Goal: Task Accomplishment & Management: Complete application form

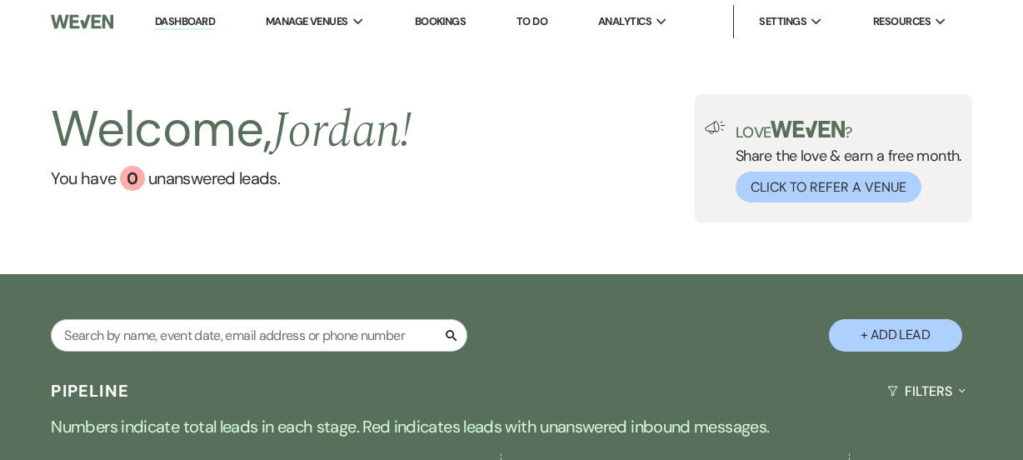
select select "5"
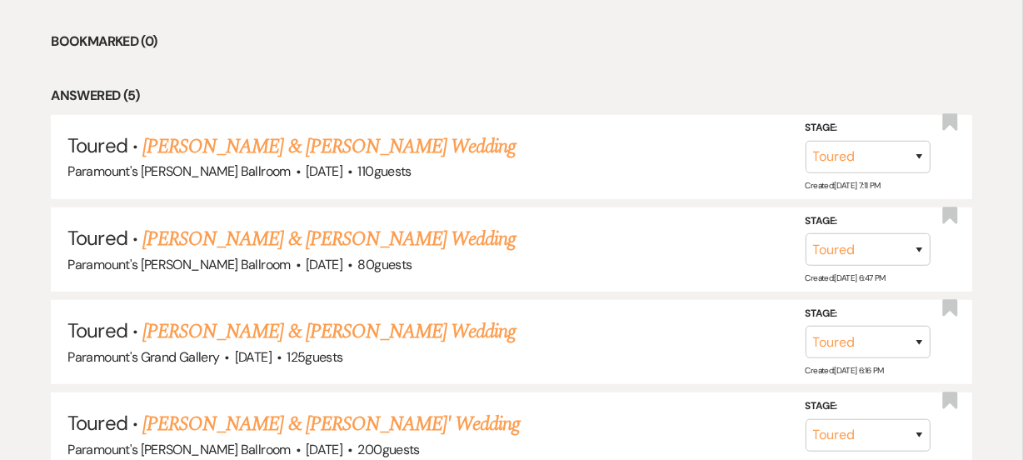
scroll to position [725, 0]
click at [275, 233] on link "[PERSON_NAME] & [PERSON_NAME] Wedding" at bounding box center [328, 239] width 373 height 30
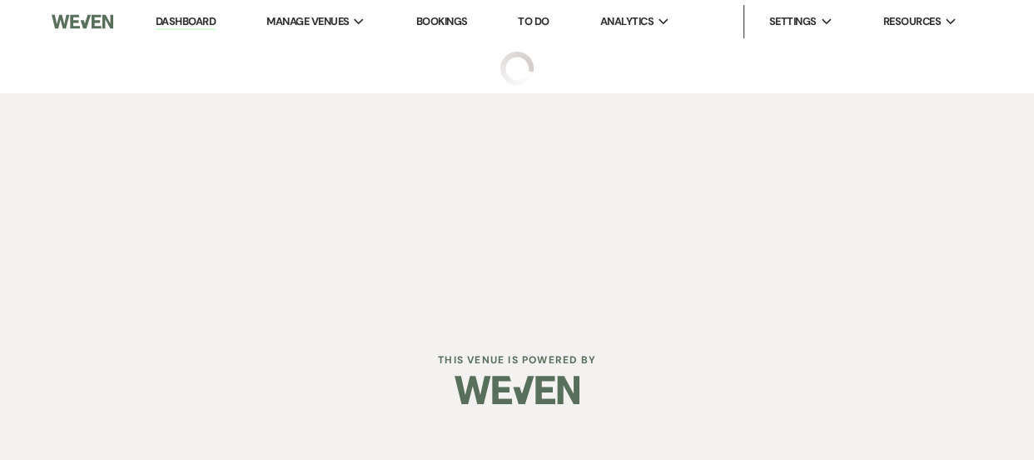
select select "5"
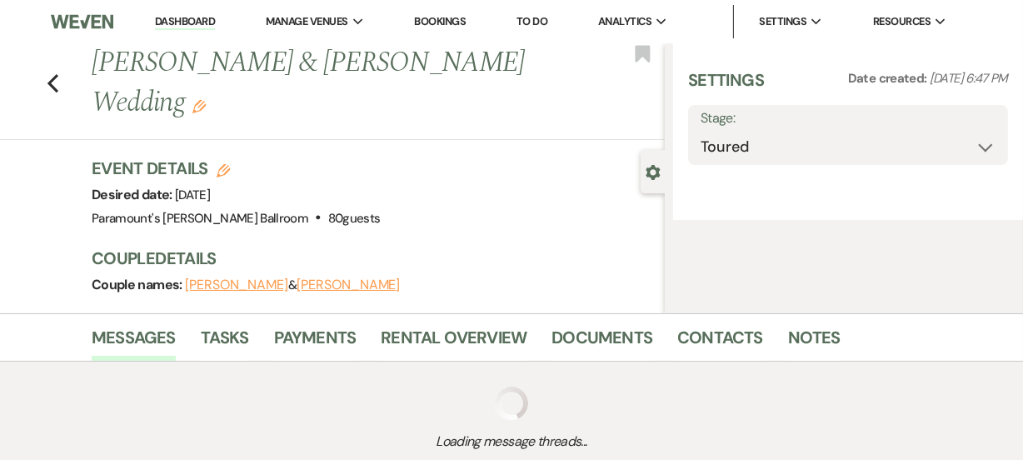
select select "8"
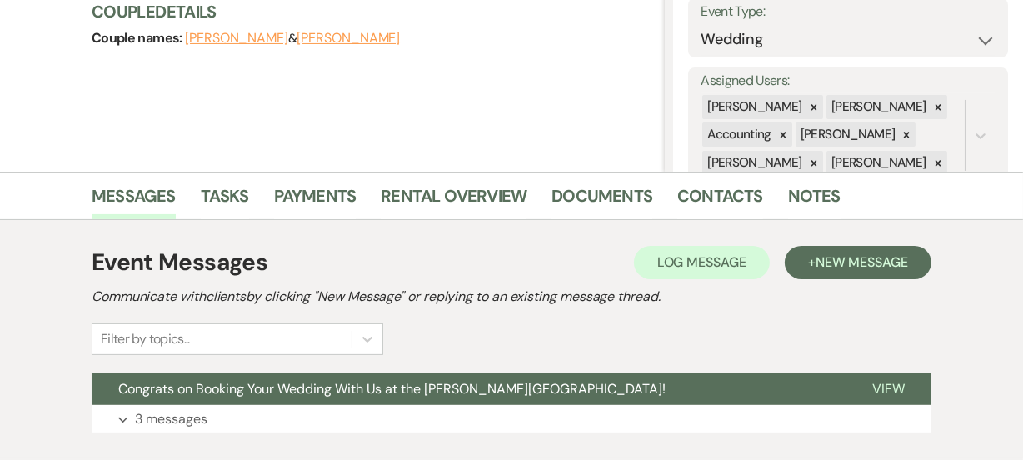
scroll to position [350, 0]
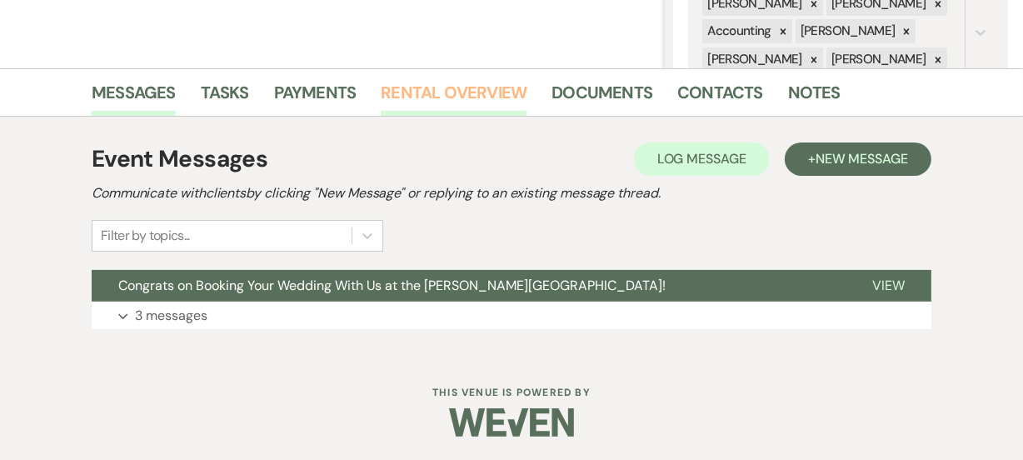
click at [426, 95] on link "Rental Overview" at bounding box center [454, 97] width 146 height 37
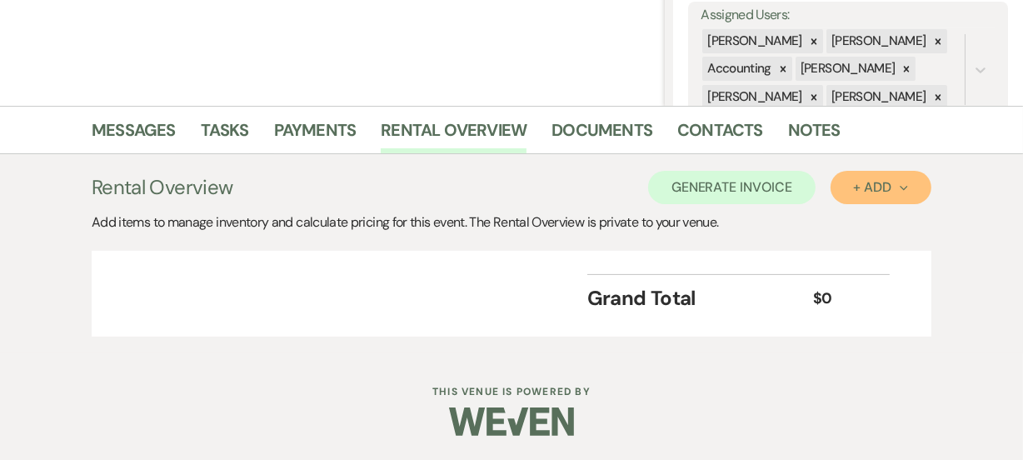
click at [862, 197] on button "+ Add Next" at bounding box center [880, 187] width 101 height 33
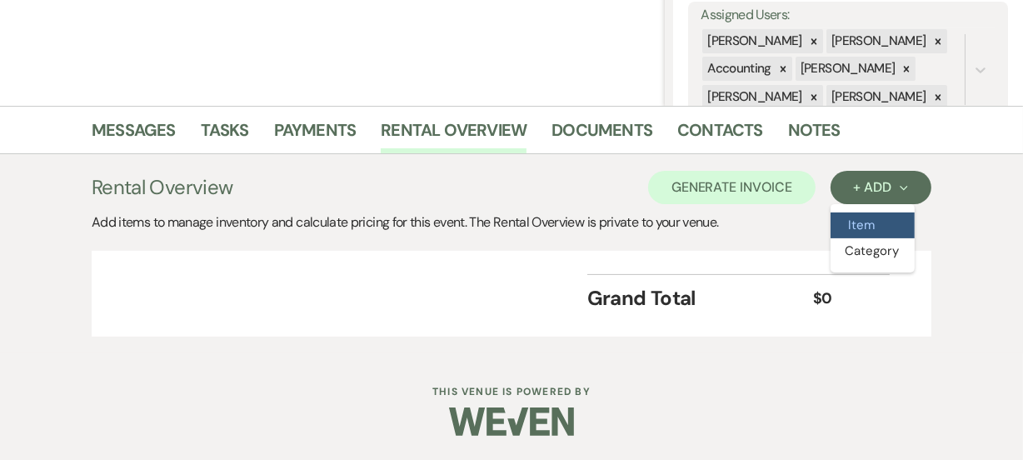
click at [875, 227] on button "Item" at bounding box center [872, 225] width 84 height 26
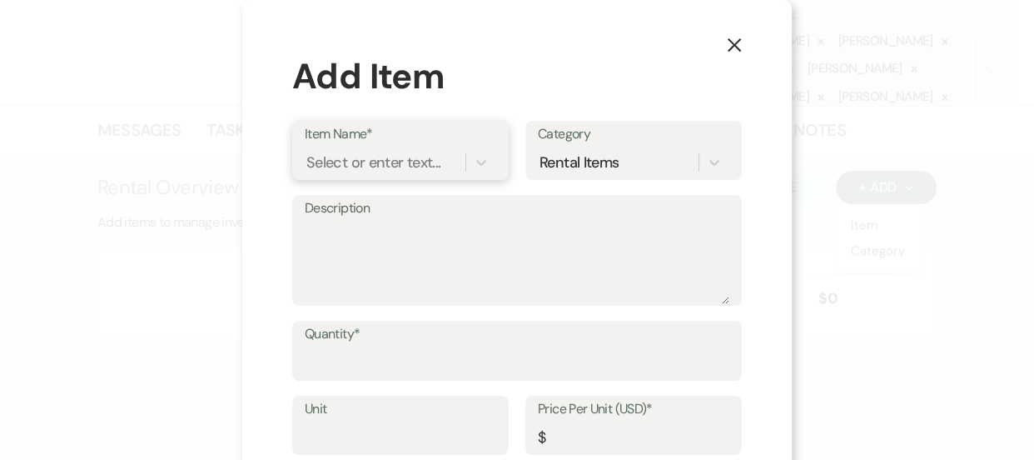
click at [339, 157] on div "Select or enter text..." at bounding box center [374, 162] width 134 height 22
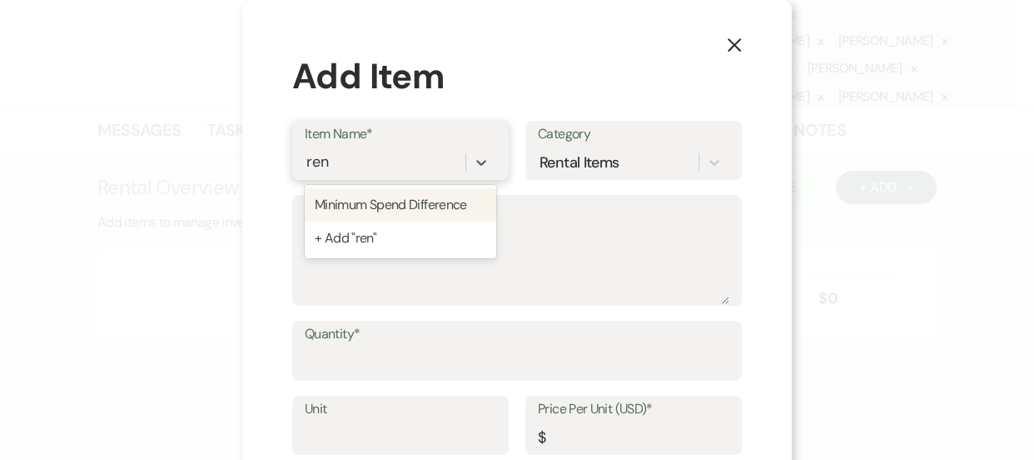
type input "rent"
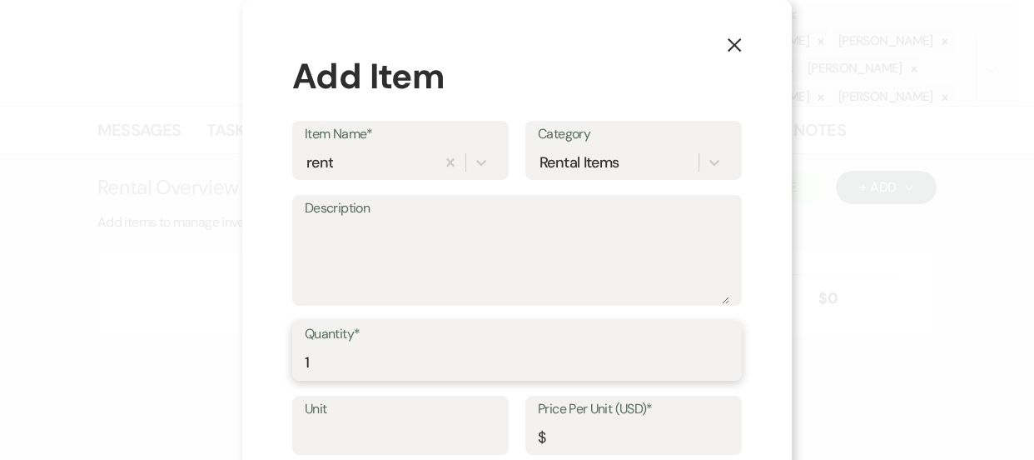
type input "1"
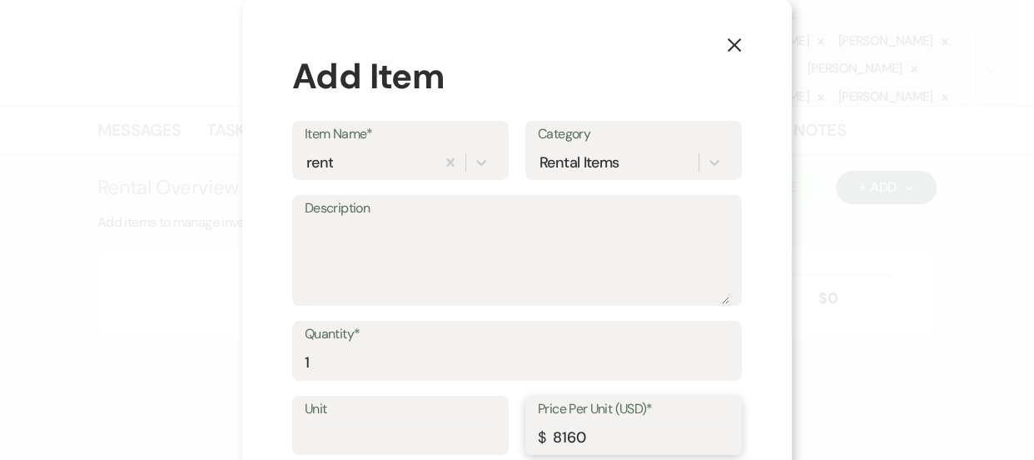
scroll to position [93, 0]
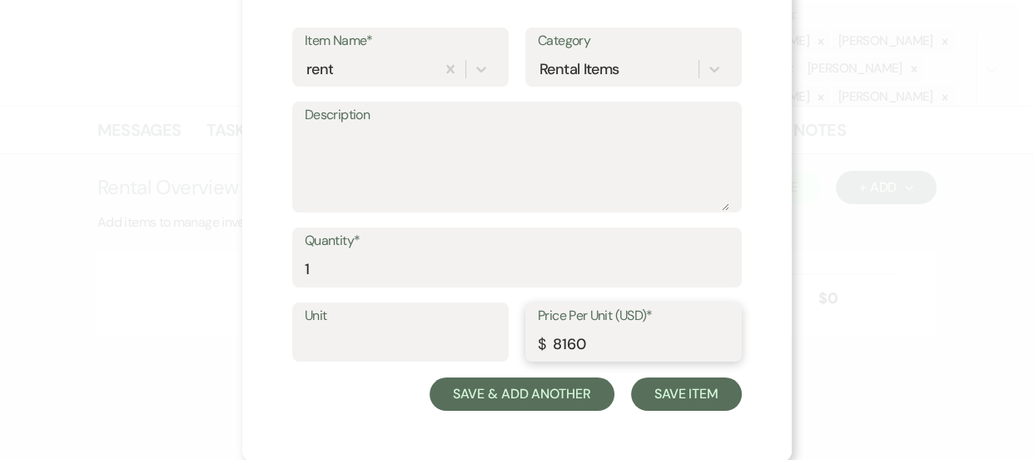
type input "8160"
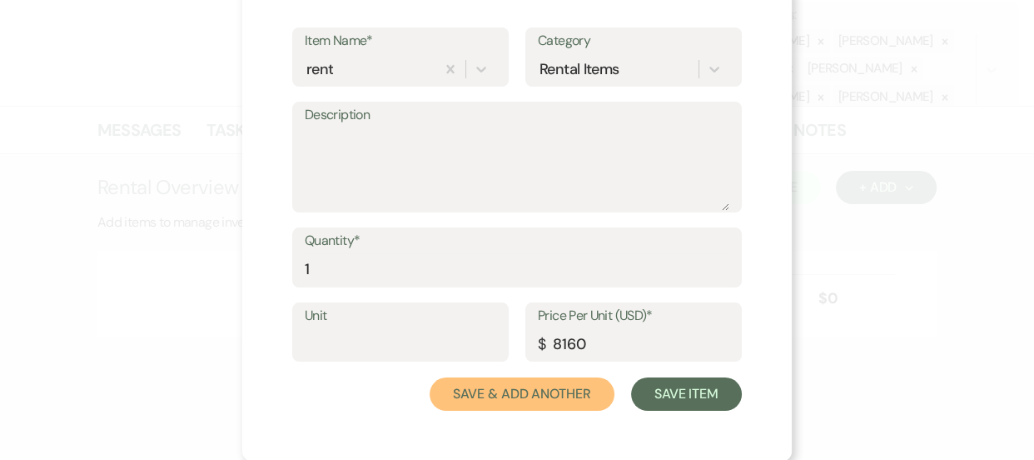
click at [532, 391] on button "Save & Add Another" at bounding box center [522, 393] width 185 height 33
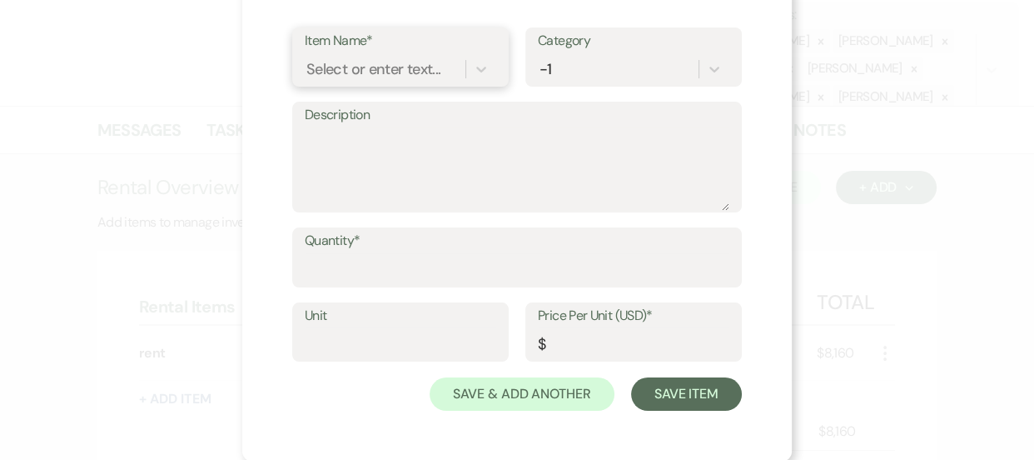
click at [386, 63] on div "Select or enter text..." at bounding box center [374, 68] width 134 height 22
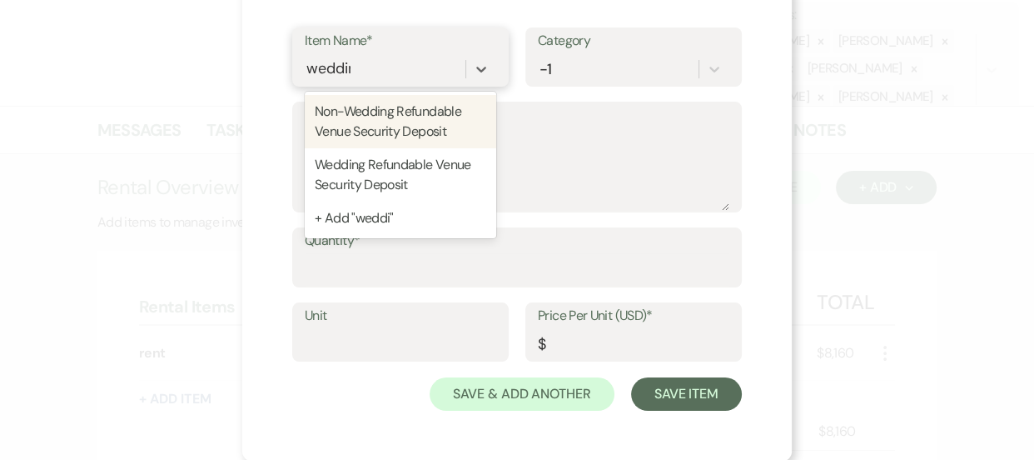
type input "wedding"
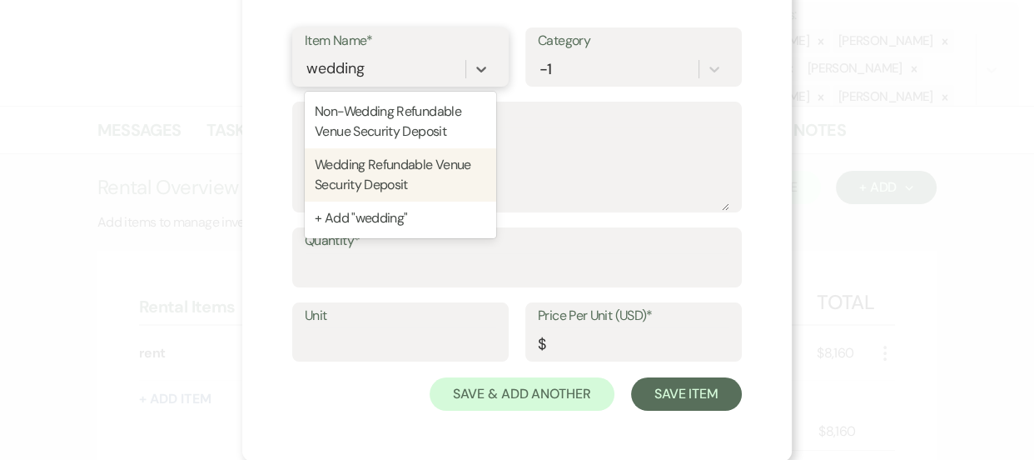
click at [364, 152] on div "Wedding Refundable Venue Security Deposit" at bounding box center [401, 174] width 192 height 53
type input "500"
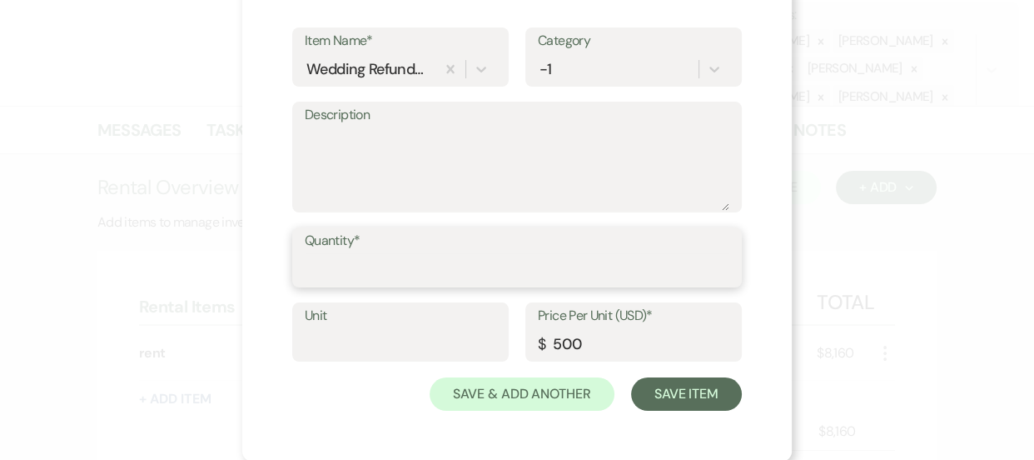
click at [344, 258] on input "Quantity*" at bounding box center [517, 269] width 425 height 32
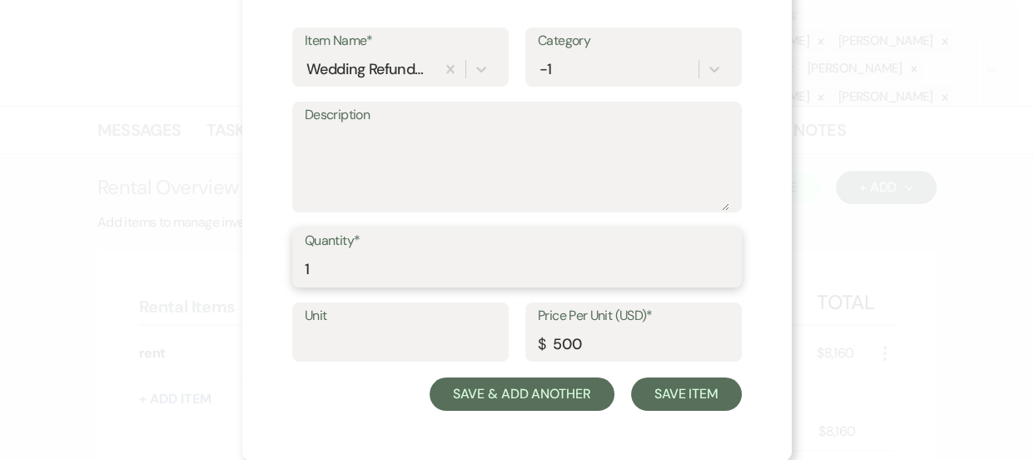
type input "1"
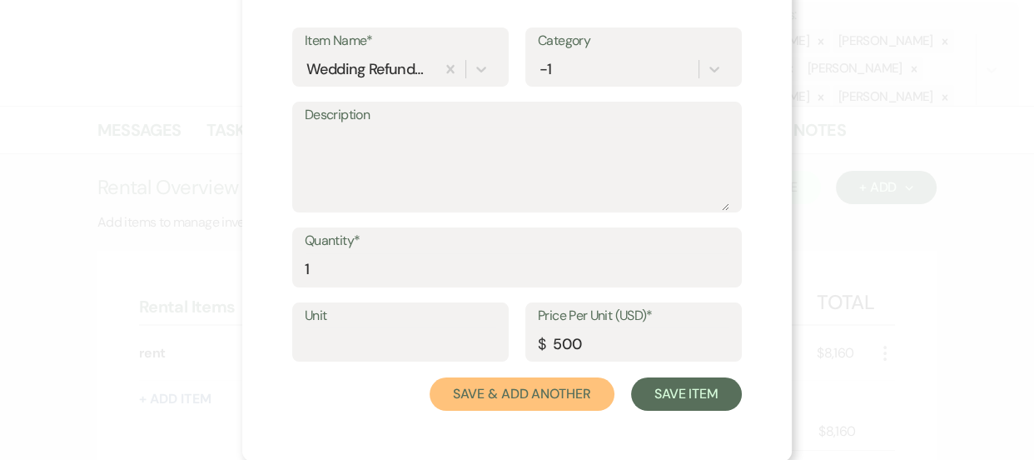
click at [479, 386] on button "Save & Add Another" at bounding box center [522, 393] width 185 height 33
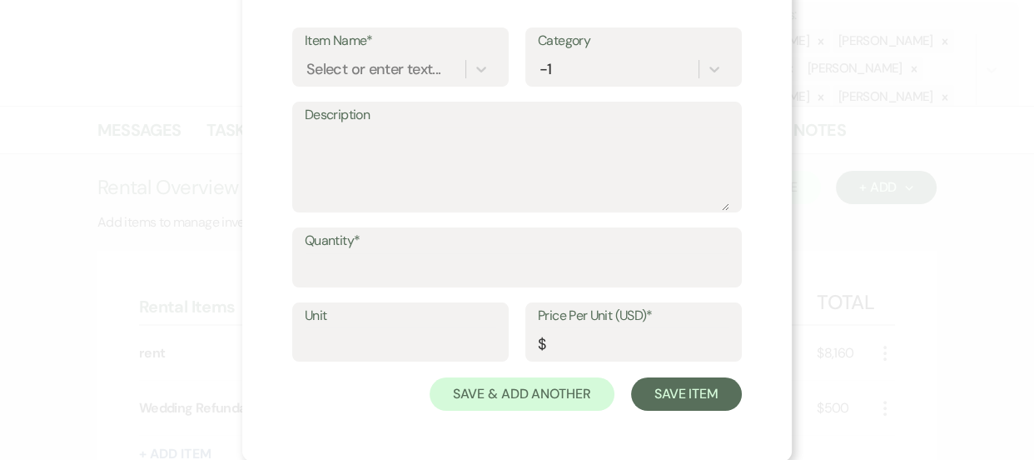
drag, startPoint x: 314, startPoint y: 147, endPoint x: 346, endPoint y: 82, distance: 73.4
drag, startPoint x: 346, startPoint y: 82, endPoint x: 380, endPoint y: 67, distance: 36.5
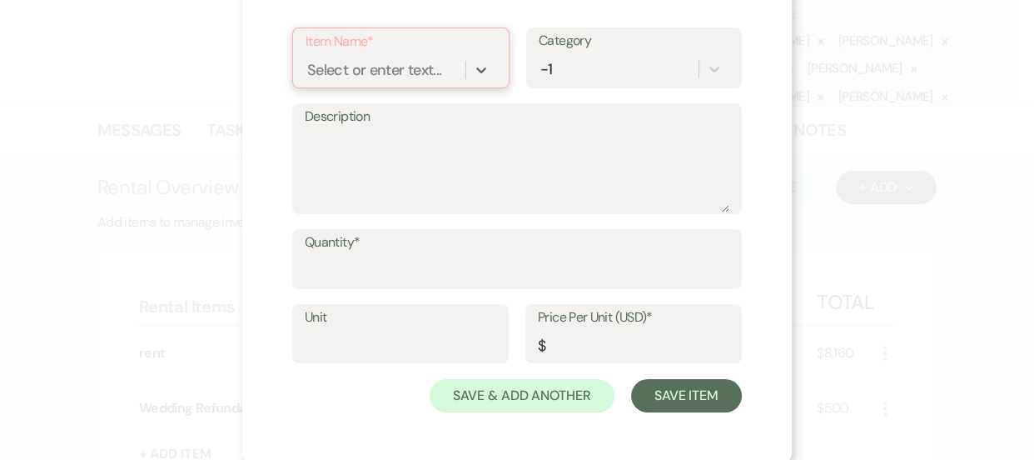
click at [417, 61] on div "Select or enter text..." at bounding box center [374, 69] width 134 height 22
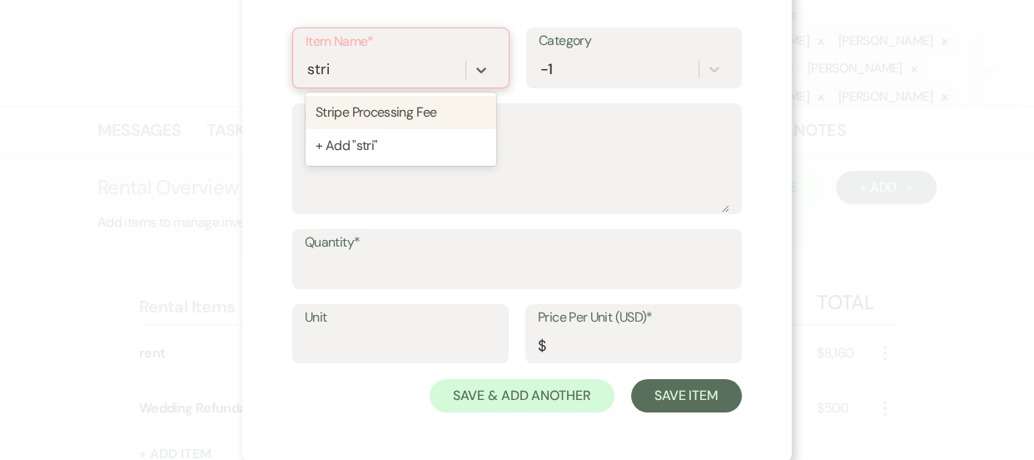
type input "strip"
click at [399, 107] on div "Stripe Processing Fee" at bounding box center [401, 112] width 191 height 33
type textarea "2.95% of the total due + $0.30 for each transaction"
type input "0"
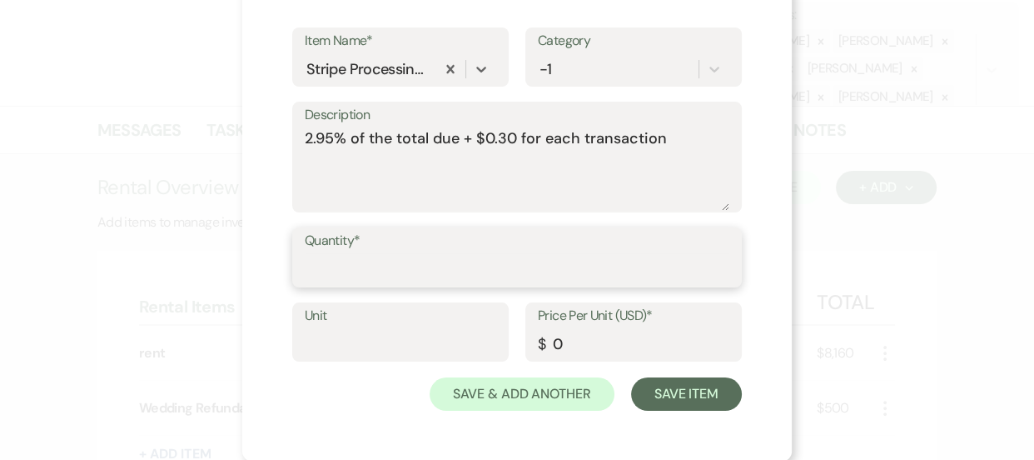
click at [383, 272] on input "Quantity*" at bounding box center [517, 269] width 425 height 32
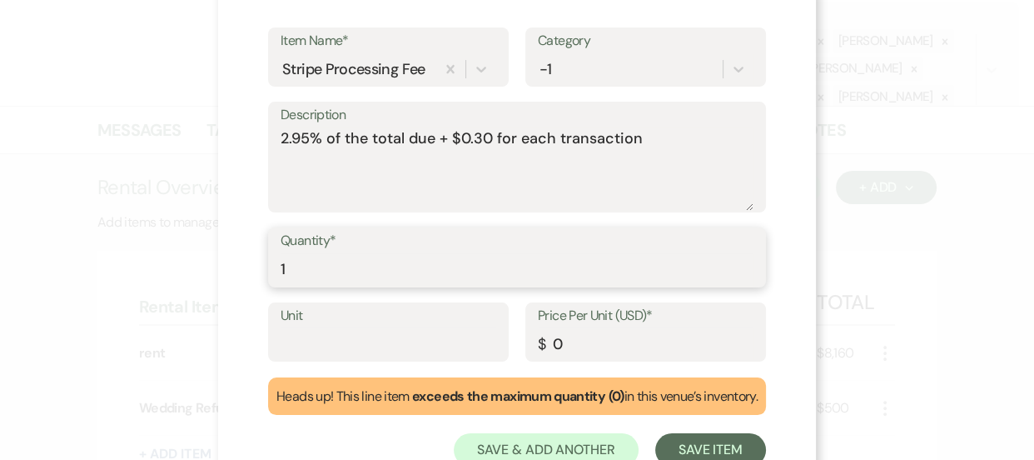
type input "1"
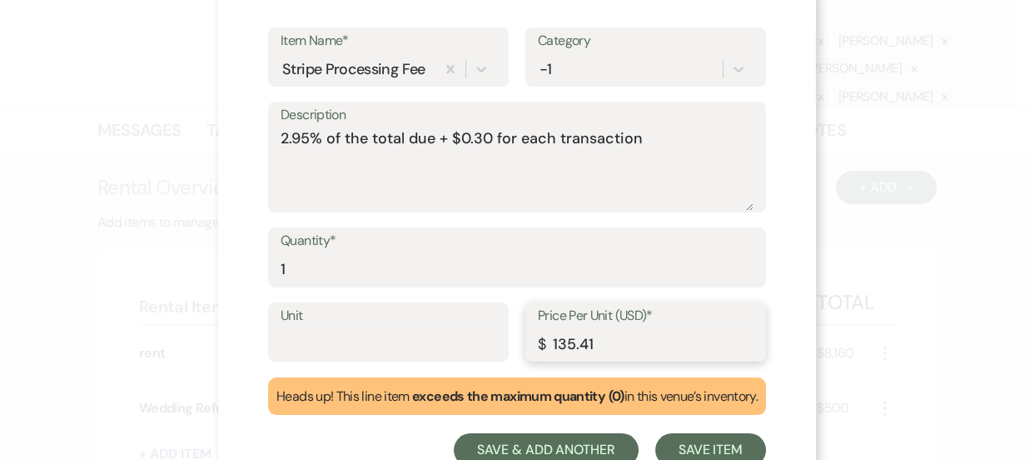
type input "135.41"
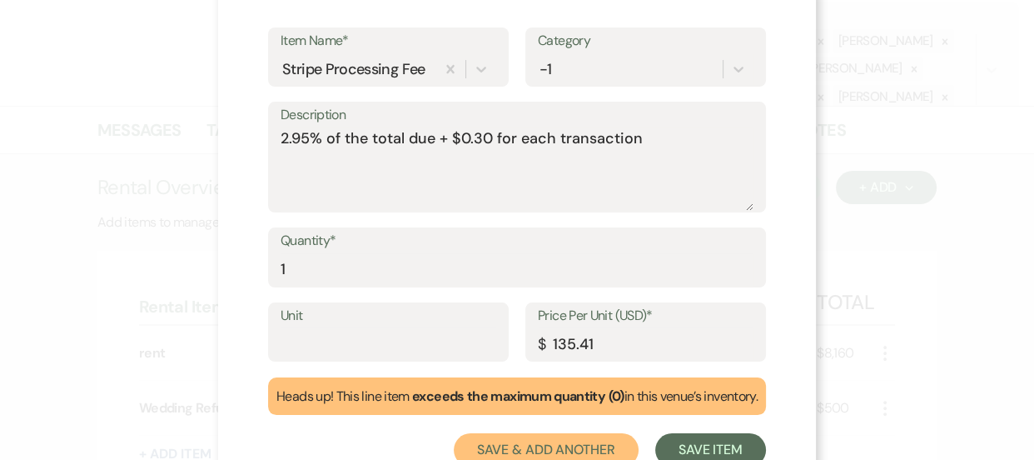
click at [577, 439] on button "Save & Add Another" at bounding box center [546, 449] width 185 height 33
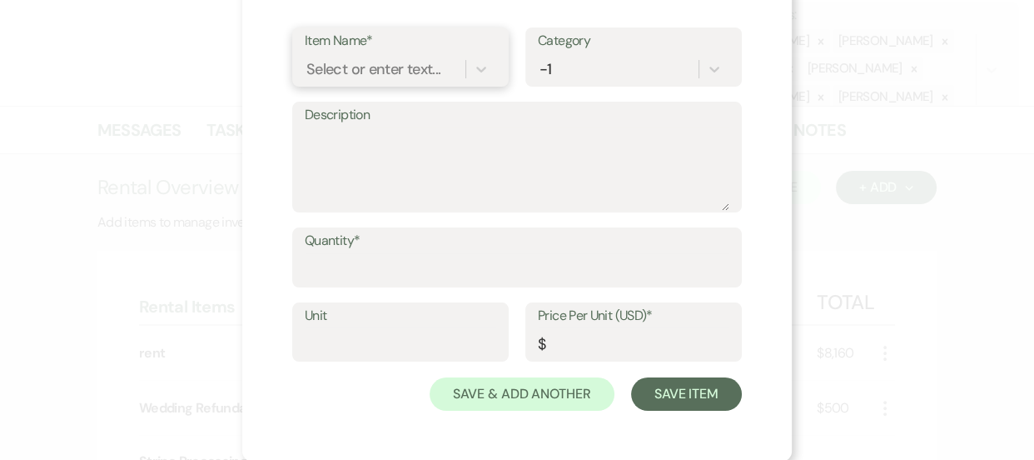
click at [403, 72] on div "Select or enter text..." at bounding box center [374, 68] width 134 height 22
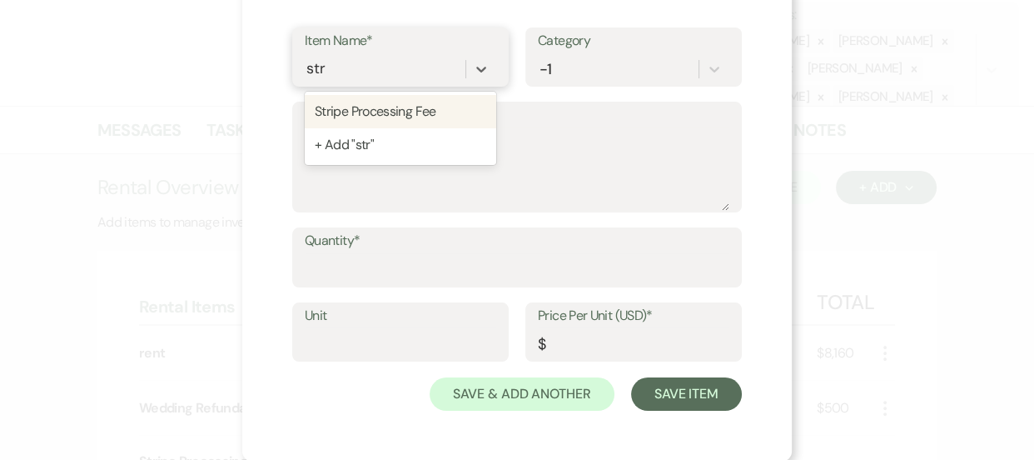
type input "strip"
type textarea "2.95% of the total due + $0.30 for each transaction"
type input "0"
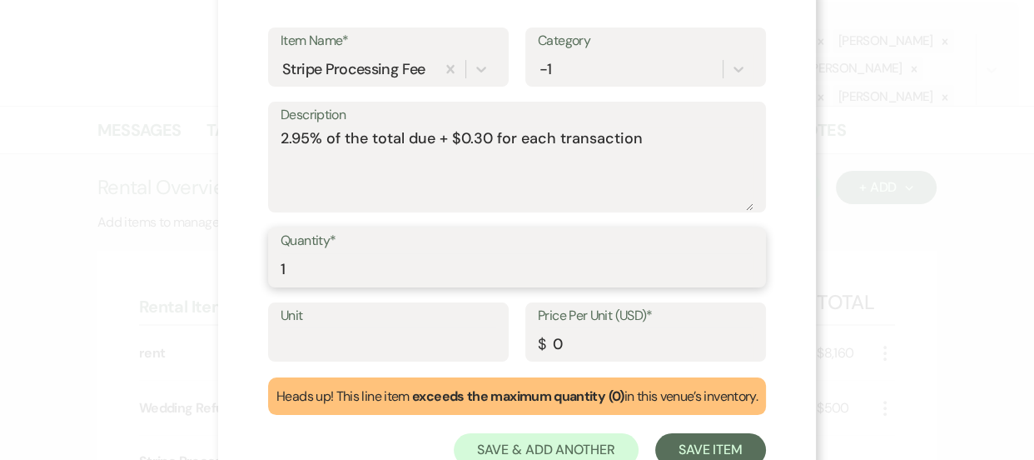
type input "1"
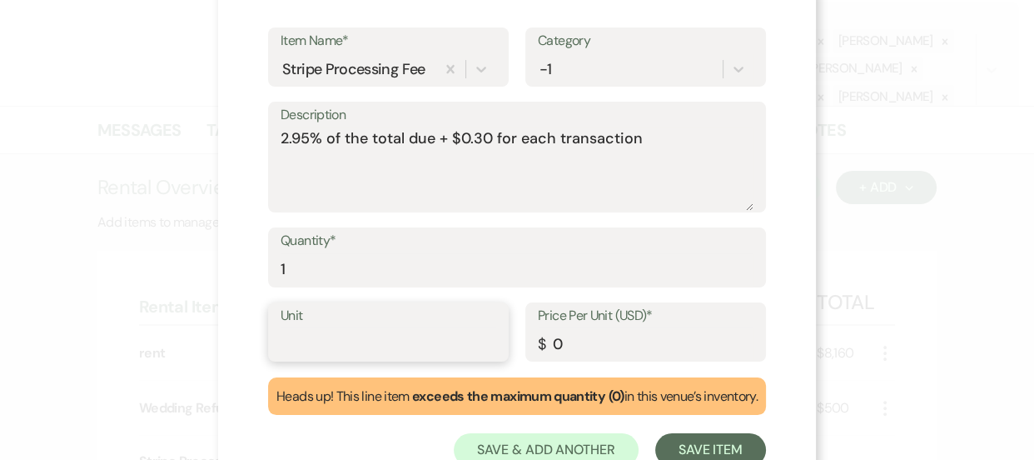
click at [386, 333] on input "Unit" at bounding box center [389, 343] width 216 height 32
click at [572, 341] on input "0" at bounding box center [646, 343] width 216 height 32
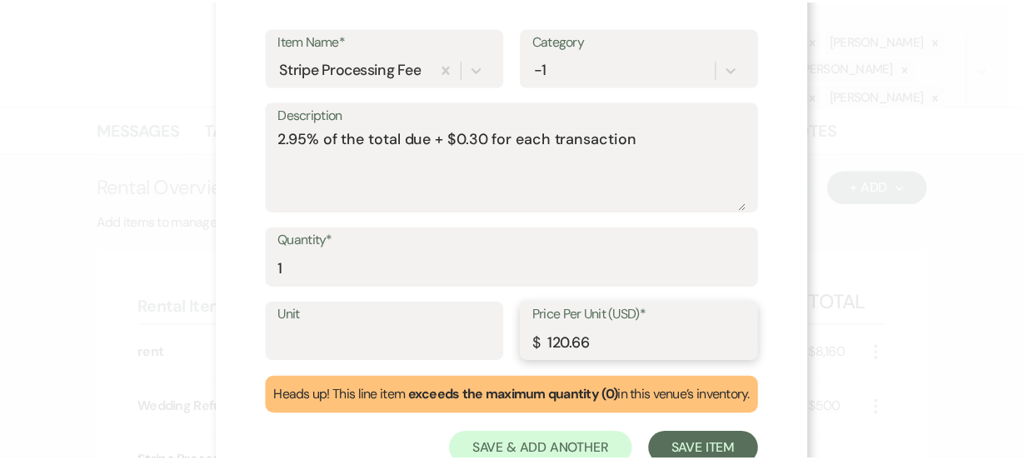
scroll to position [150, 0]
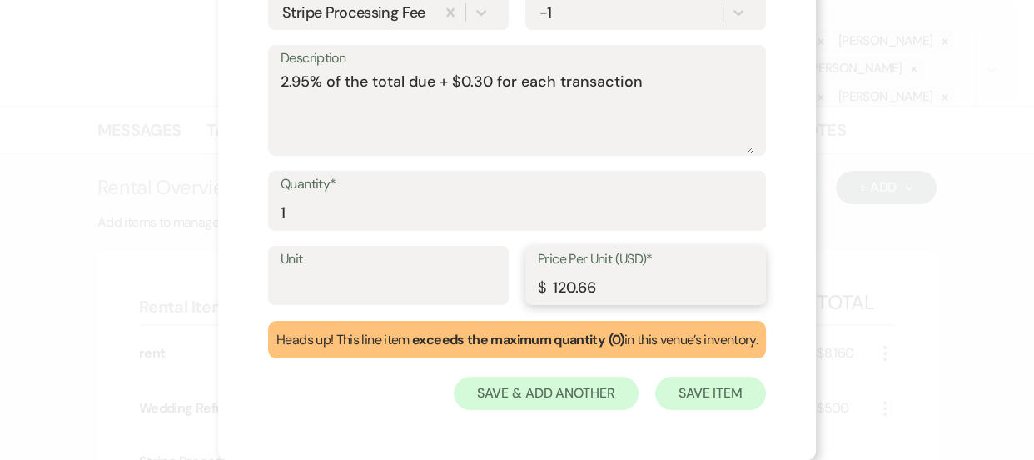
type input "120.66"
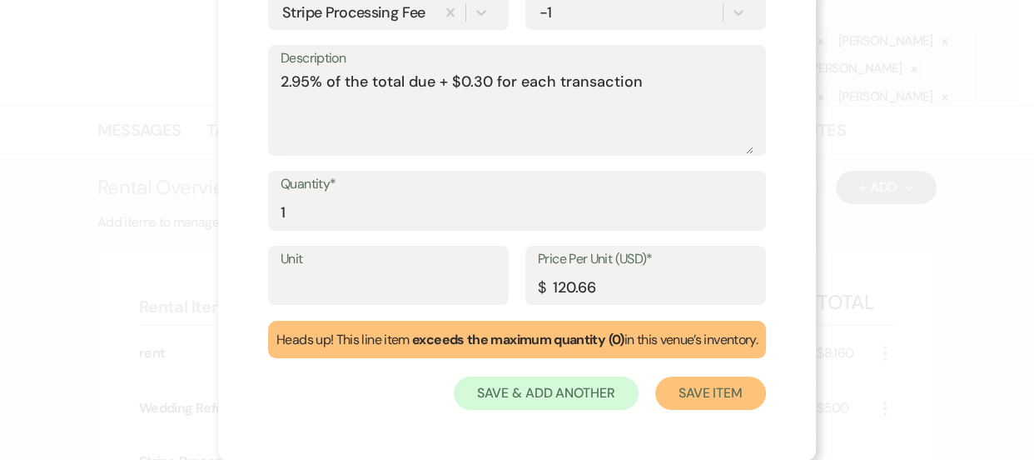
click at [737, 402] on button "Save Item" at bounding box center [710, 392] width 111 height 33
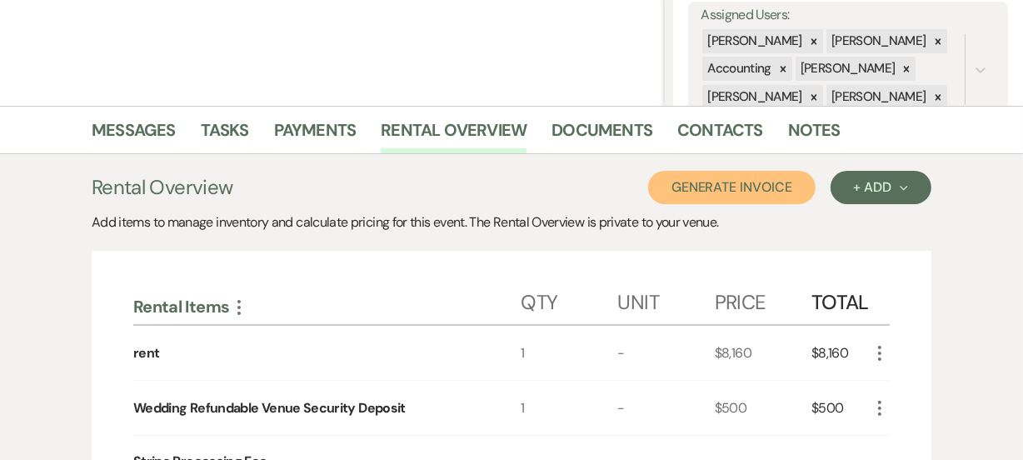
click at [756, 177] on button "Generate Invoice" at bounding box center [731, 187] width 167 height 33
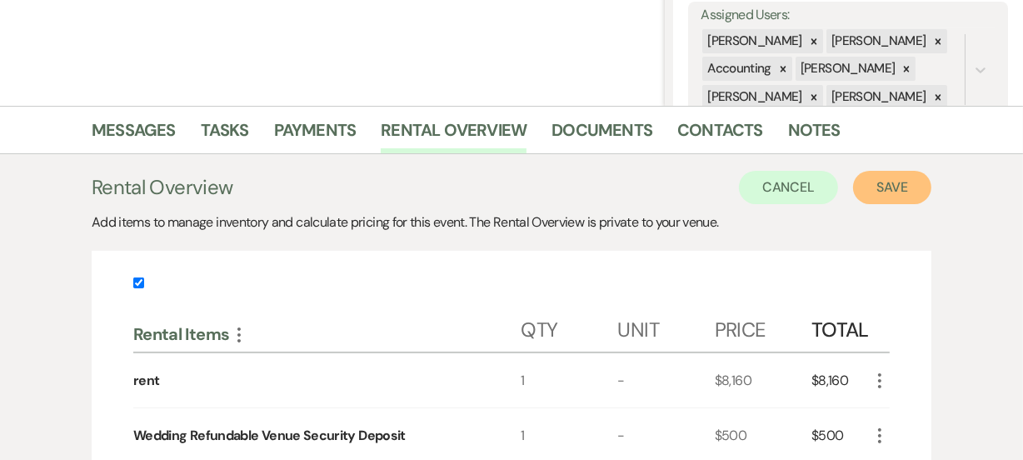
click at [900, 196] on button "Save" at bounding box center [892, 187] width 78 height 33
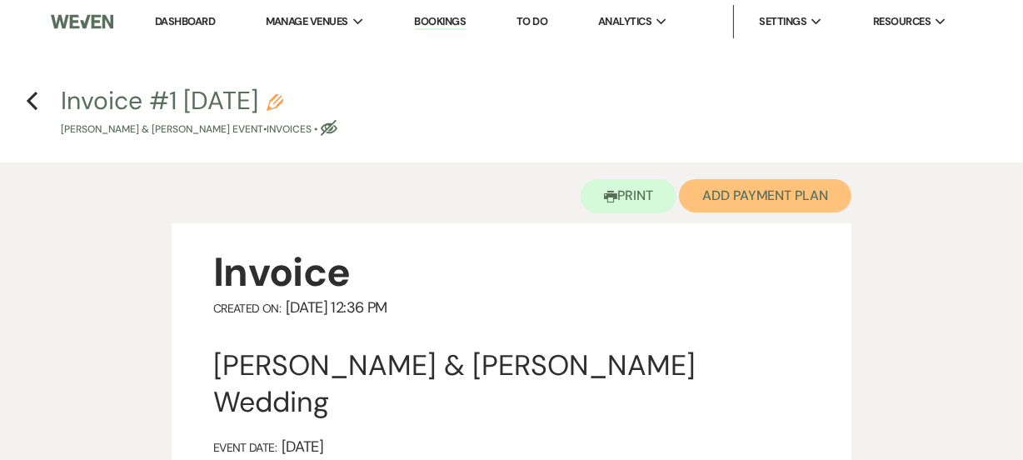
click at [770, 198] on button "Add Payment Plan" at bounding box center [765, 195] width 172 height 33
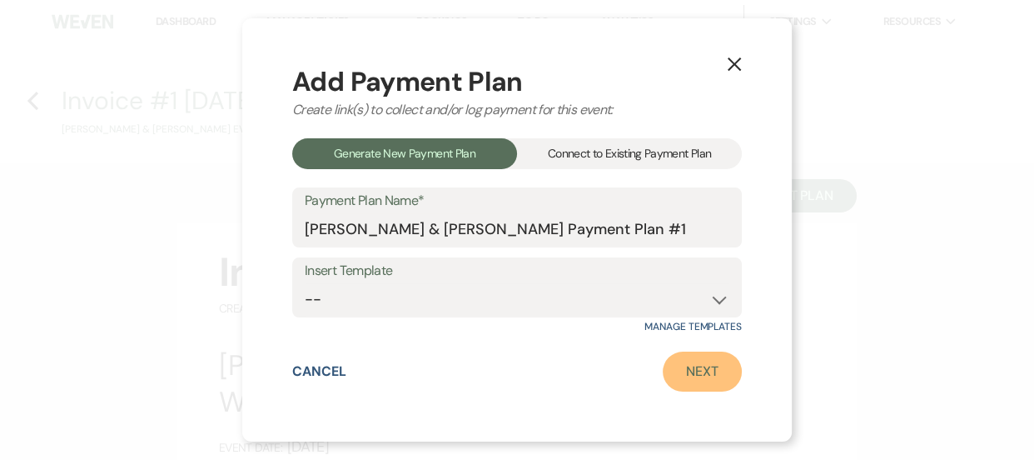
click at [713, 376] on link "Next" at bounding box center [702, 371] width 79 height 40
select select "27207"
select select "2"
select select "percentage"
select select "false"
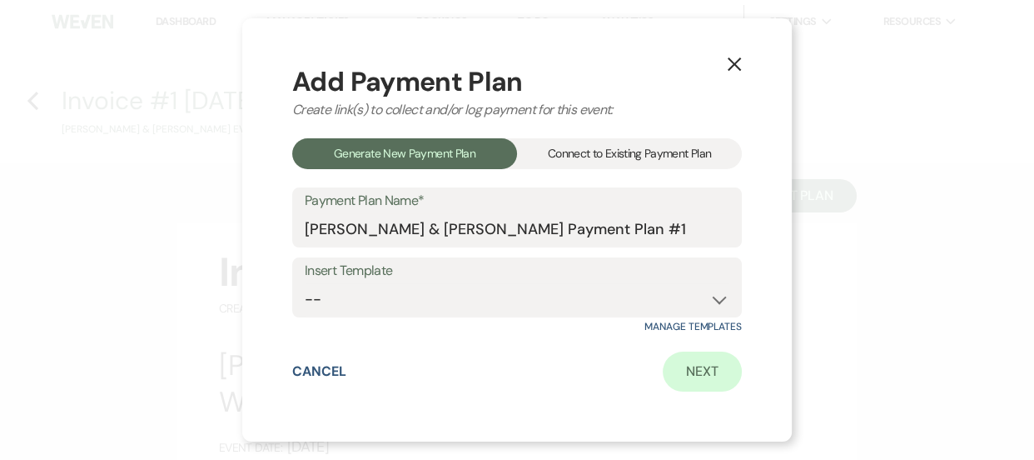
select select "client"
select select "weeks"
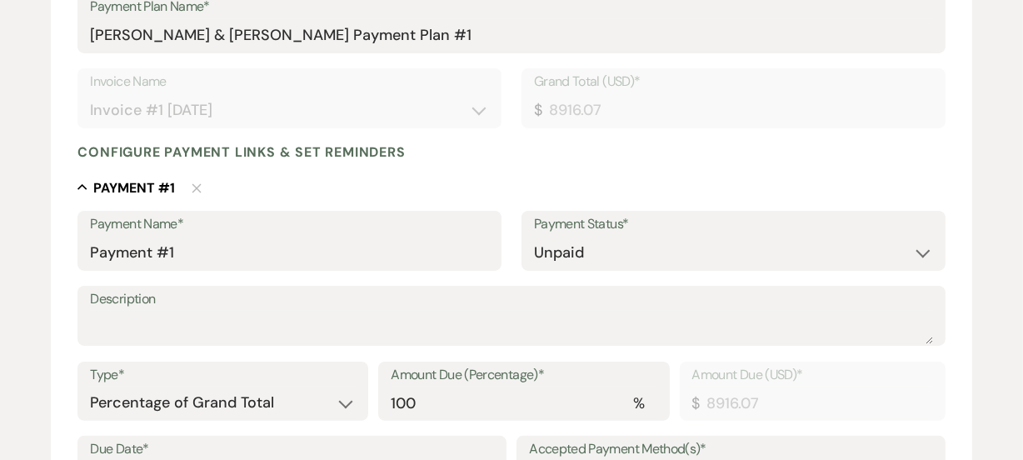
scroll to position [330, 0]
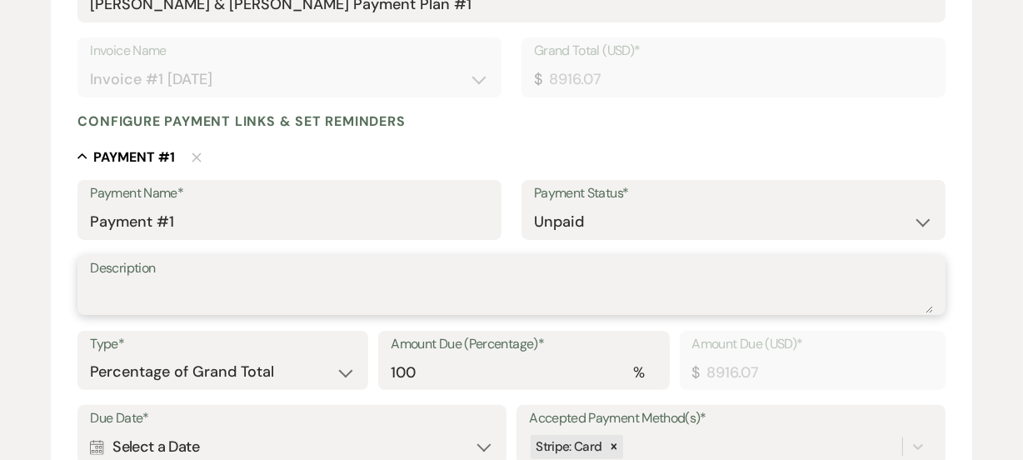
click at [509, 282] on textarea "Description" at bounding box center [511, 296] width 842 height 33
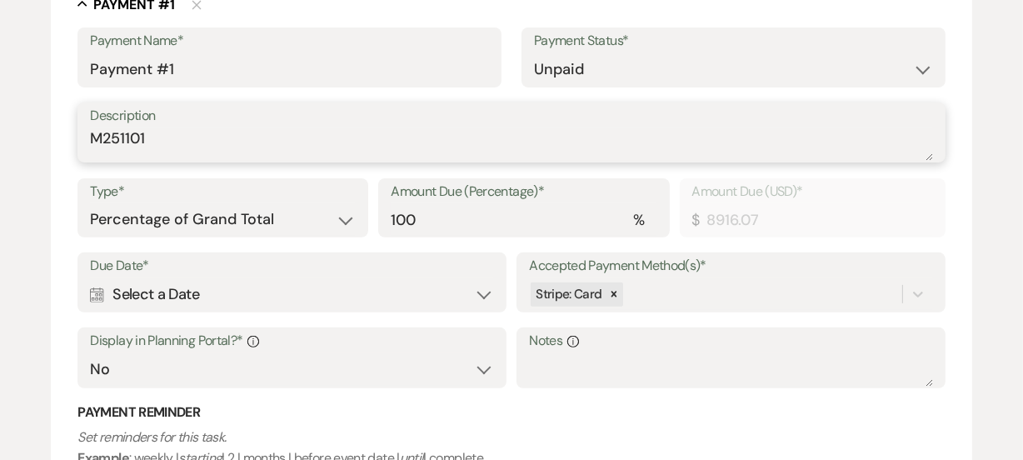
scroll to position [496, 0]
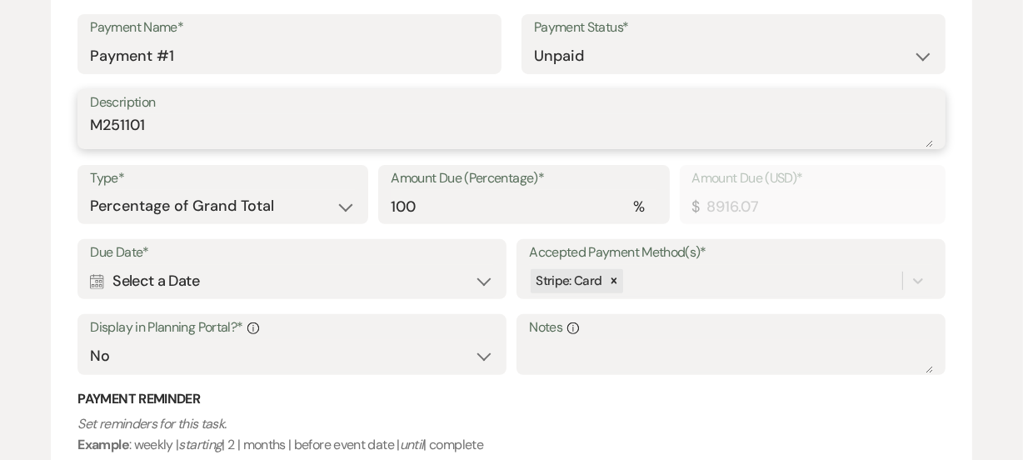
type textarea "M251101"
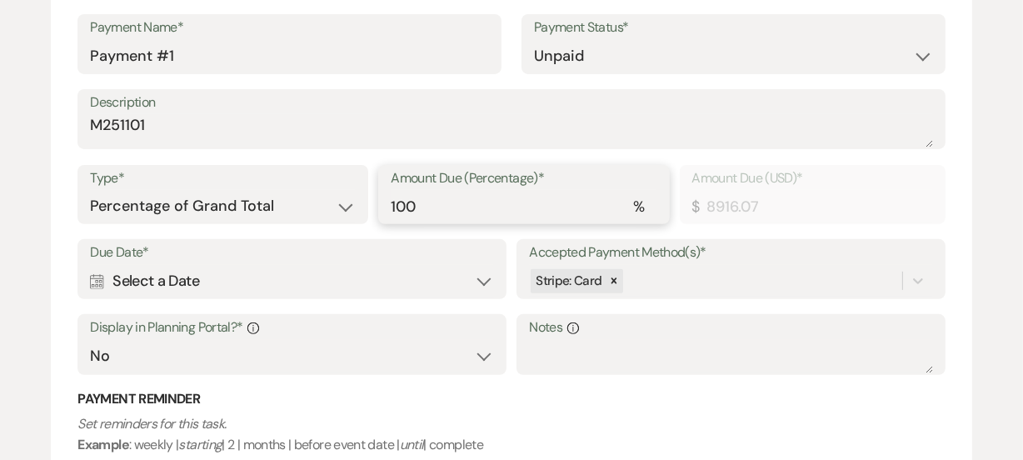
drag, startPoint x: 441, startPoint y: 202, endPoint x: 376, endPoint y: 206, distance: 65.1
click at [376, 206] on div "Type* Dollar Amount Percentage of Grand Total Amount Due (Percentage)* % 100 Am…" at bounding box center [510, 202] width 867 height 75
click at [440, 202] on input "100" at bounding box center [524, 206] width 266 height 32
click at [242, 204] on select "Dollar Amount Percentage of Grand Total" at bounding box center [223, 206] width 266 height 32
select select "flat"
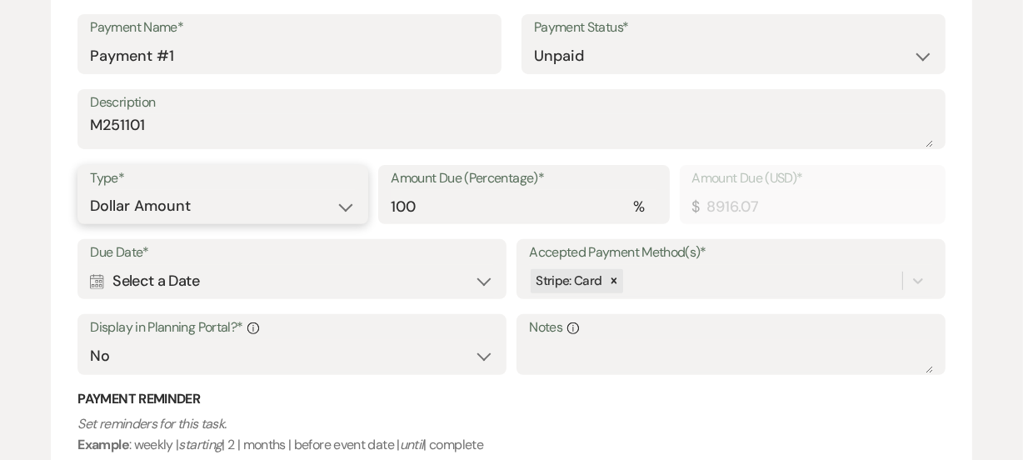
click at [90, 190] on select "Dollar Amount Percentage of Grand Total" at bounding box center [223, 206] width 266 height 32
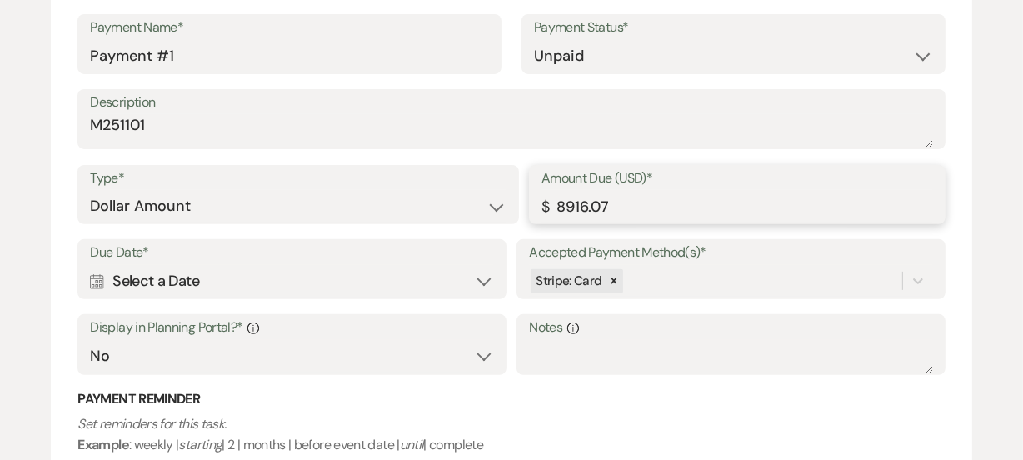
click at [760, 203] on input "8916.07" at bounding box center [736, 206] width 391 height 32
drag, startPoint x: 726, startPoint y: 200, endPoint x: 409, endPoint y: 175, distance: 318.3
click at [409, 175] on div "Type* Dollar Amount Percentage of Grand Total Amount Due (USD)* $ 8916.07" at bounding box center [510, 202] width 867 height 75
type input "4715.41"
click at [215, 282] on div "Calendar Select a Date Expand" at bounding box center [291, 281] width 403 height 32
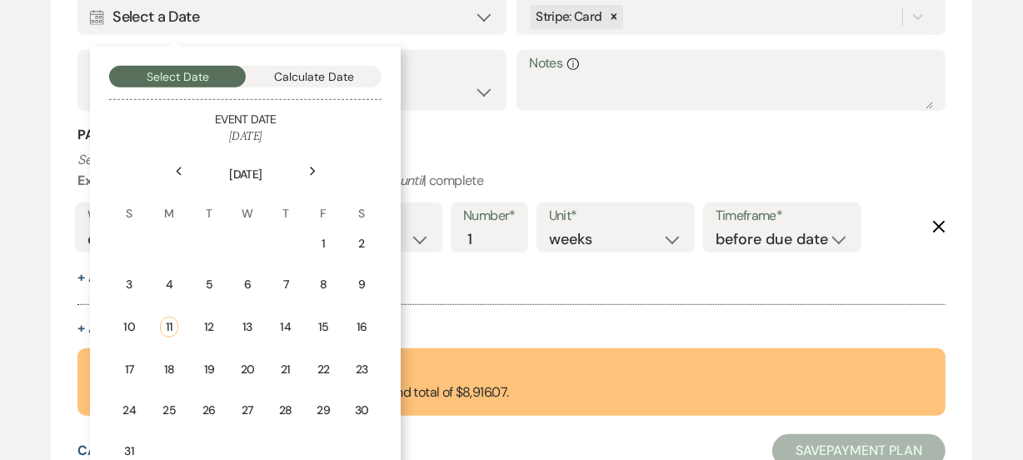
scroll to position [785, 0]
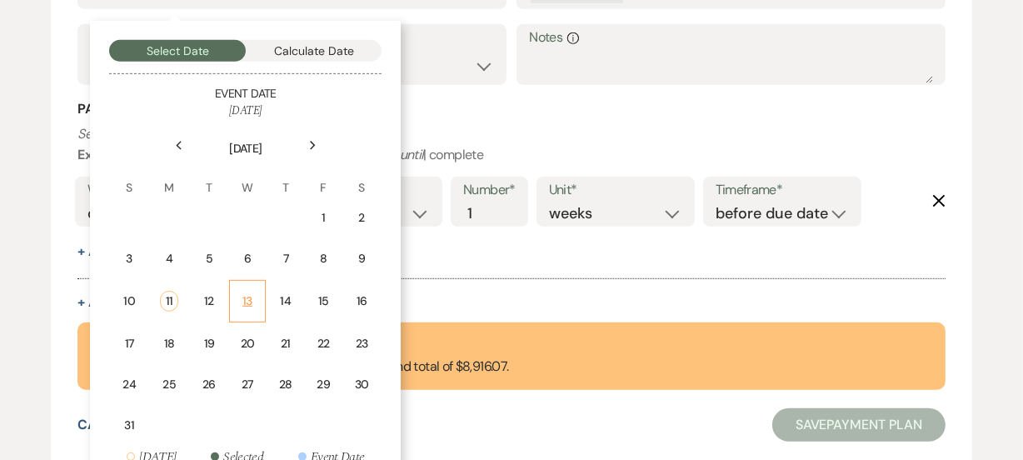
click at [257, 304] on td "13" at bounding box center [247, 301] width 37 height 42
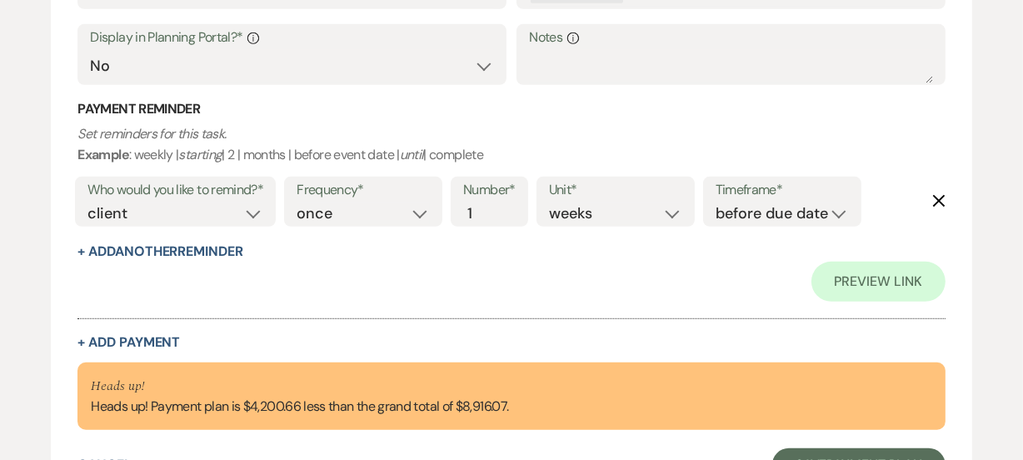
scroll to position [481, 0]
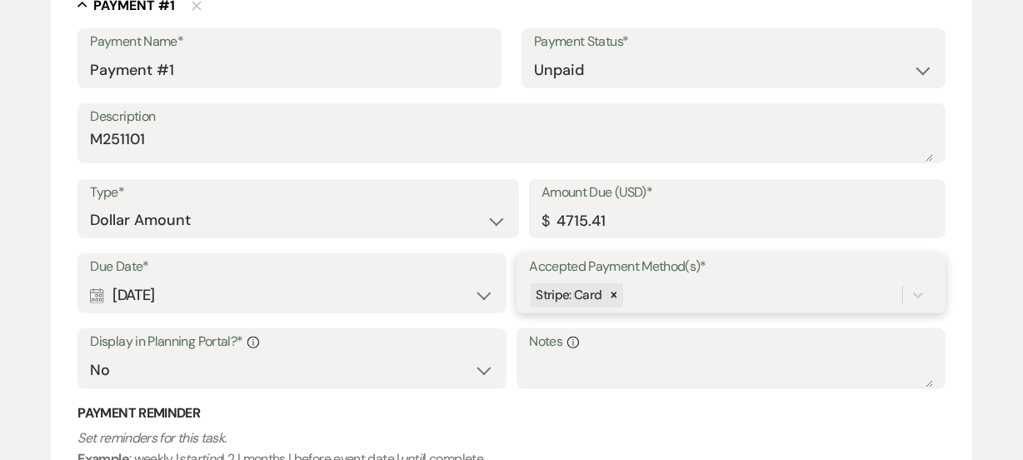
click at [627, 293] on div "Stripe: Card" at bounding box center [730, 295] width 403 height 32
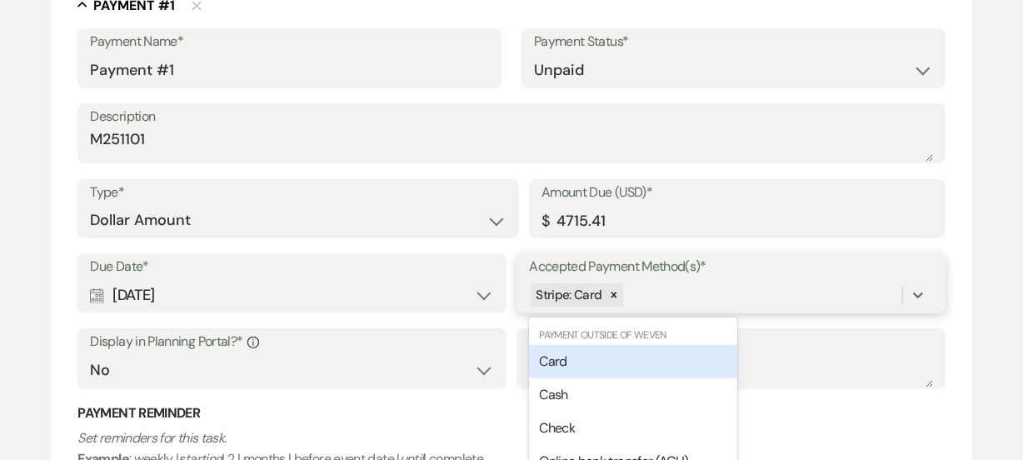
scroll to position [549, 0]
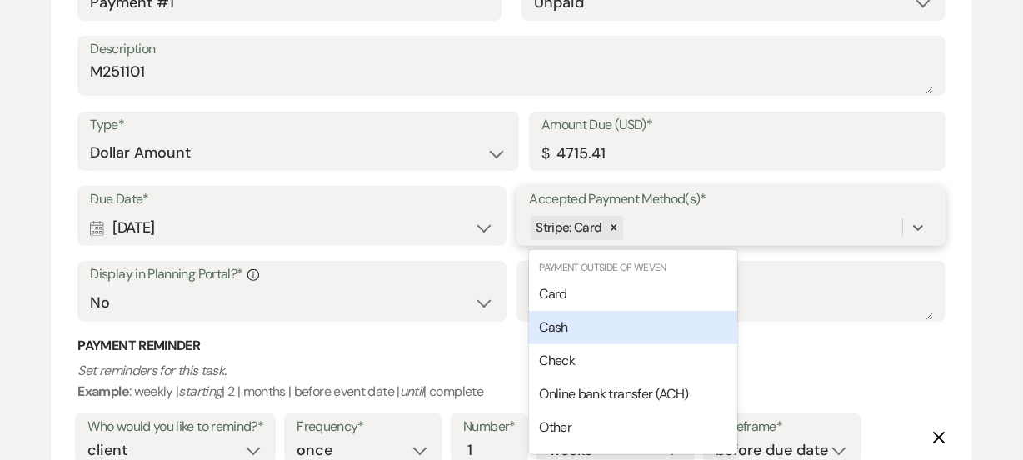
click at [600, 321] on div "Cash" at bounding box center [633, 327] width 208 height 33
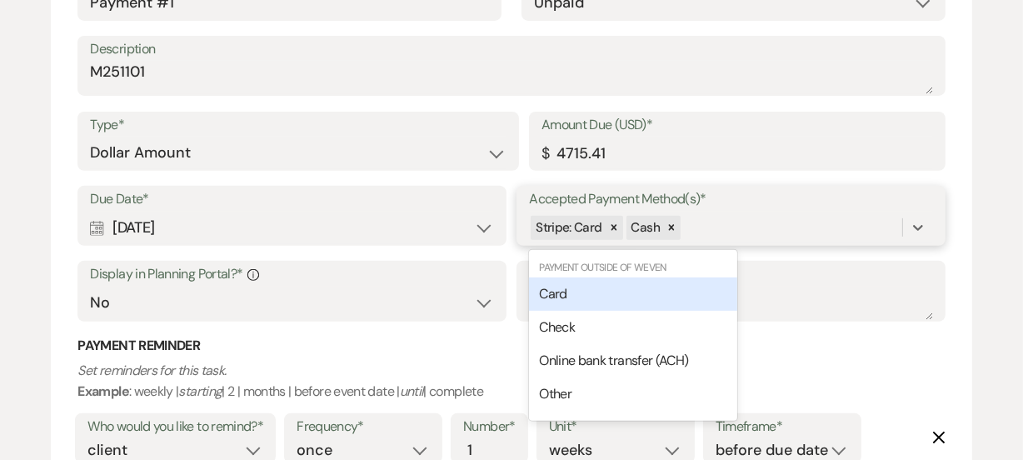
click at [784, 228] on div "Stripe: Card Cash" at bounding box center [715, 227] width 372 height 29
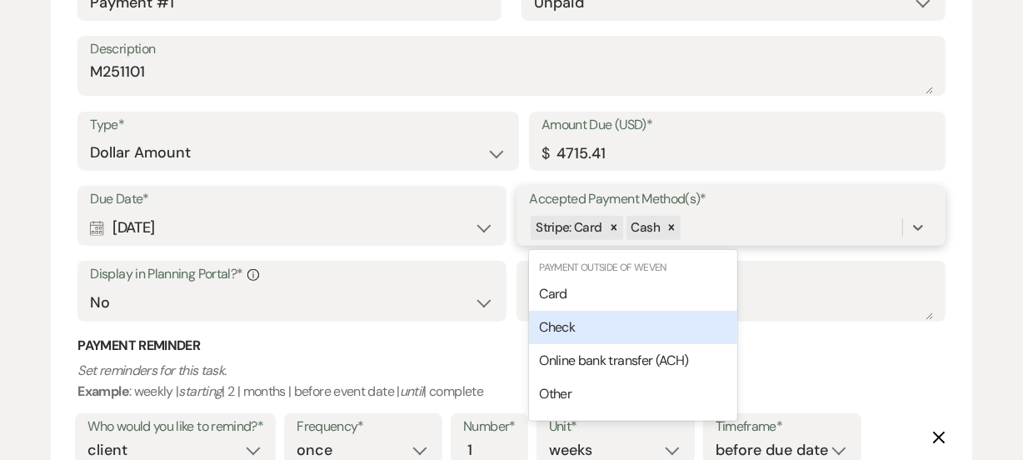
click at [636, 331] on div "Check" at bounding box center [633, 327] width 208 height 33
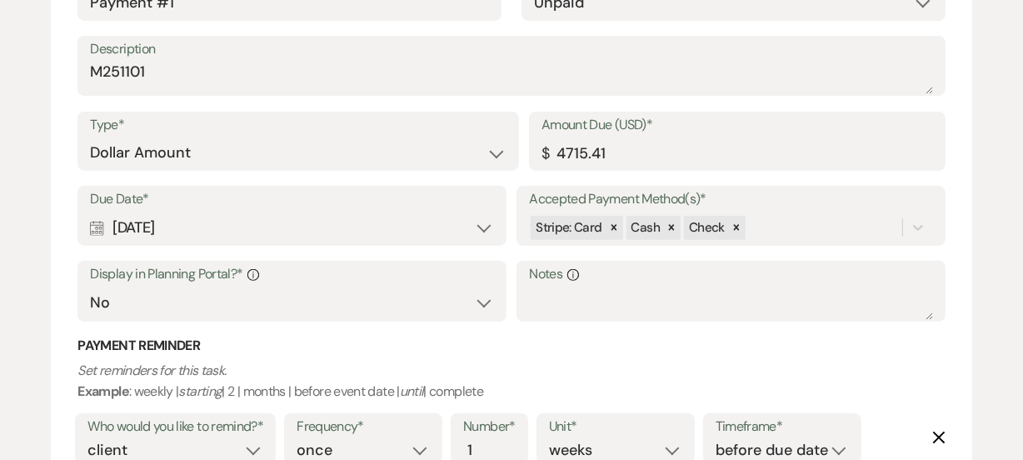
click at [0, 302] on div "Add Payment Plan Create link(s) to collect and/or log payments for this event: …" at bounding box center [511, 169] width 1023 height 1150
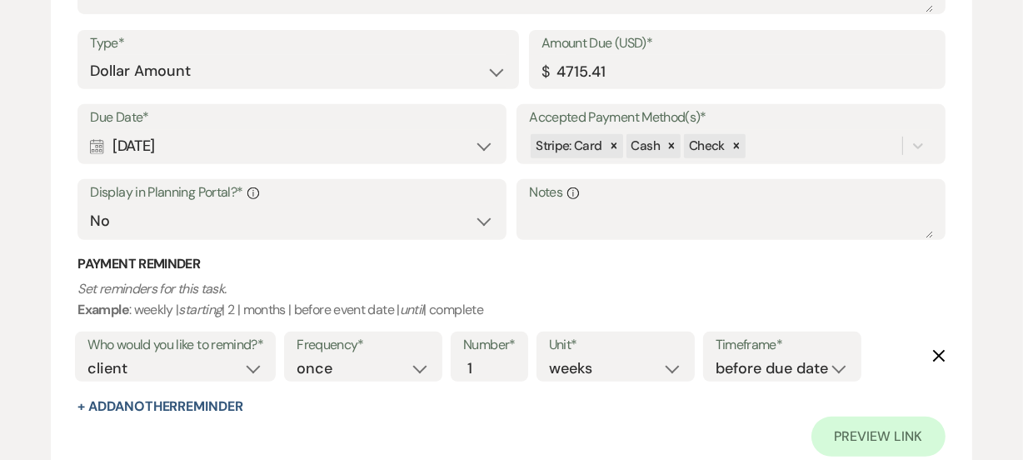
scroll to position [670, 0]
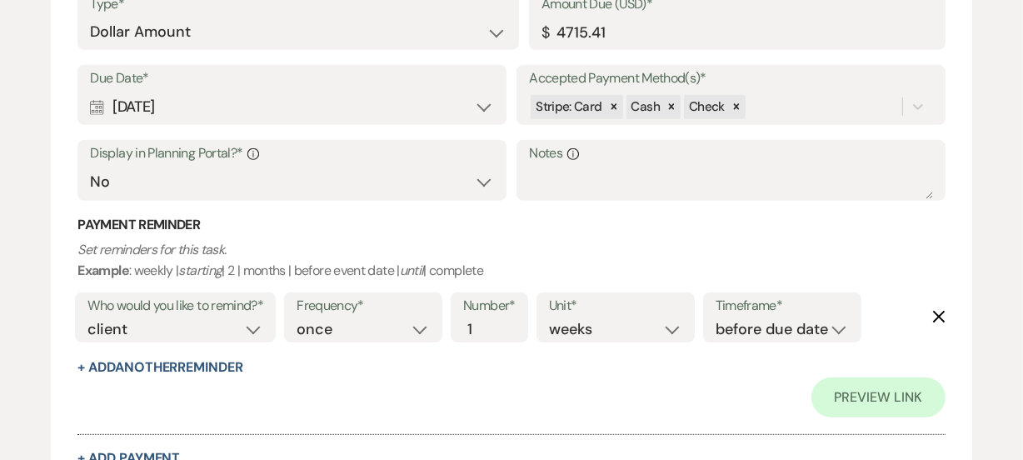
click at [248, 198] on div "Due Date* Calendar [DATE] Expand Accepted Payment Method(s)* Stripe: Card Cash …" at bounding box center [510, 140] width 867 height 151
click at [274, 186] on select "Yes No" at bounding box center [291, 182] width 403 height 32
select select "true"
click at [90, 166] on select "Yes No" at bounding box center [291, 182] width 403 height 32
click at [58, 398] on form "Add Payment Plan Create link(s) to collect and/or log payments for this event: …" at bounding box center [511, 58] width 920 height 1132
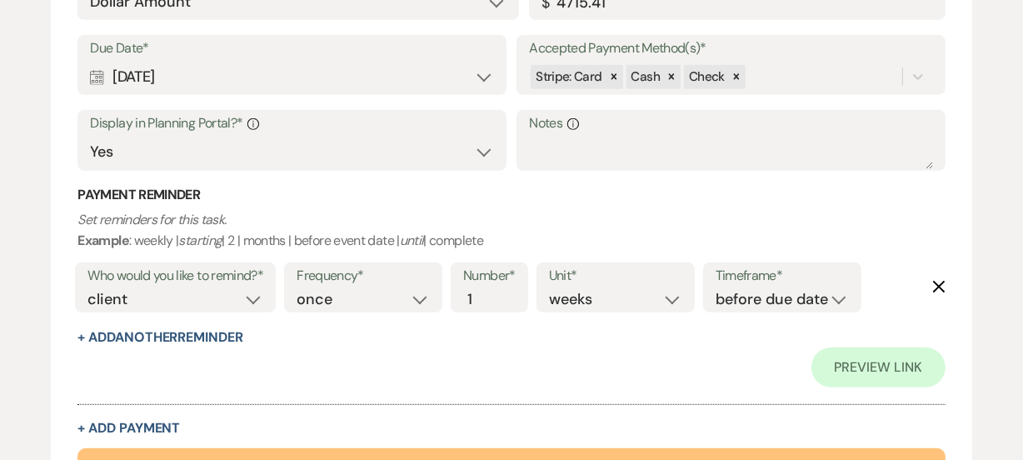
click at [58, 398] on form "Add Payment Plan Create link(s) to collect and/or log payments for this event: …" at bounding box center [511, 28] width 920 height 1132
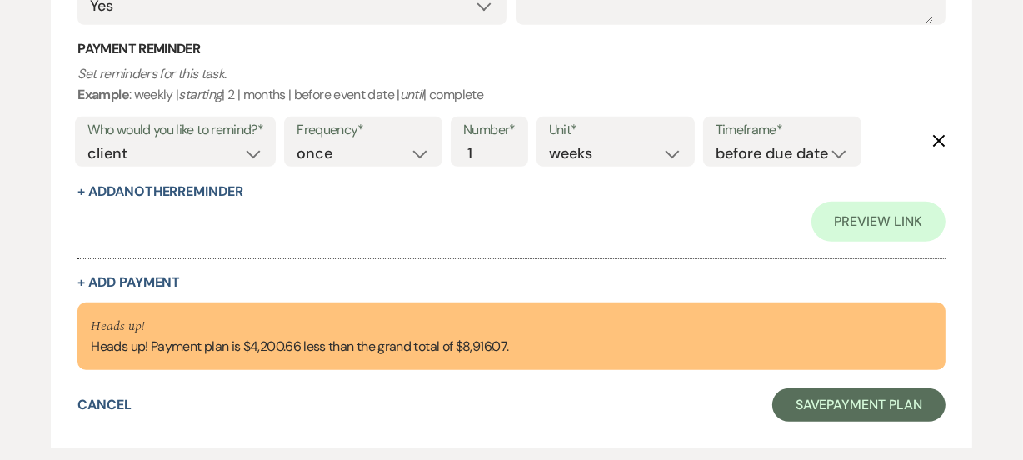
scroll to position [851, 0]
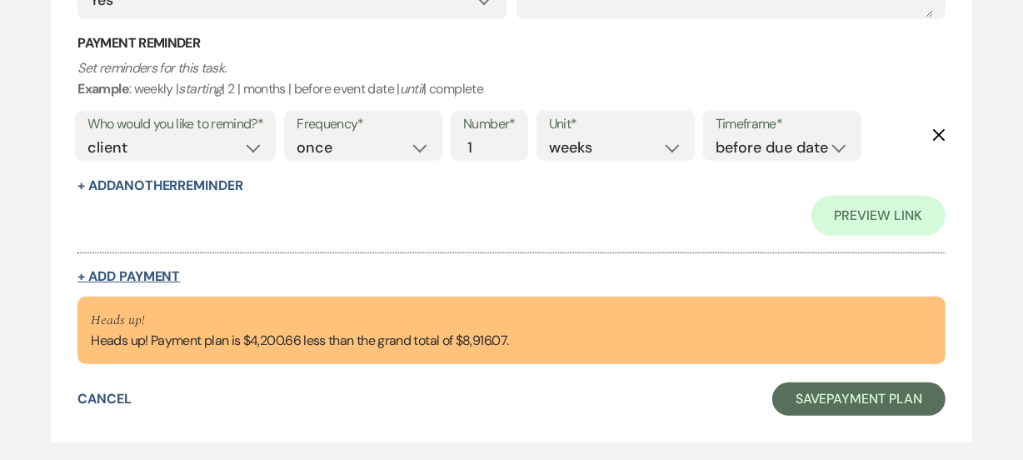
click at [149, 270] on button "+ Add Payment" at bounding box center [128, 276] width 102 height 13
select select "2"
select select "flat"
select select "false"
select select "client"
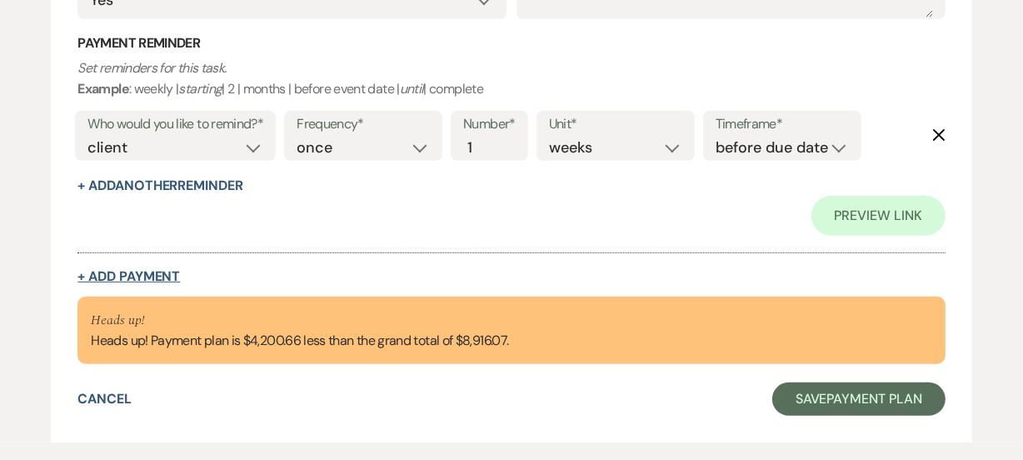
select select "weeks"
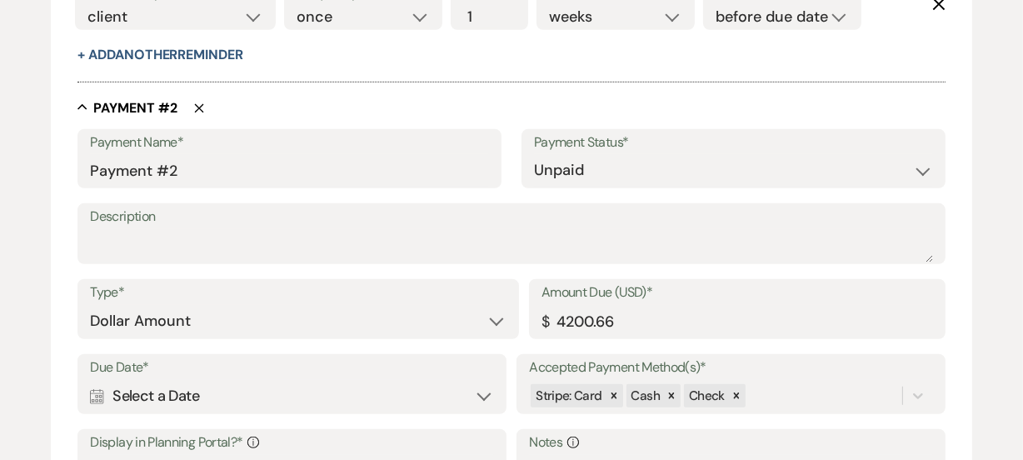
scroll to position [1008, 0]
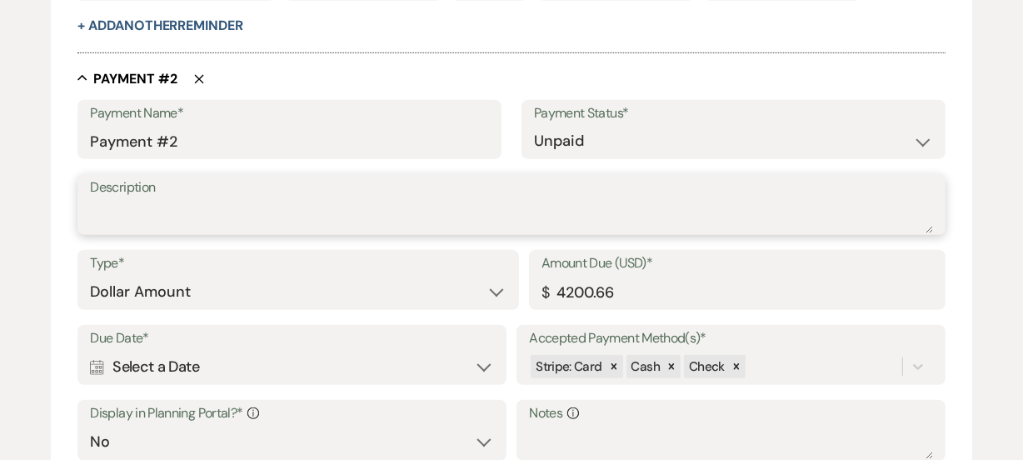
click at [556, 217] on textarea "Description" at bounding box center [511, 216] width 842 height 33
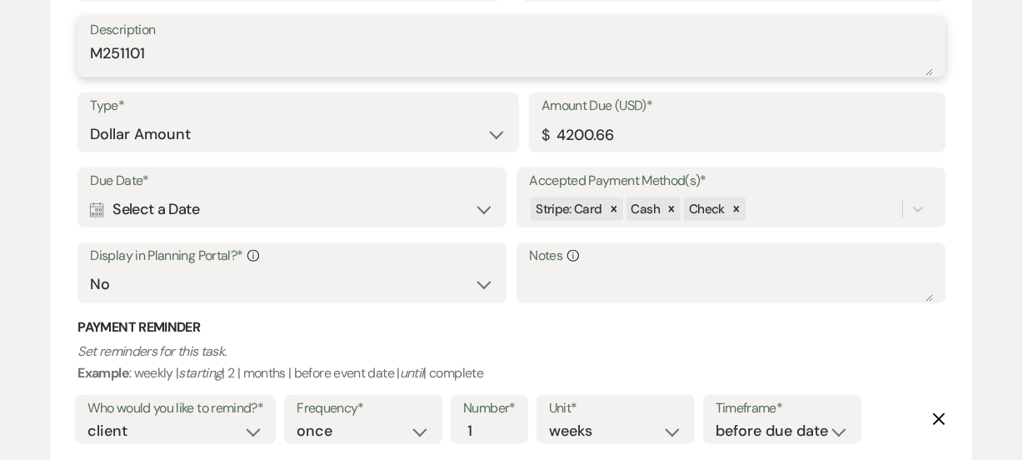
type textarea "M251101"
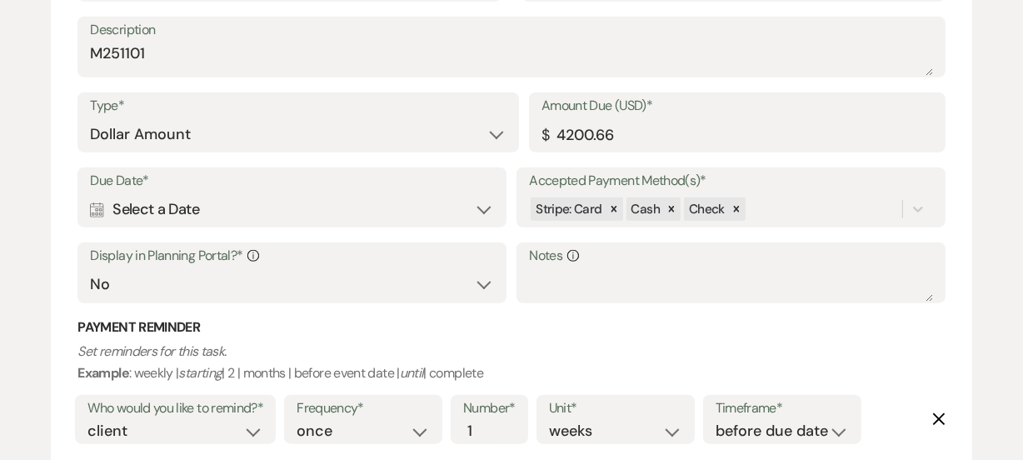
click at [442, 205] on div "Calendar Select a Date Expand" at bounding box center [291, 209] width 403 height 32
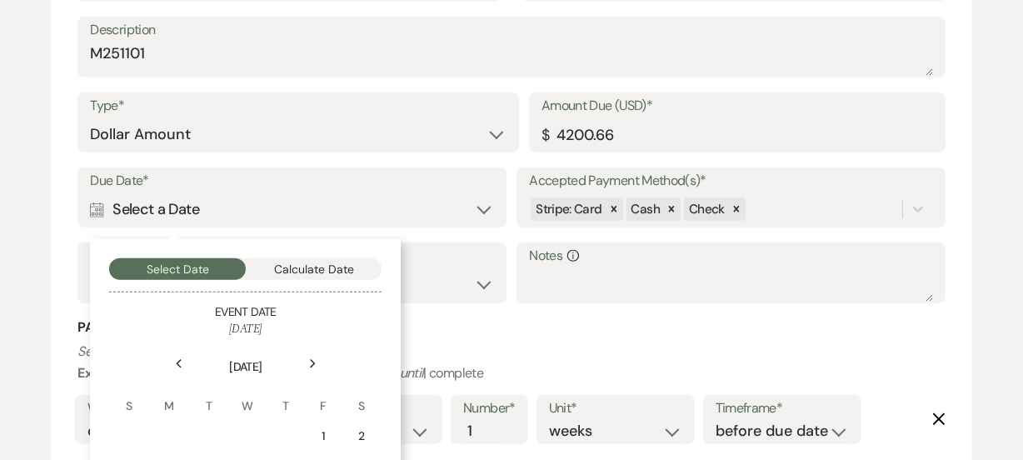
drag, startPoint x: 308, startPoint y: 357, endPoint x: 316, endPoint y: 367, distance: 12.5
click at [316, 367] on div "Next" at bounding box center [312, 364] width 27 height 27
click at [318, 443] on td "5" at bounding box center [322, 435] width 37 height 39
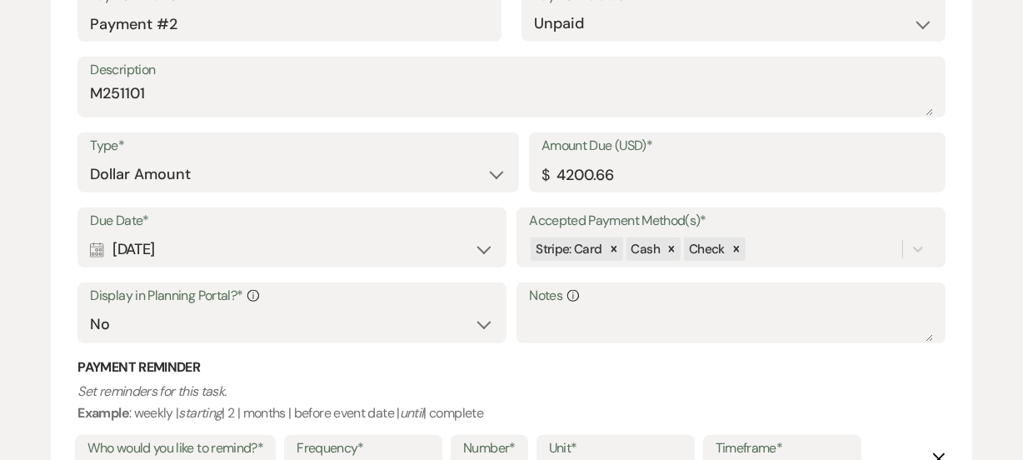
scroll to position [1204, 0]
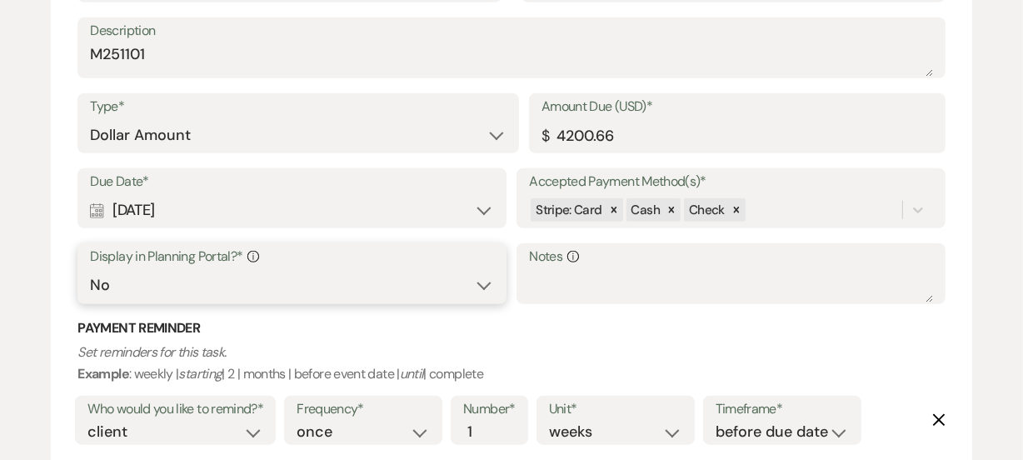
click at [450, 297] on select "Yes No" at bounding box center [291, 285] width 403 height 32
select select "true"
click at [90, 269] on select "Yes No" at bounding box center [291, 285] width 403 height 32
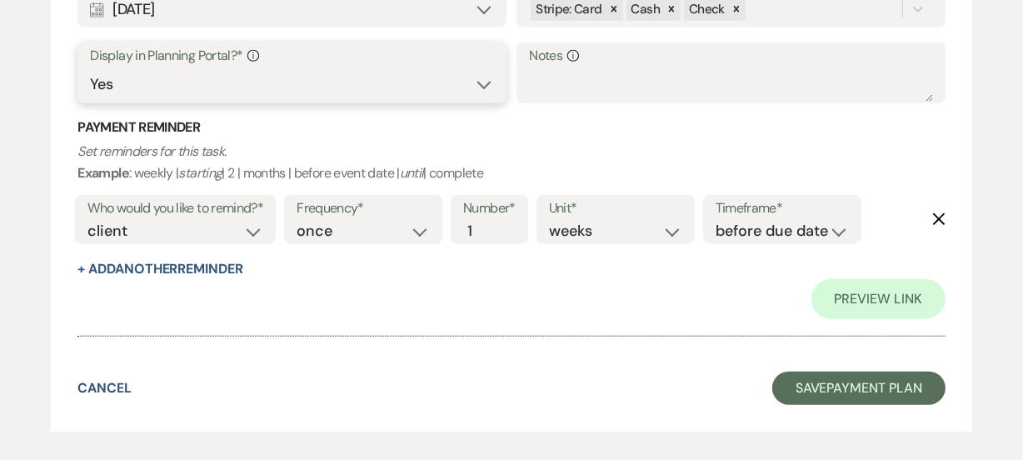
scroll to position [1483, 0]
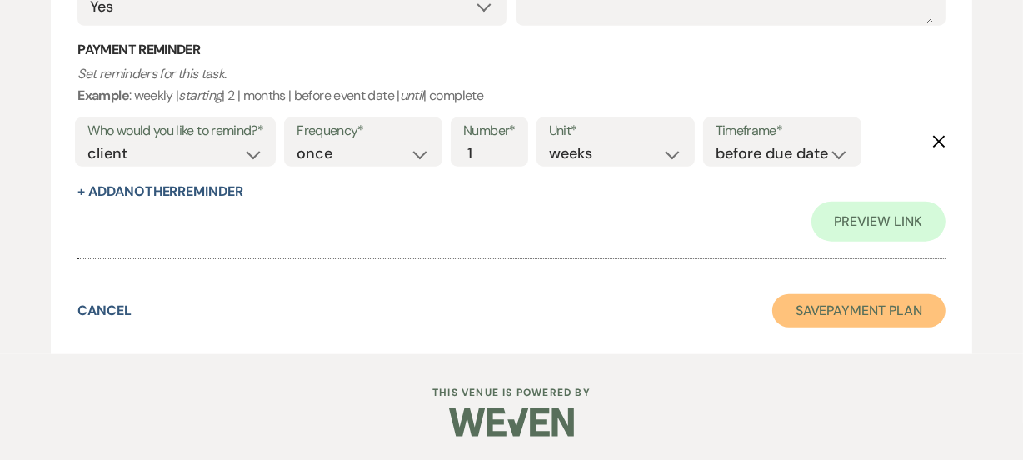
click at [878, 311] on button "Save Payment Plan" at bounding box center [858, 310] width 173 height 33
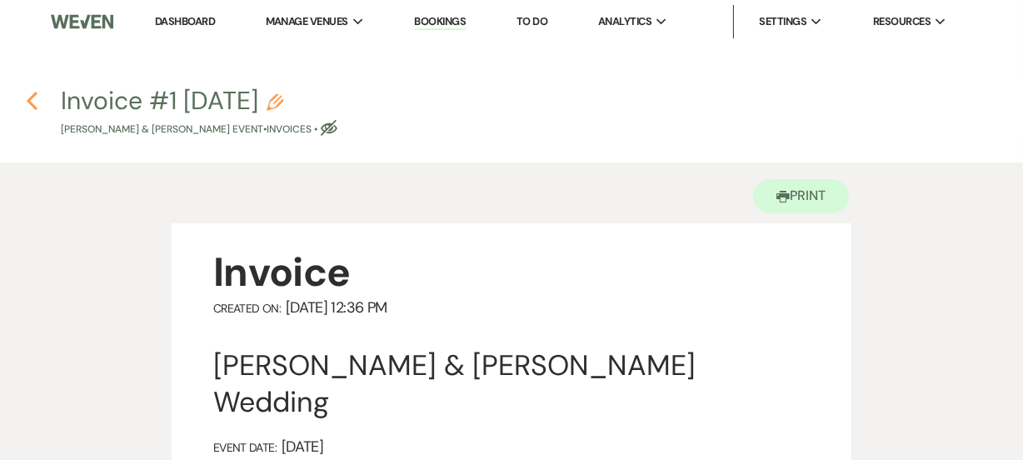
click at [30, 97] on icon "Previous" at bounding box center [32, 101] width 12 height 20
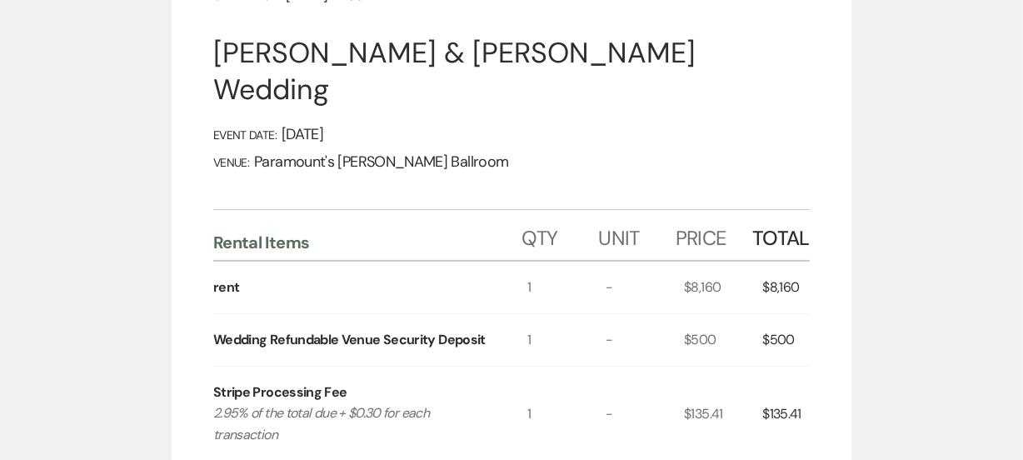
select select "5"
select select "8"
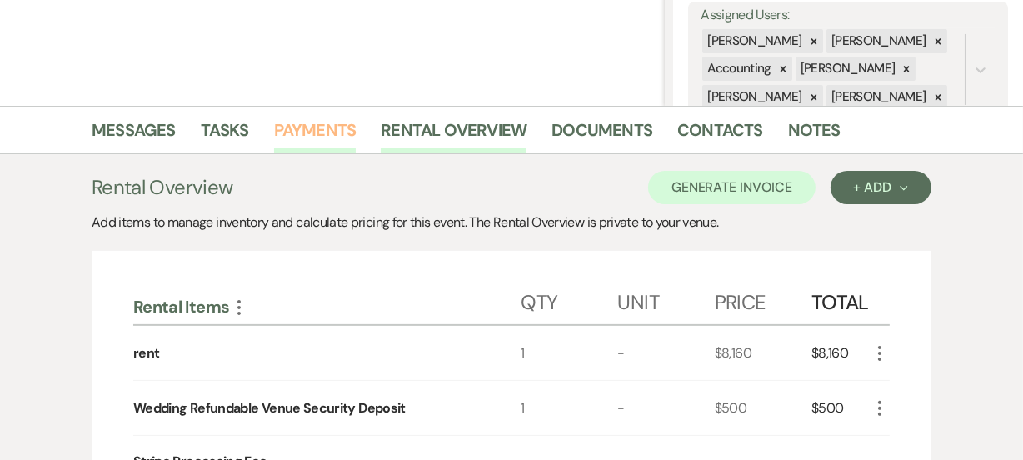
click at [303, 120] on link "Payments" at bounding box center [315, 135] width 82 height 37
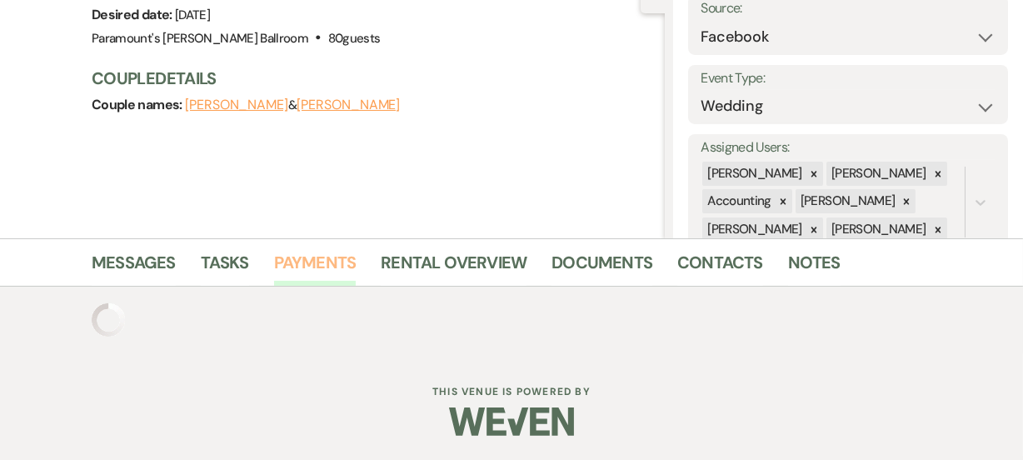
scroll to position [312, 0]
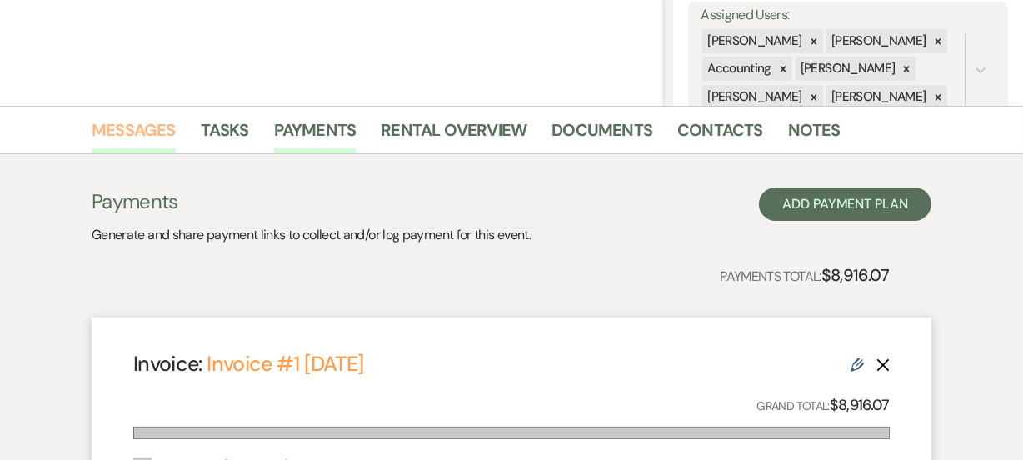
click at [158, 127] on link "Messages" at bounding box center [134, 135] width 84 height 37
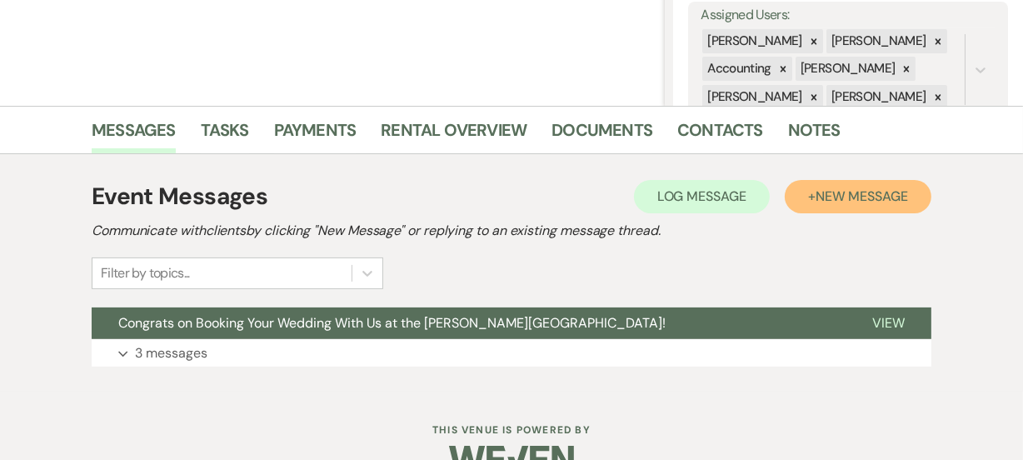
click at [886, 194] on span "New Message" at bounding box center [861, 195] width 92 height 17
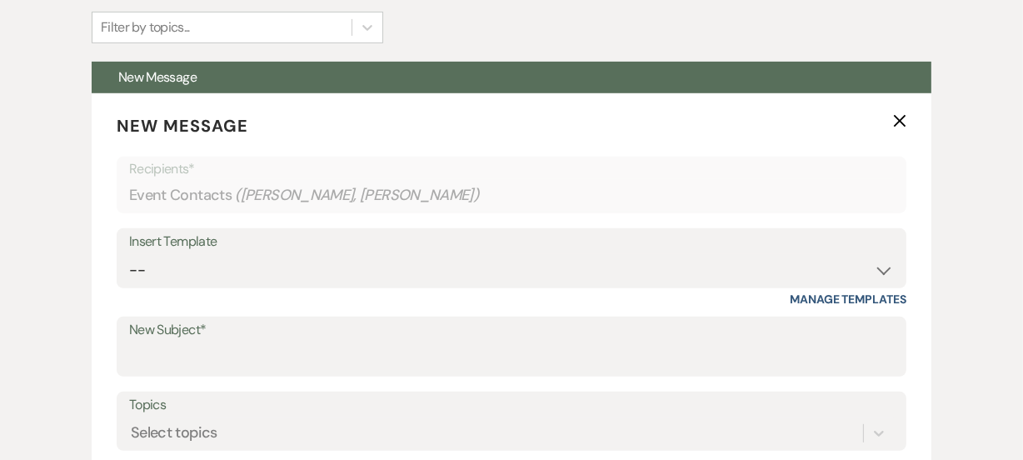
scroll to position [663, 0]
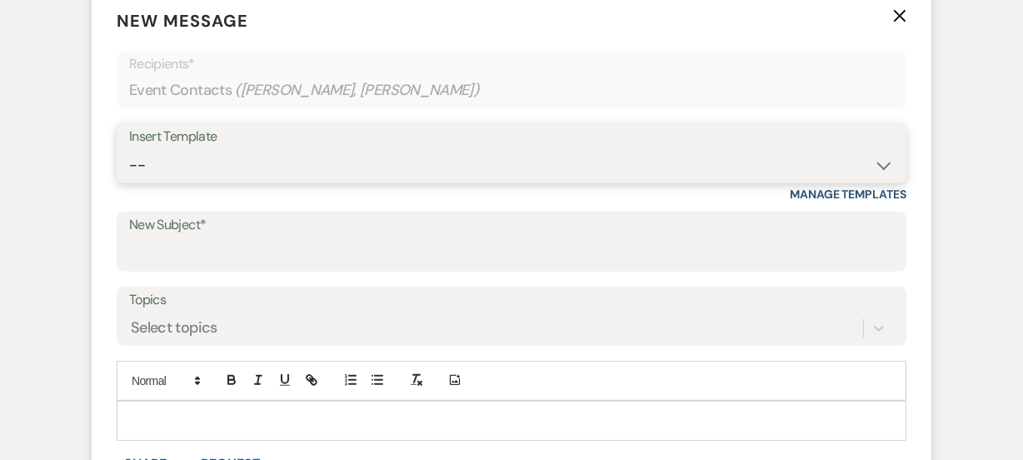
click at [646, 167] on select "-- Weven Planning Portal Introduction (Booked Events) 6 Month Consultation 9 Mo…" at bounding box center [511, 165] width 765 height 32
select select "1533"
click at [129, 149] on select "-- Weven Planning Portal Introduction (Booked Events) 6 Month Consultation 9 Mo…" at bounding box center [511, 165] width 765 height 32
type input "Wedding Contract"
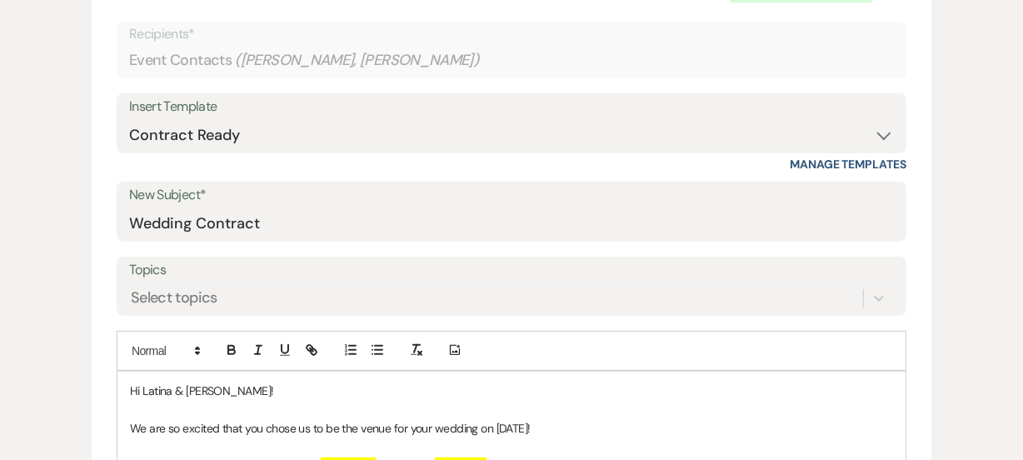
scroll to position [815, 0]
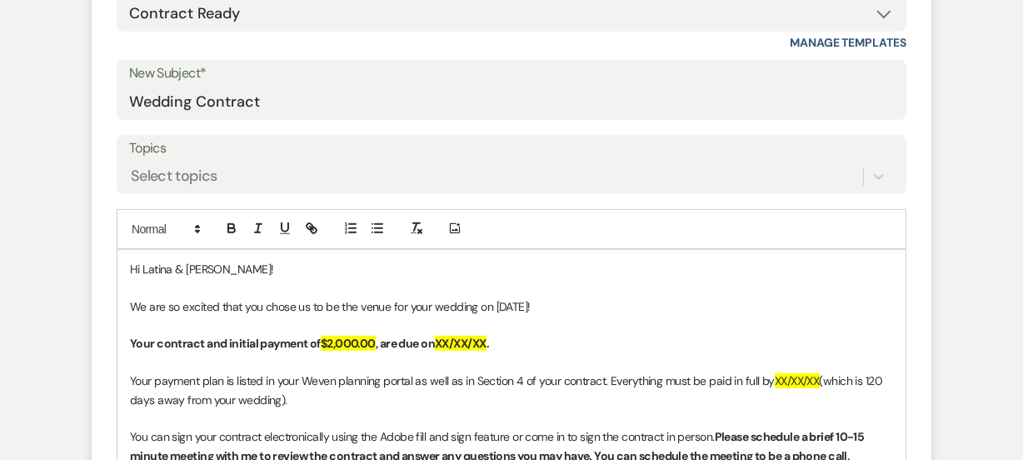
click at [262, 192] on form "New Message X Saving draft... Recipients* Event Contacts ( [PERSON_NAME], [PERS…" at bounding box center [512, 382] width 840 height 1090
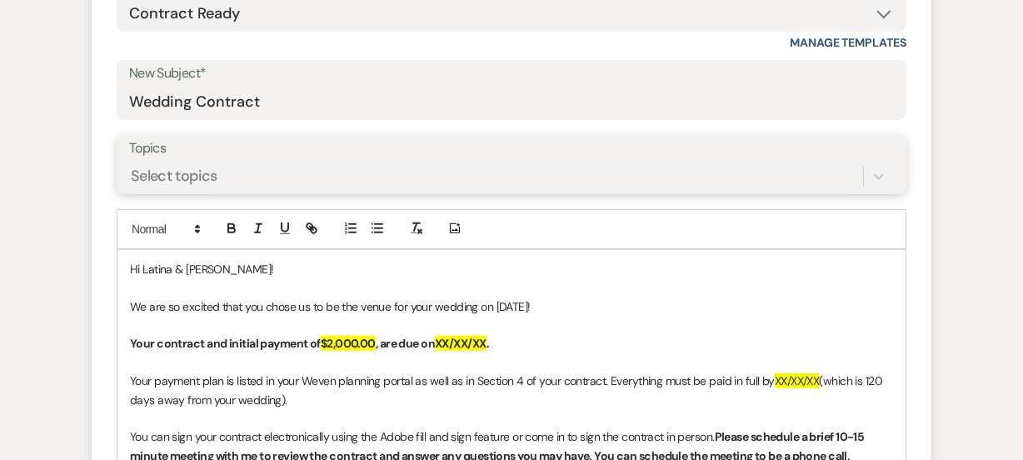
click at [310, 170] on div "Select topics" at bounding box center [496, 176] width 734 height 29
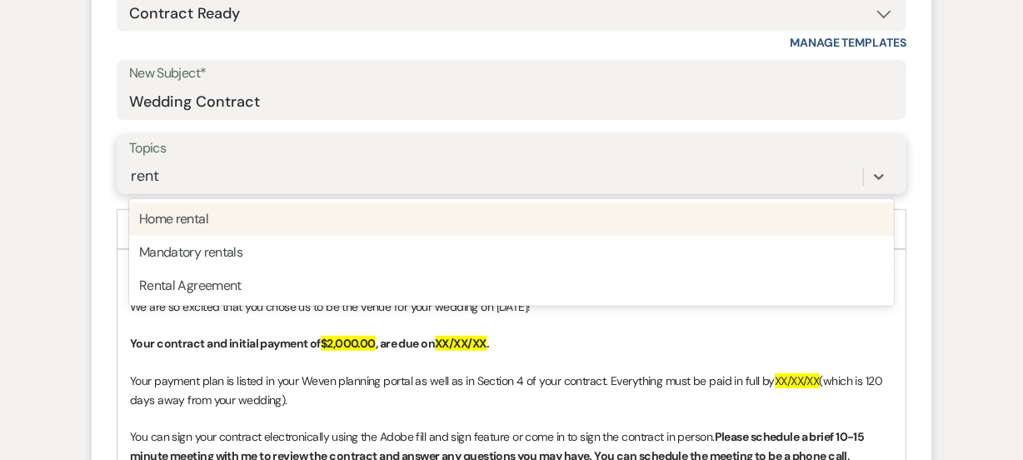
type input "renta"
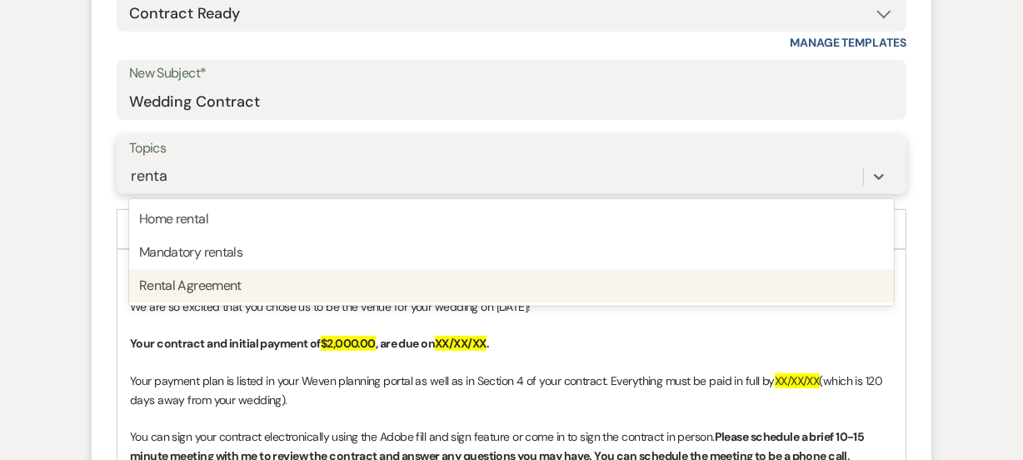
click at [265, 280] on div "Rental Agreement" at bounding box center [511, 285] width 765 height 33
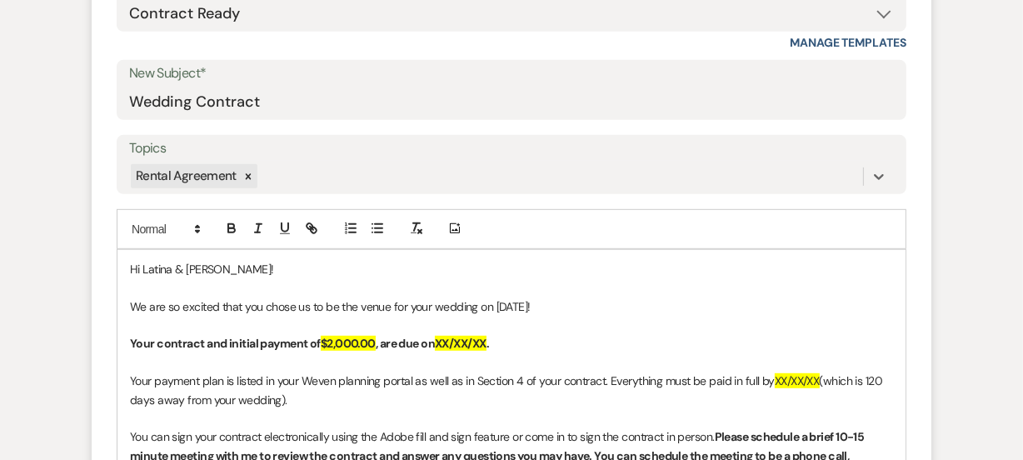
click at [486, 343] on strong "XX/XX/XX" at bounding box center [461, 343] width 52 height 15
drag, startPoint x: 775, startPoint y: 381, endPoint x: 822, endPoint y: 379, distance: 47.5
click at [822, 379] on p "Your payment plan is listed in your Weven planning portal as well as in Section…" at bounding box center [511, 389] width 763 height 37
drag, startPoint x: 857, startPoint y: 377, endPoint x: 877, endPoint y: 379, distance: 20.1
click at [877, 379] on p "Your payment plan is listed in your Weven planning portal as well as in Section…" at bounding box center [511, 389] width 763 height 37
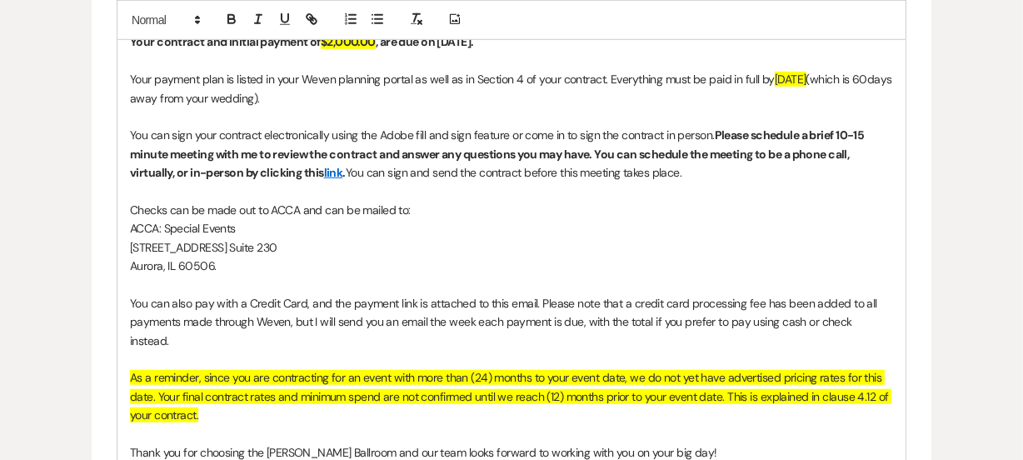
scroll to position [1119, 0]
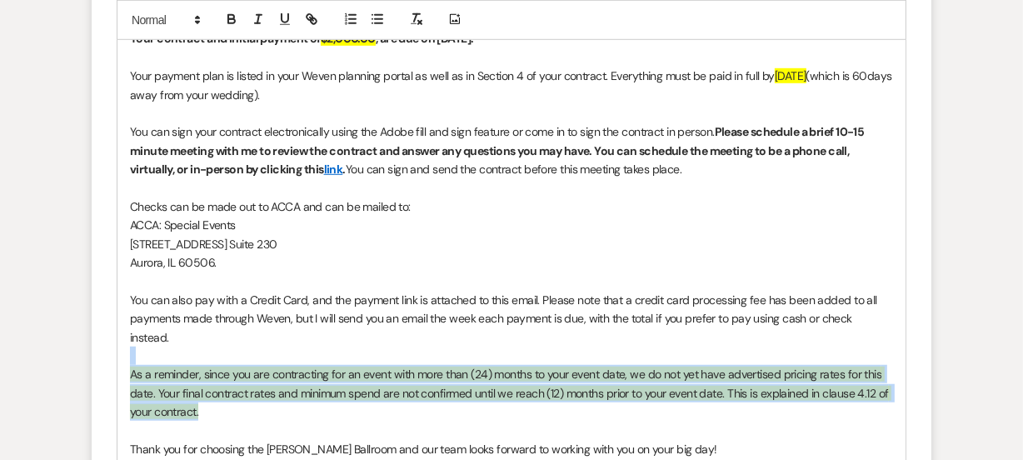
drag, startPoint x: 233, startPoint y: 386, endPoint x: 108, endPoint y: 339, distance: 133.4
click at [108, 339] on form "New Message X Draft saved! Recipients* Event Contacts ( [PERSON_NAME], [PERSON_…" at bounding box center [512, 77] width 840 height 1090
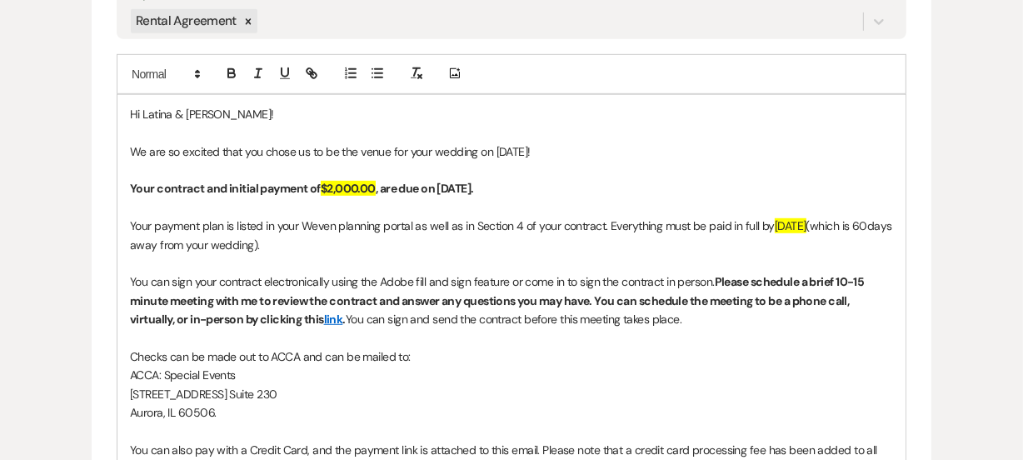
scroll to position [963, 0]
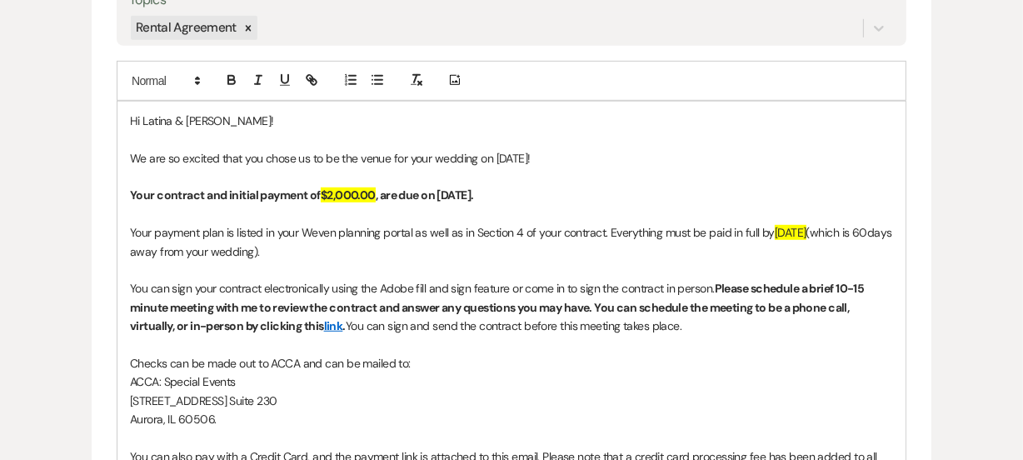
click at [350, 191] on strong "$2,000.00" at bounding box center [348, 194] width 55 height 15
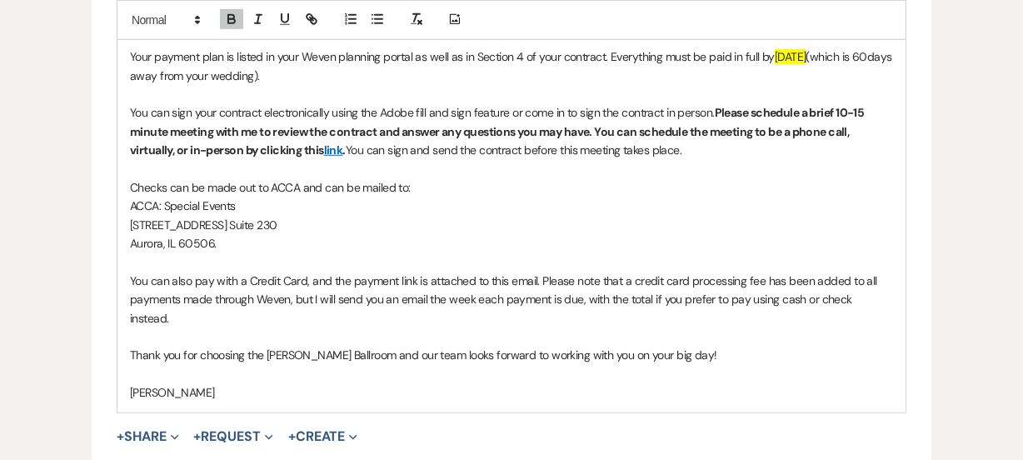
scroll to position [1168, 0]
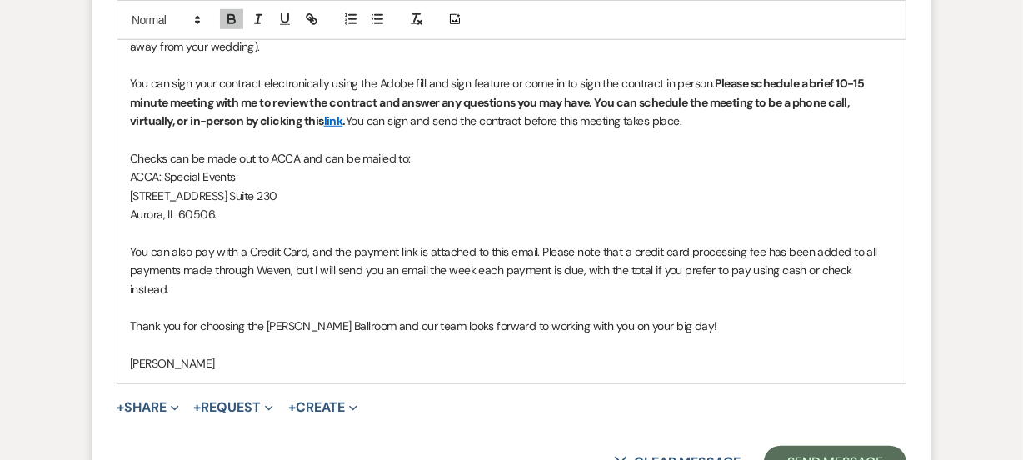
click at [253, 401] on button "+ Request Expand" at bounding box center [233, 407] width 79 height 13
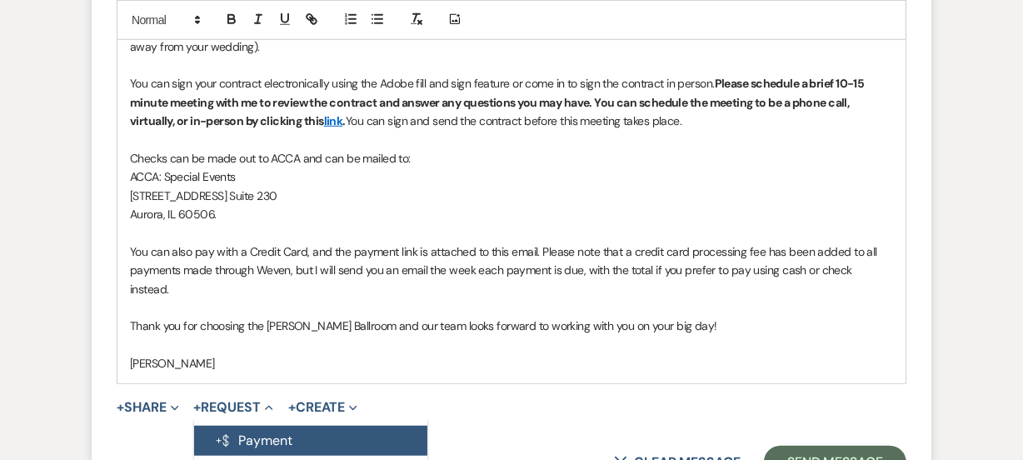
click at [260, 426] on button "Generate Payment Payment" at bounding box center [310, 441] width 233 height 30
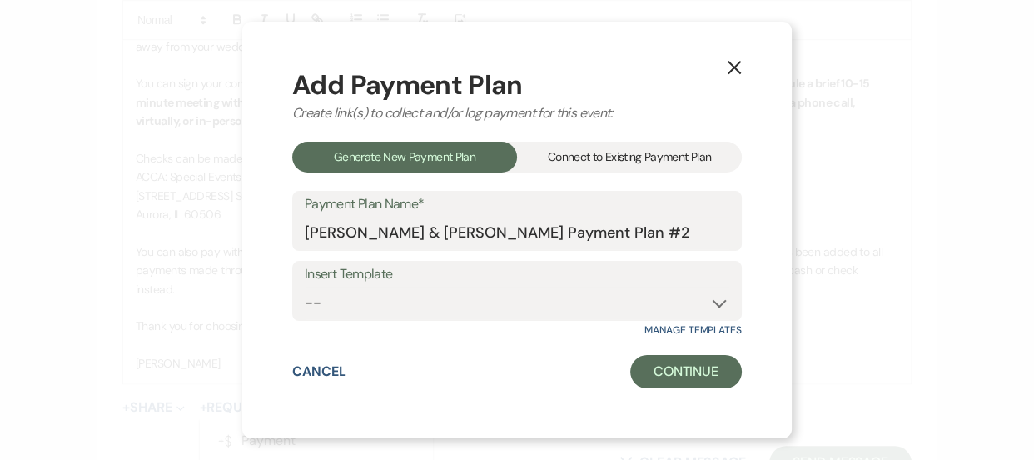
click at [603, 148] on div "Connect to Existing Payment Plan" at bounding box center [629, 157] width 225 height 31
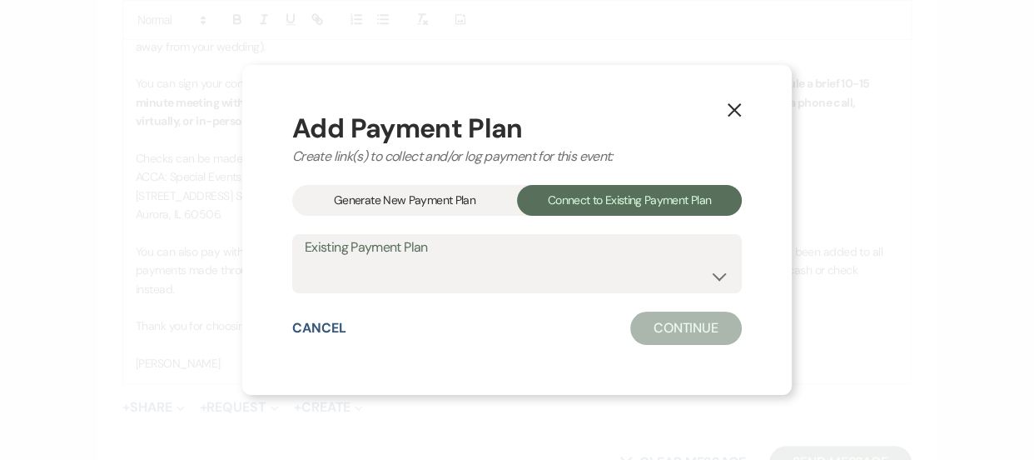
click at [401, 293] on div "Add Payment Plan Create link(s) to collect and/or log payment for this event: G…" at bounding box center [517, 230] width 450 height 231
click at [421, 275] on select "[PERSON_NAME] & [PERSON_NAME] Payment Plan #1" at bounding box center [517, 275] width 425 height 32
select select "24592"
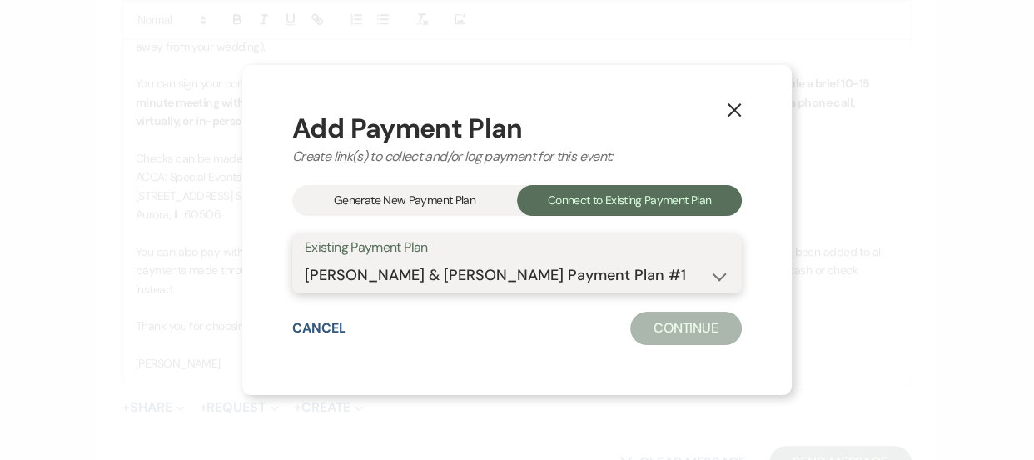
click at [305, 259] on select "[PERSON_NAME] & [PERSON_NAME] Payment Plan #1" at bounding box center [517, 275] width 425 height 32
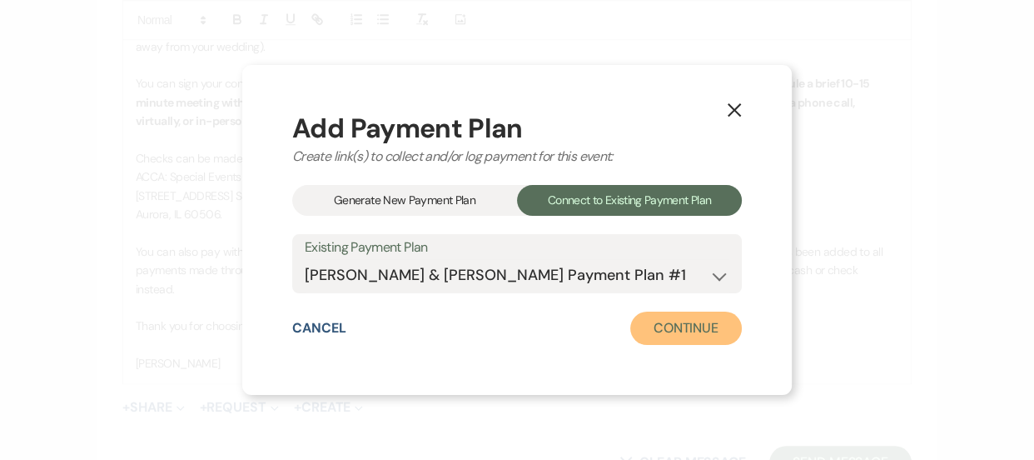
click at [655, 328] on button "Continue" at bounding box center [687, 328] width 112 height 33
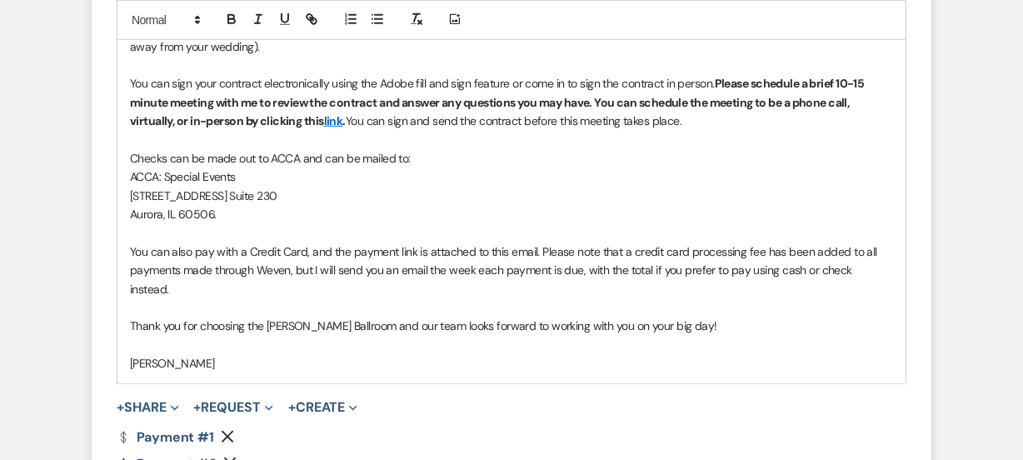
click at [232, 457] on use "button" at bounding box center [230, 463] width 12 height 12
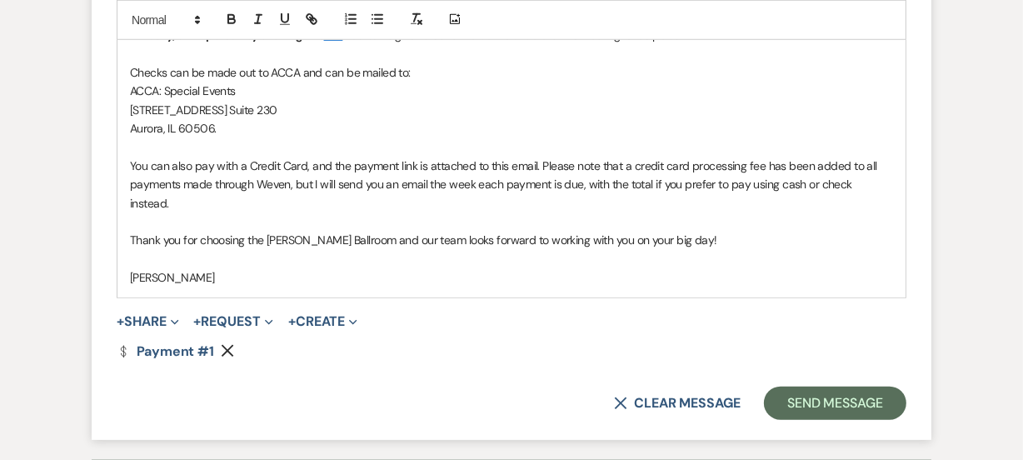
scroll to position [1260, 0]
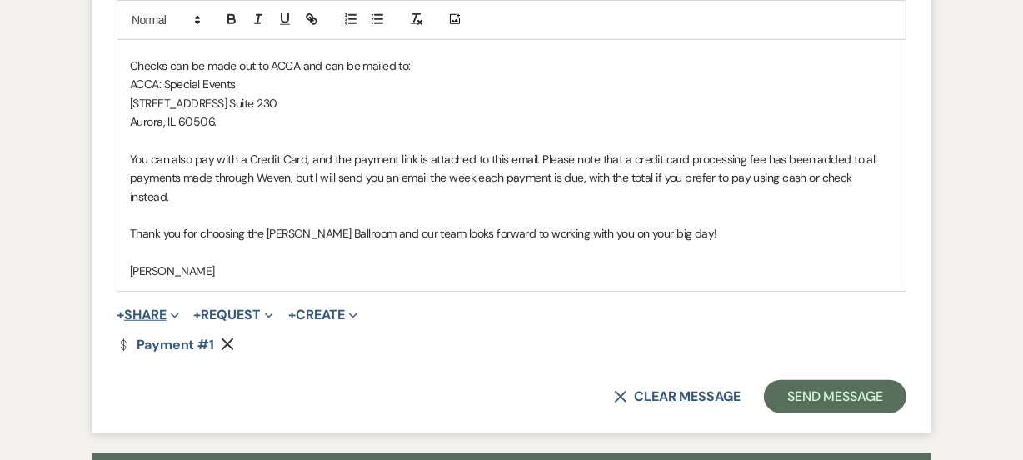
click at [136, 308] on button "+ Share Expand" at bounding box center [148, 314] width 62 height 13
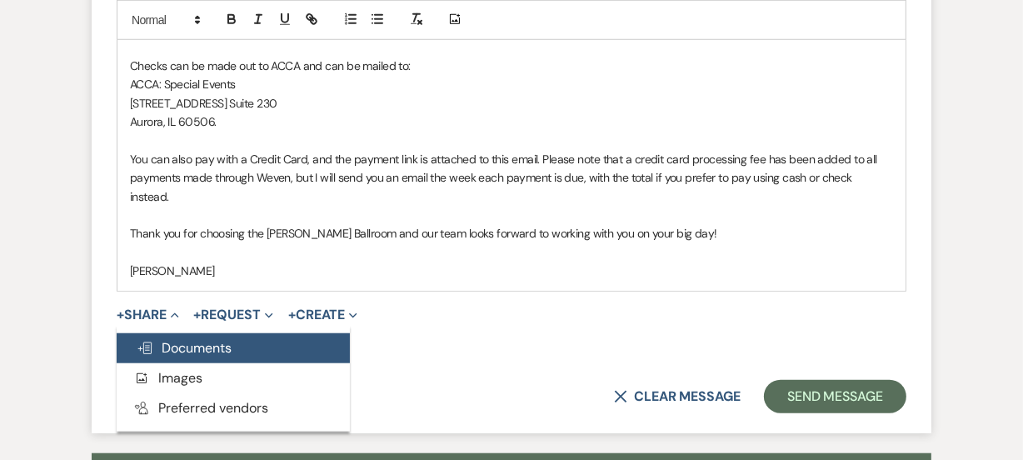
click at [212, 333] on button "Doc Upload Documents" at bounding box center [233, 348] width 233 height 30
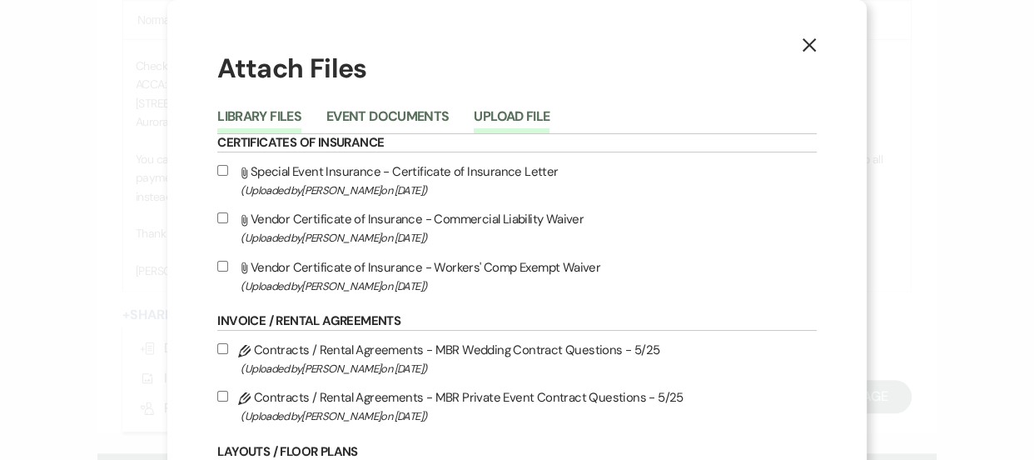
click at [520, 110] on button "Upload File" at bounding box center [512, 121] width 76 height 23
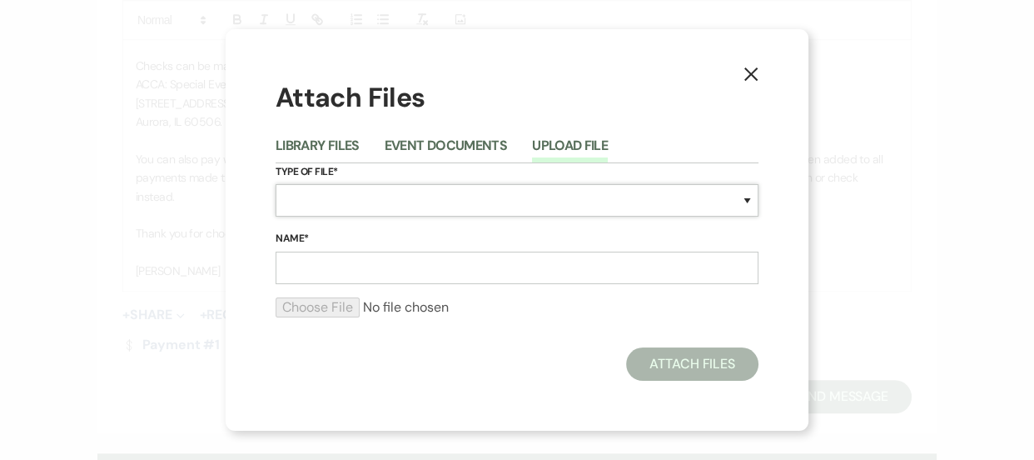
click at [386, 213] on select "Special Event Insurance Vendor Certificate of Insurance Contracts / Rental Agre…" at bounding box center [517, 200] width 483 height 32
select select "10"
click at [276, 184] on select "Special Event Insurance Vendor Certificate of Insurance Contracts / Rental Agre…" at bounding box center [517, 200] width 483 height 32
click at [396, 279] on input "Name*" at bounding box center [517, 268] width 483 height 32
click at [402, 272] on input "Name*" at bounding box center [517, 268] width 483 height 32
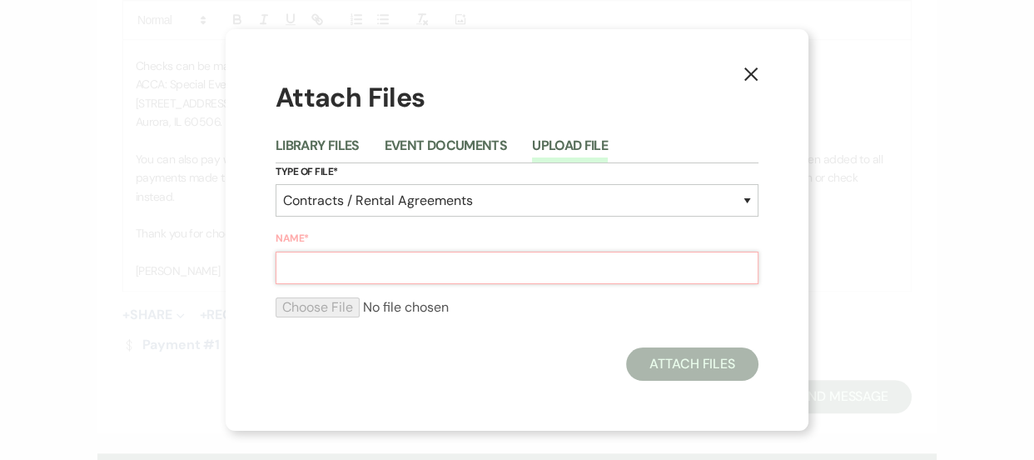
paste input "M251101 [PERSON_NAME] Wedding Contract [DATE]"
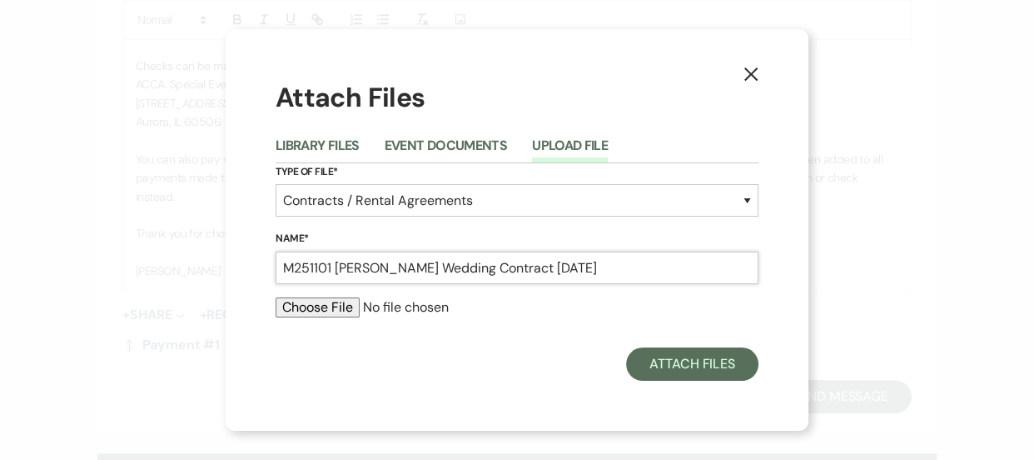
type input "M251101 [PERSON_NAME] Wedding Contract [DATE]"
click at [336, 314] on input "file" at bounding box center [517, 307] width 483 height 20
type input "C:\fakepath\M251101 [PERSON_NAME] Wedding Contract [DATE].pdf"
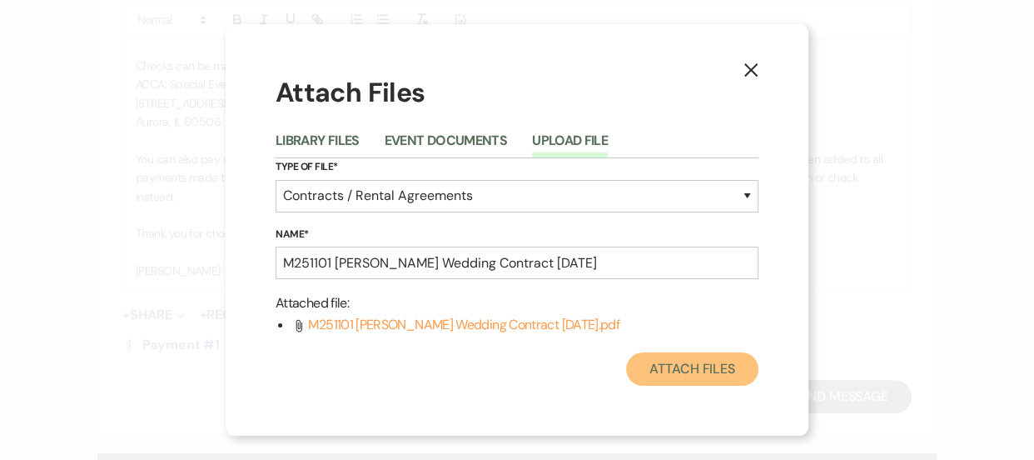
click at [732, 375] on button "Attach Files" at bounding box center [692, 368] width 132 height 33
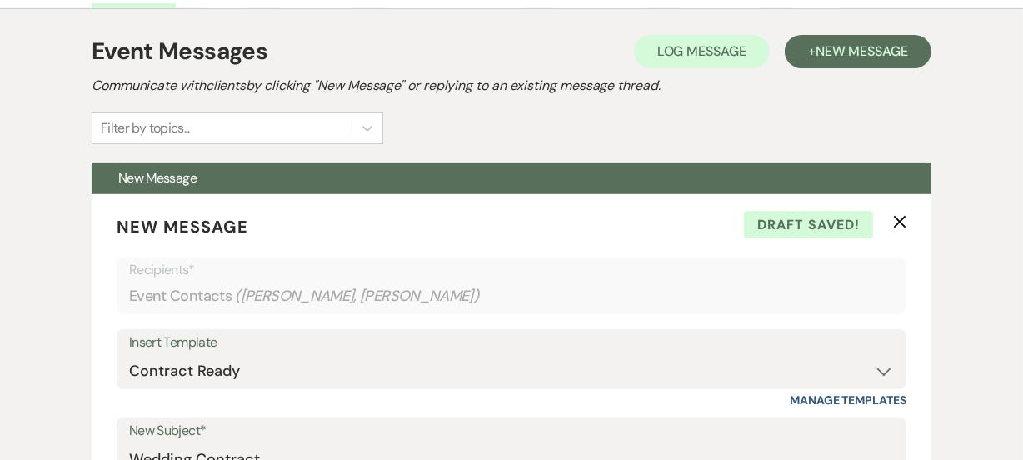
scroll to position [451, 0]
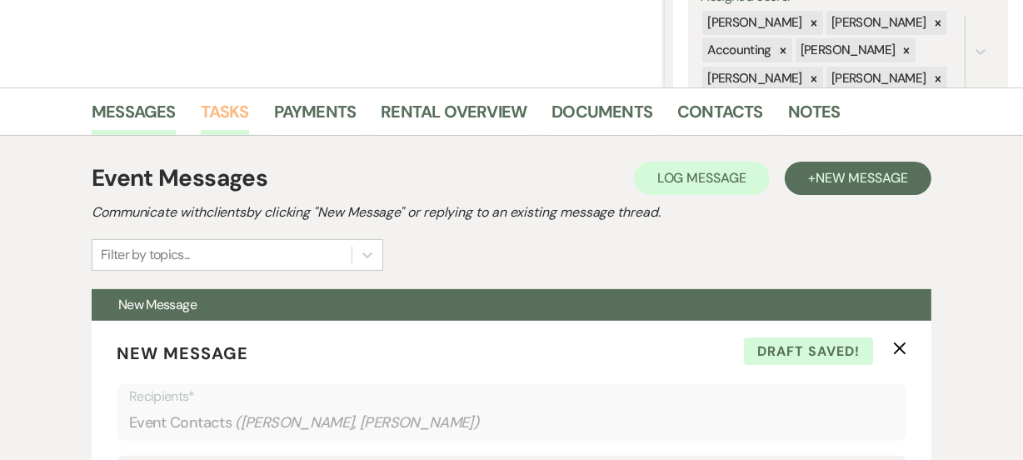
click at [217, 120] on link "Tasks" at bounding box center [225, 116] width 48 height 37
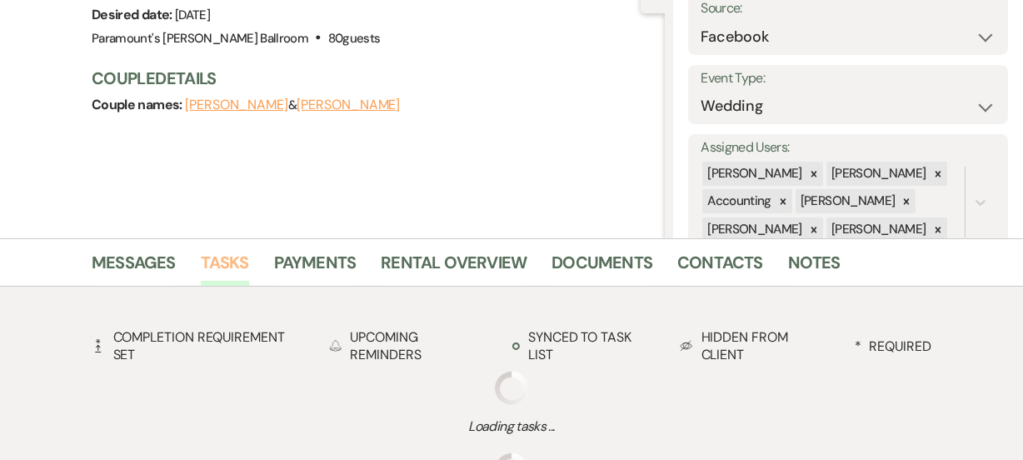
scroll to position [331, 0]
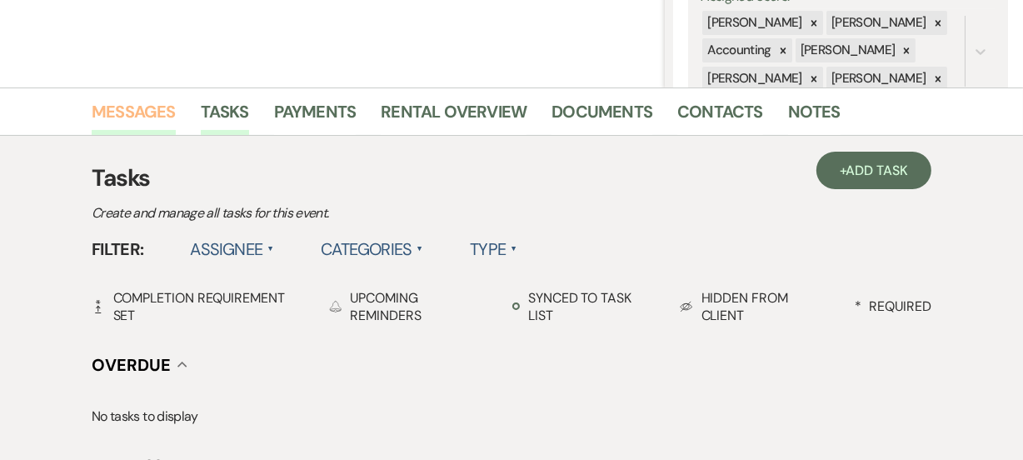
click at [139, 107] on link "Messages" at bounding box center [134, 116] width 84 height 37
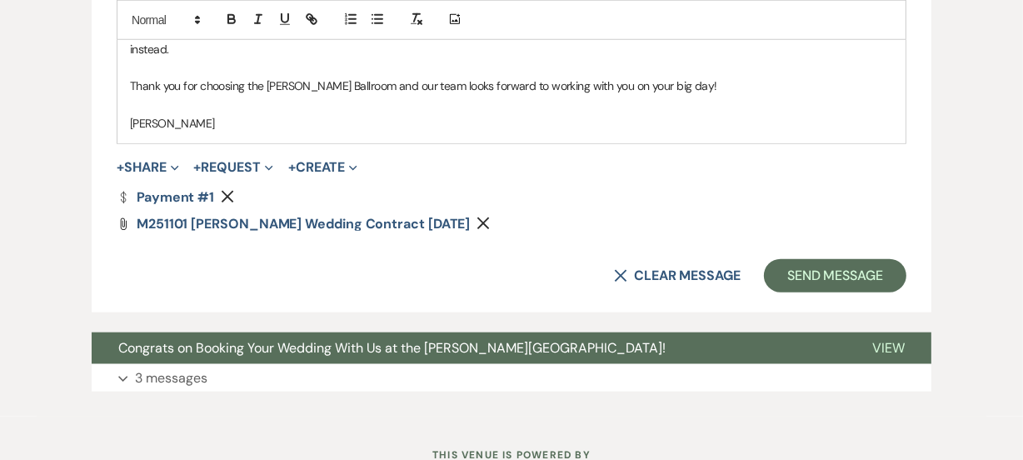
scroll to position [1434, 0]
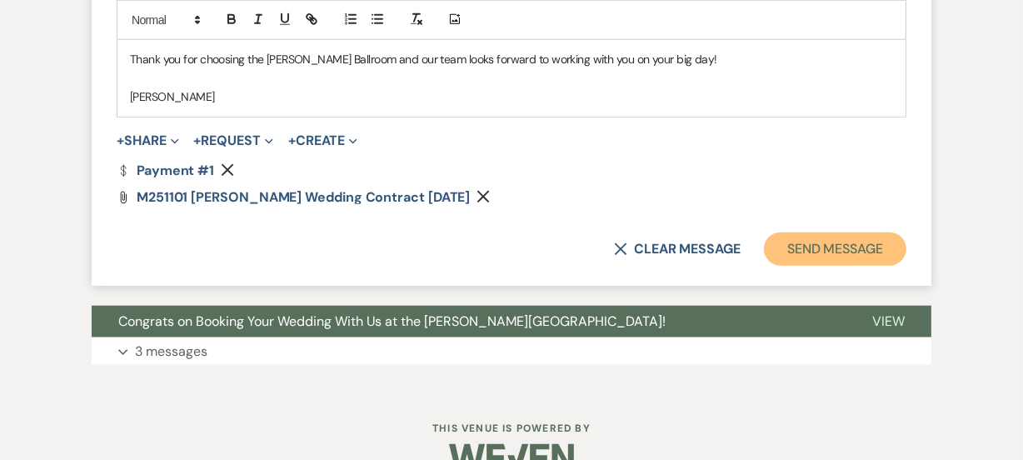
drag, startPoint x: 837, startPoint y: 232, endPoint x: 835, endPoint y: 242, distance: 9.5
click at [835, 242] on button "Send Message" at bounding box center [835, 248] width 142 height 33
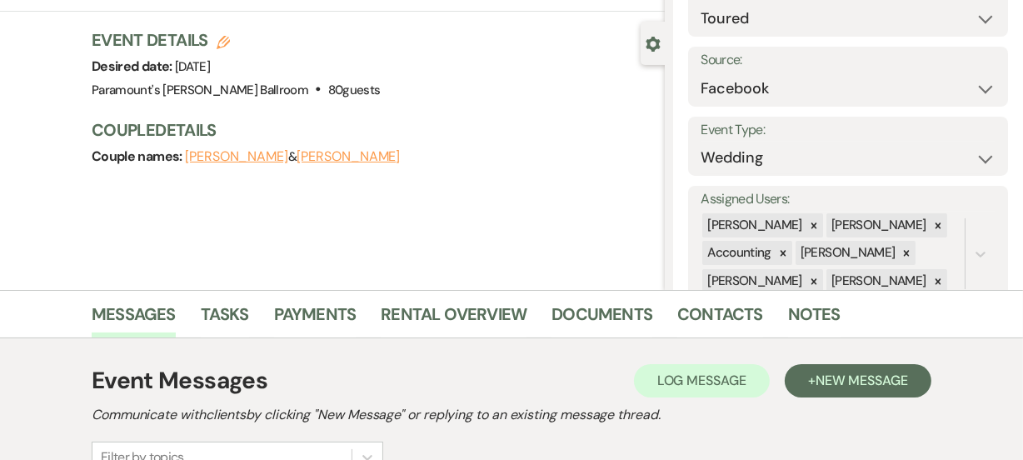
scroll to position [108, 0]
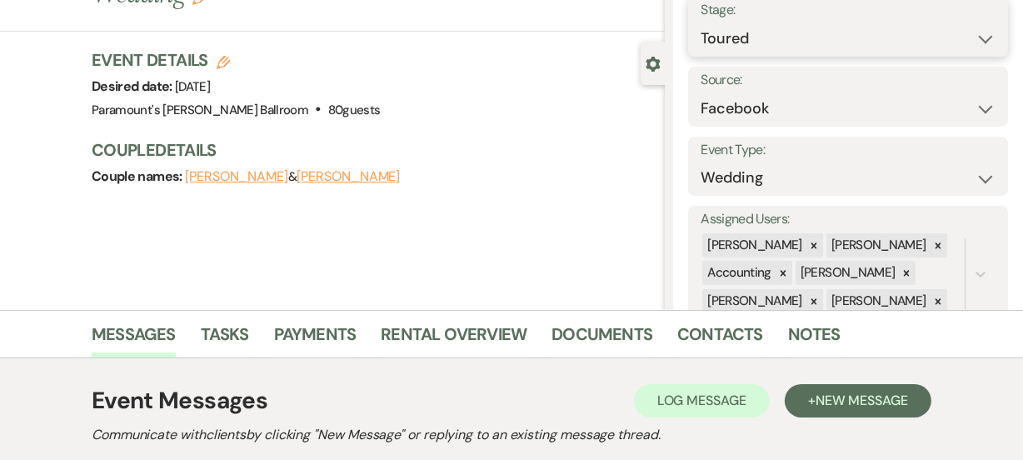
click at [954, 25] on select "Inquiry Follow Up Tour Requested Tour Confirmed Toured Proposal Sent Booked Lost" at bounding box center [847, 38] width 295 height 32
select select "6"
click at [700, 22] on select "Inquiry Follow Up Tour Requested Tour Confirmed Toured Proposal Sent Booked Lost" at bounding box center [847, 38] width 295 height 32
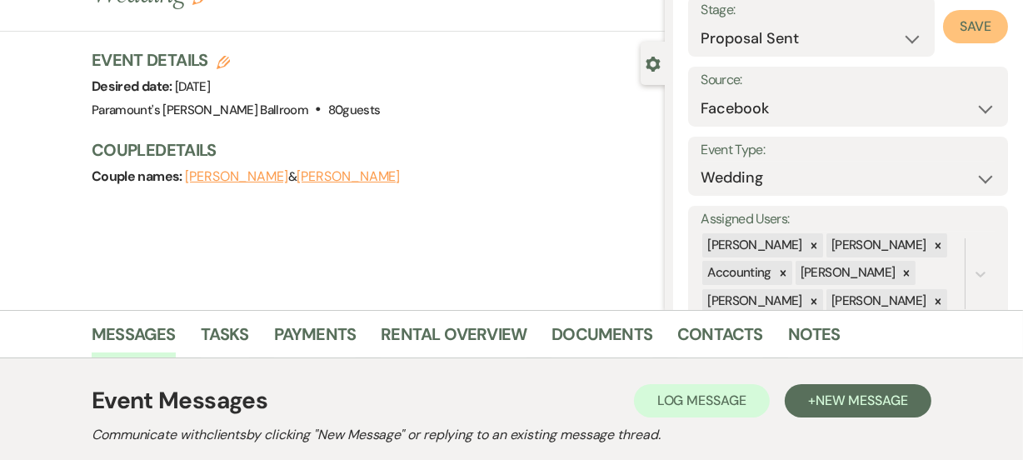
click at [980, 11] on button "Save" at bounding box center [975, 26] width 65 height 33
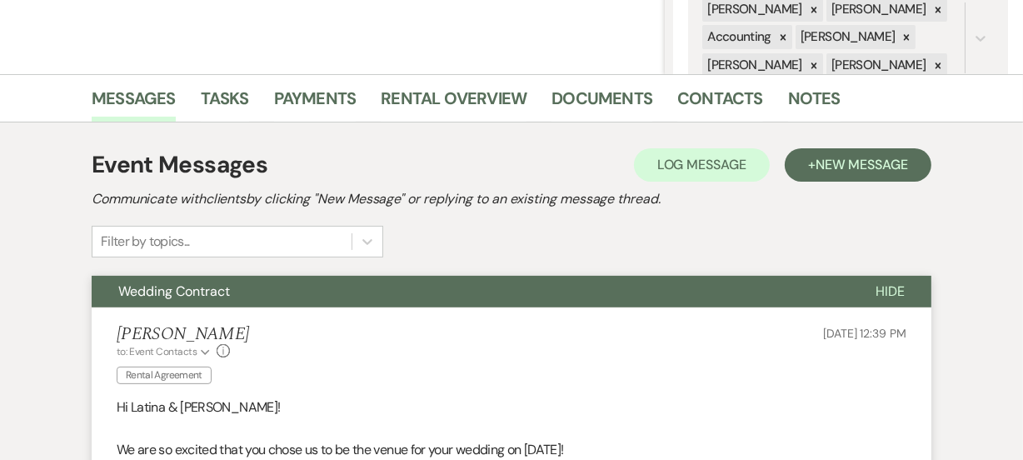
scroll to position [0, 0]
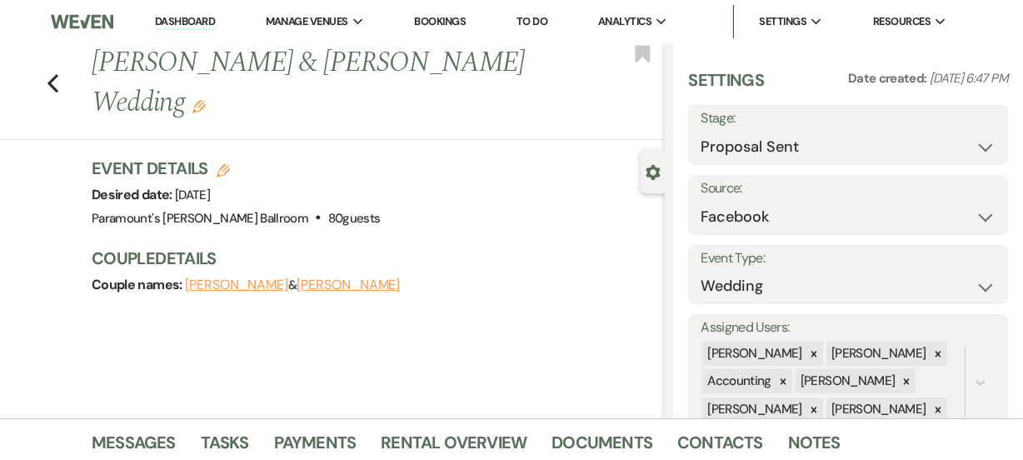
click at [211, 20] on link "Dashboard" at bounding box center [185, 22] width 60 height 16
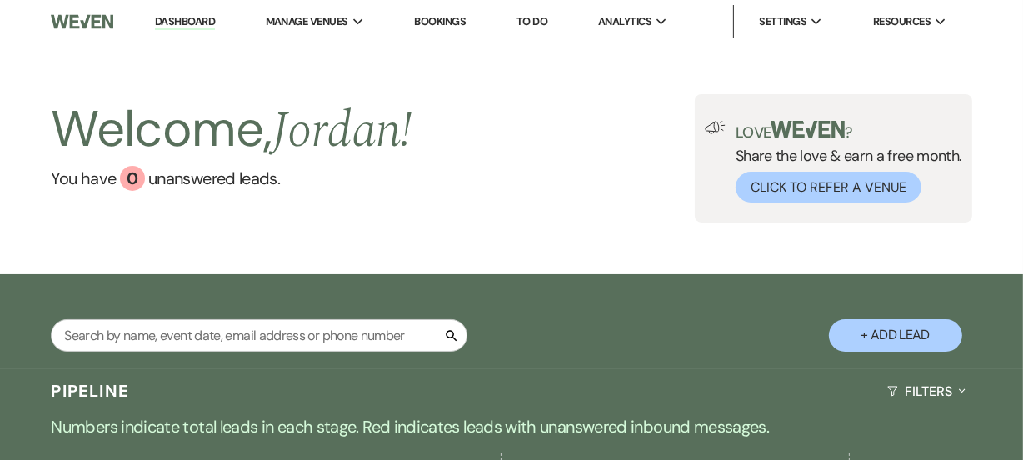
click at [626, 276] on div "Search + Add Lead" at bounding box center [511, 321] width 1023 height 95
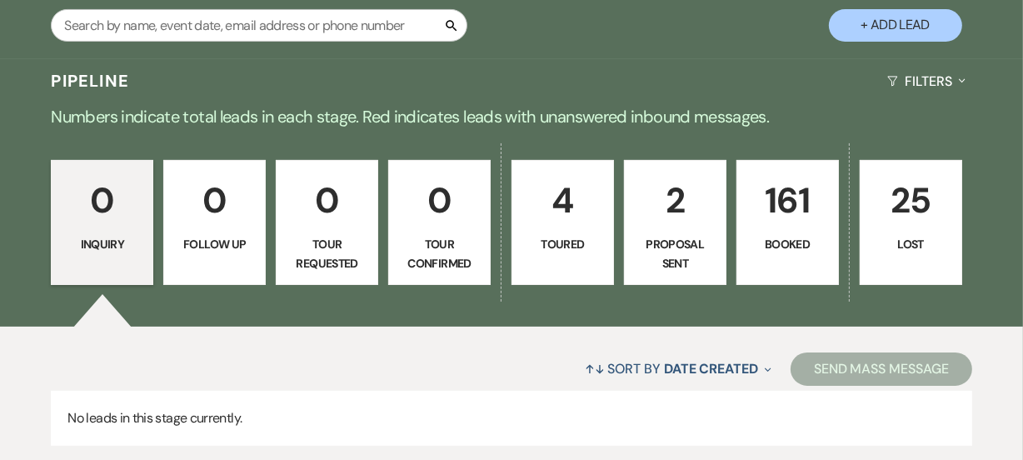
scroll to position [363, 0]
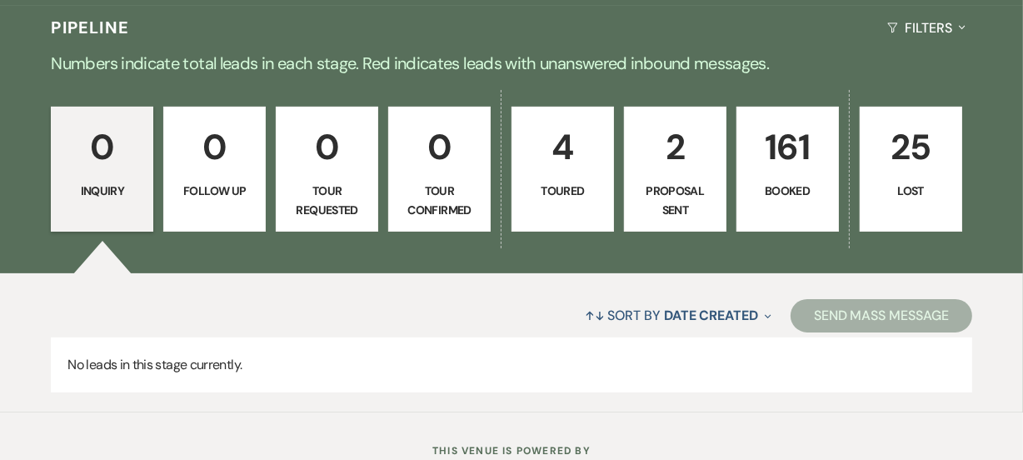
click at [548, 183] on p "Toured" at bounding box center [562, 191] width 81 height 18
select select "5"
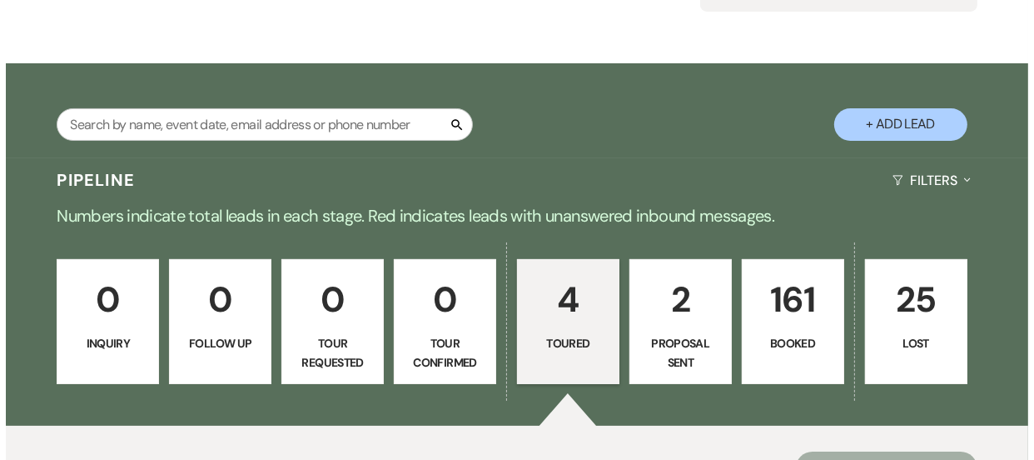
scroll to position [202, 0]
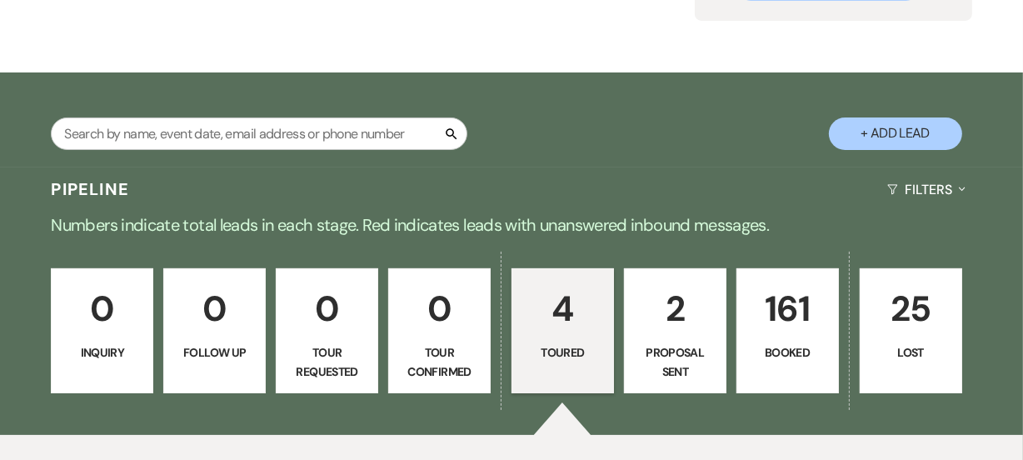
click at [930, 130] on button "+ Add Lead" at bounding box center [895, 133] width 133 height 32
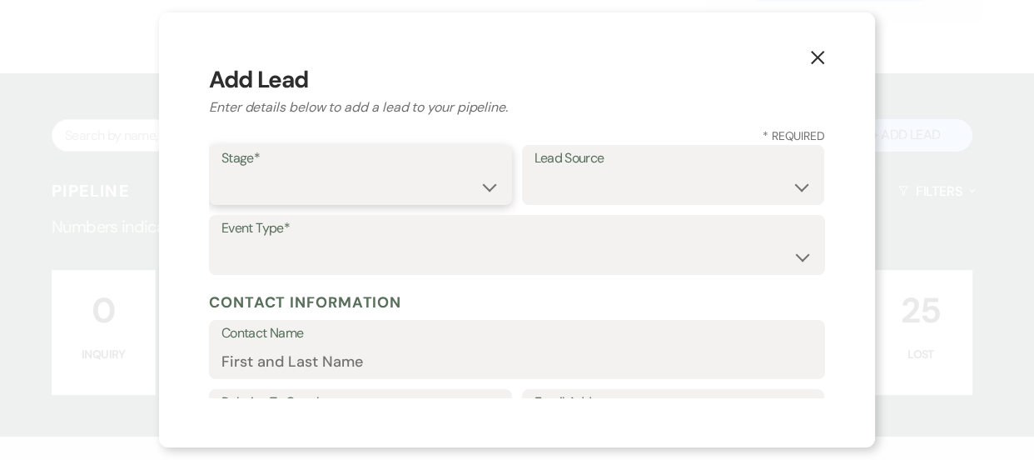
click at [334, 180] on select "Inquiry Follow Up Tour Requested Tour Confirmed Toured Proposal Sent Booked Lost" at bounding box center [361, 187] width 278 height 32
click at [222, 171] on select "Inquiry Follow Up Tour Requested Tour Confirmed Toured Proposal Sent Booked Lost" at bounding box center [361, 187] width 278 height 32
drag, startPoint x: 372, startPoint y: 179, endPoint x: 323, endPoint y: 175, distance: 49.3
click at [323, 175] on select "Inquiry Follow Up Tour Requested Tour Confirmed Toured Proposal Sent Booked Lost" at bounding box center [361, 187] width 278 height 32
select select "6"
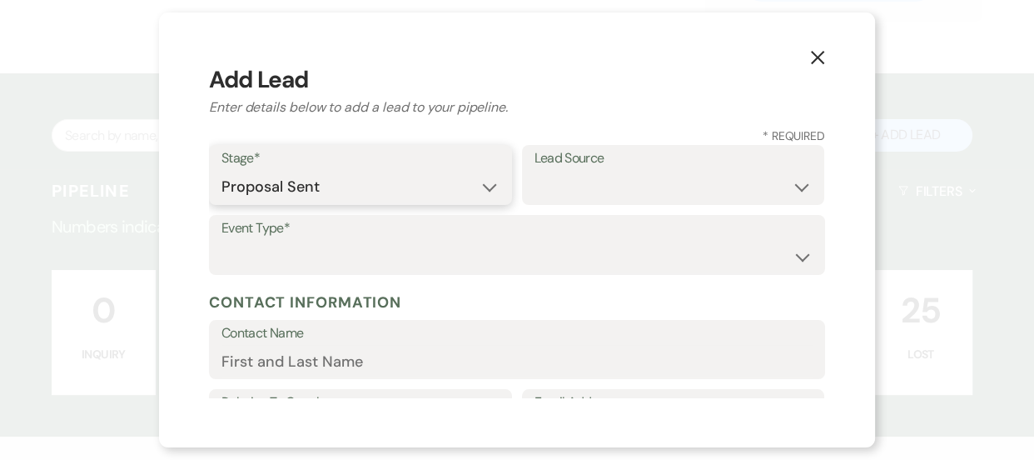
click at [222, 171] on select "Inquiry Follow Up Tour Requested Tour Confirmed Toured Proposal Sent Booked Lost" at bounding box center [361, 187] width 278 height 32
click at [604, 191] on select "Weven Venue Website Instagram Facebook Pinterest Google The Knot Wedding Wire H…" at bounding box center [674, 187] width 278 height 32
select select "20"
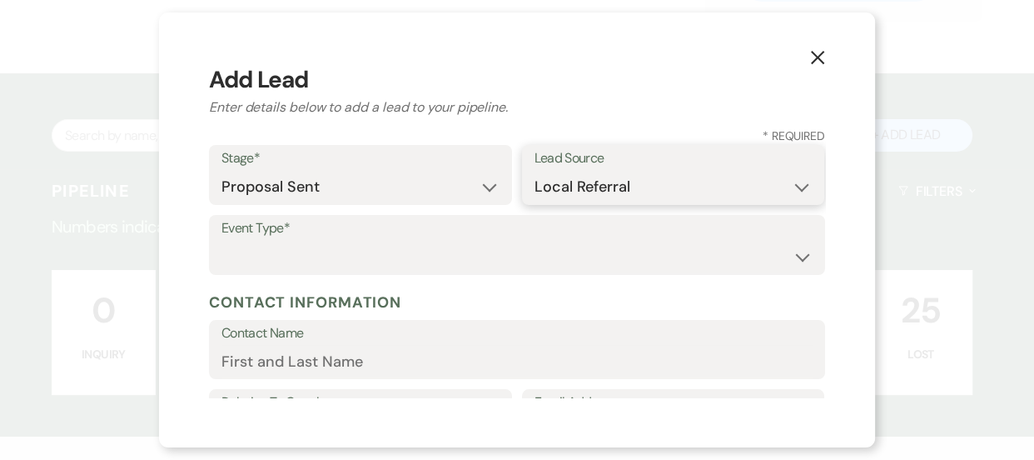
click at [535, 171] on select "Weven Venue Website Instagram Facebook Pinterest Google The Knot Wedding Wire H…" at bounding box center [674, 187] width 278 height 32
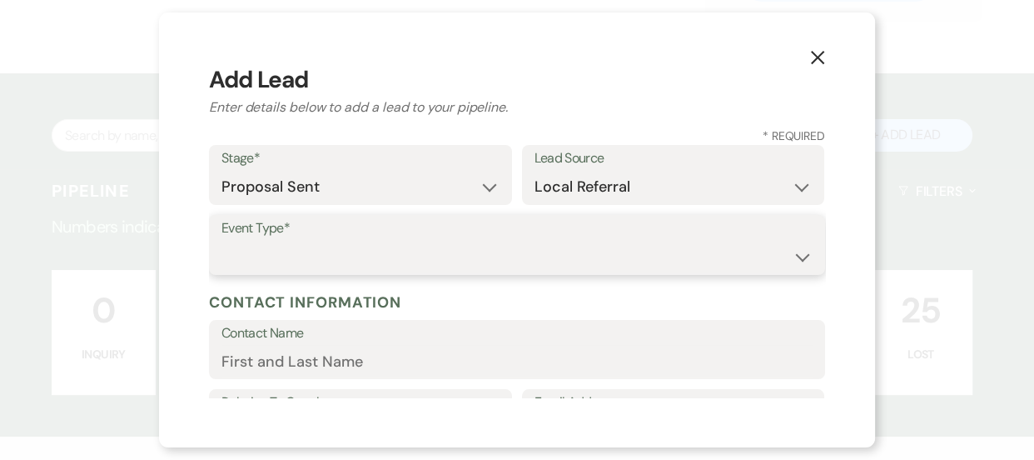
click at [358, 247] on select "Wedding Anniversary Party Baby Shower Bachelorette / Bachelor Party Birthday Pa…" at bounding box center [517, 257] width 591 height 32
select select "13"
click at [576, 261] on input "Other Type*" at bounding box center [674, 257] width 278 height 32
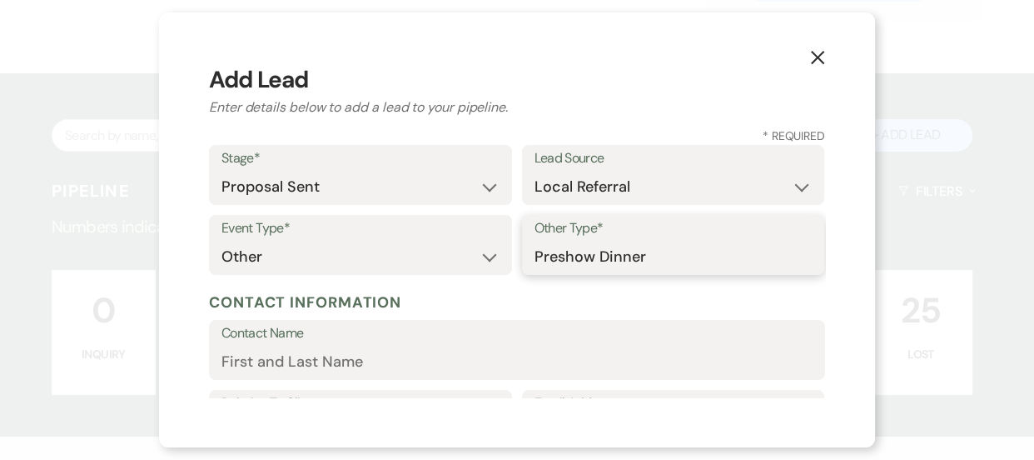
type input "Preshow Dinner"
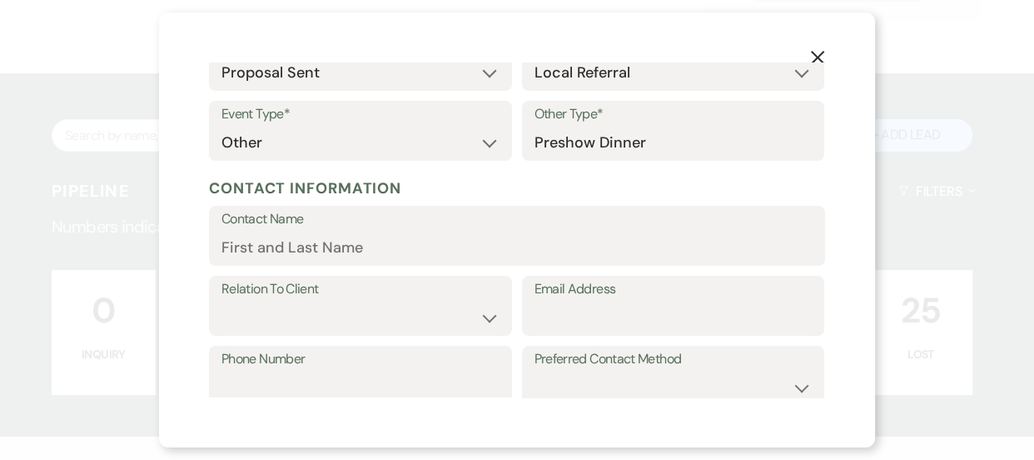
scroll to position [176, 0]
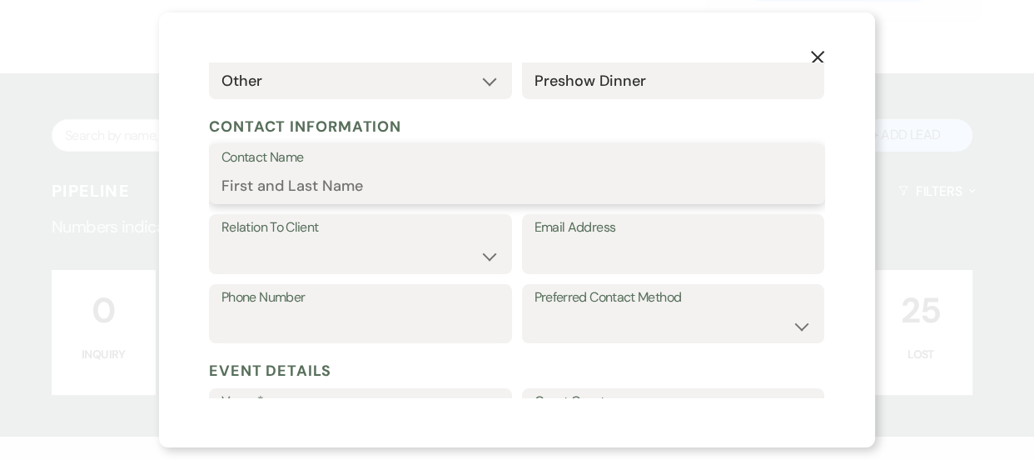
click at [636, 178] on input "Contact Name" at bounding box center [517, 186] width 591 height 32
type input "[PERSON_NAME][GEOGRAPHIC_DATA]"
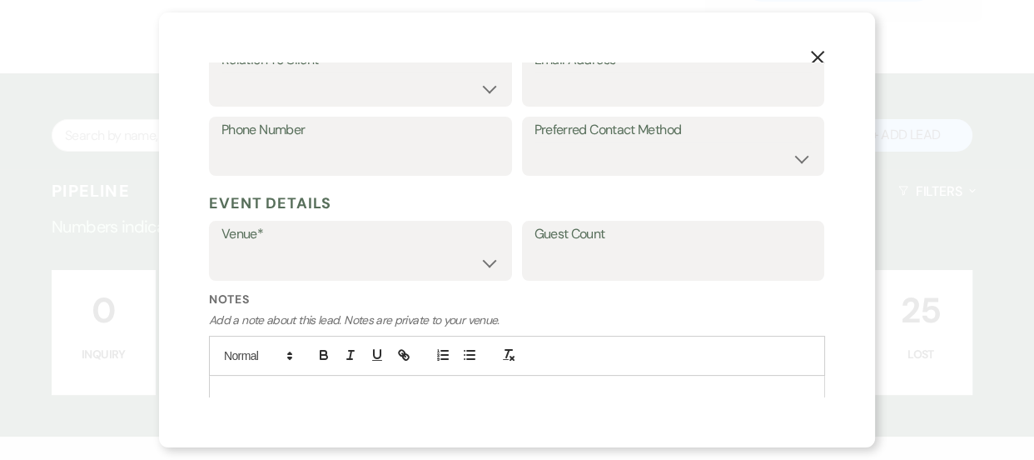
scroll to position [411, 0]
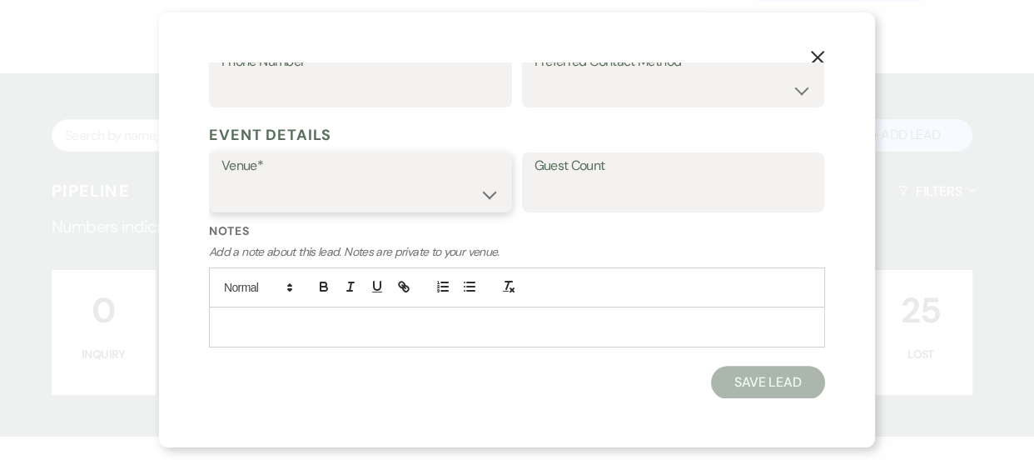
click at [413, 202] on select "Paramount's [PERSON_NAME] Ballroom Paramount's [GEOGRAPHIC_DATA]" at bounding box center [361, 194] width 278 height 32
select select "634"
click at [222, 178] on select "Paramount's [PERSON_NAME] Ballroom Paramount's [GEOGRAPHIC_DATA]" at bounding box center [361, 194] width 278 height 32
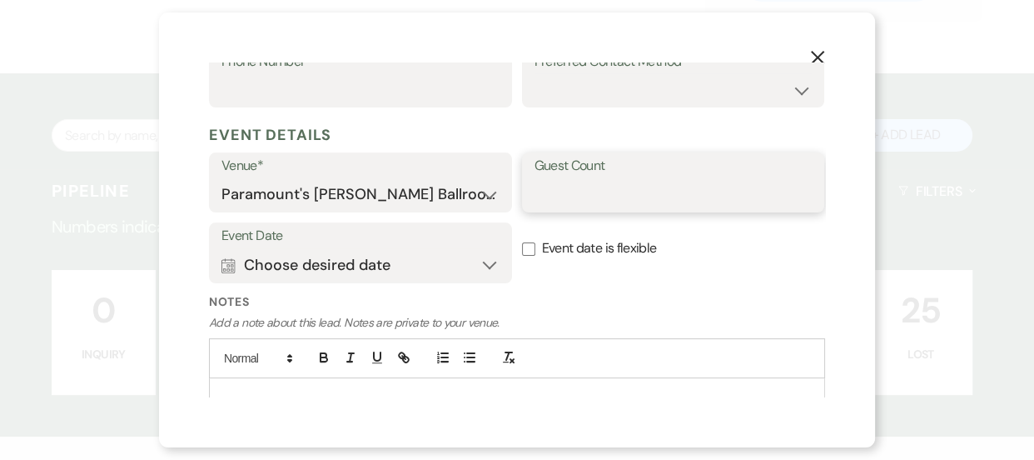
click at [565, 180] on input "Guest Count" at bounding box center [674, 194] width 278 height 32
type input "175"
click at [426, 269] on button "Calendar Choose desired date Expand" at bounding box center [361, 264] width 278 height 33
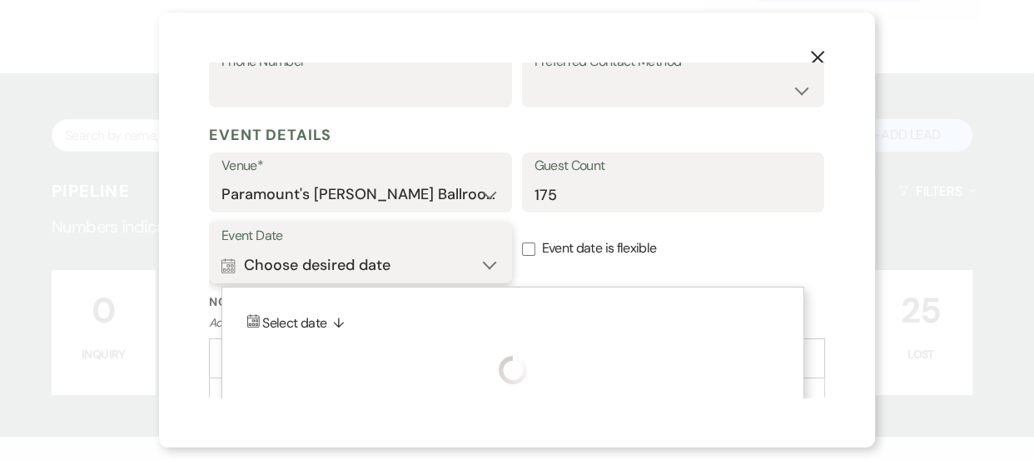
scroll to position [482, 0]
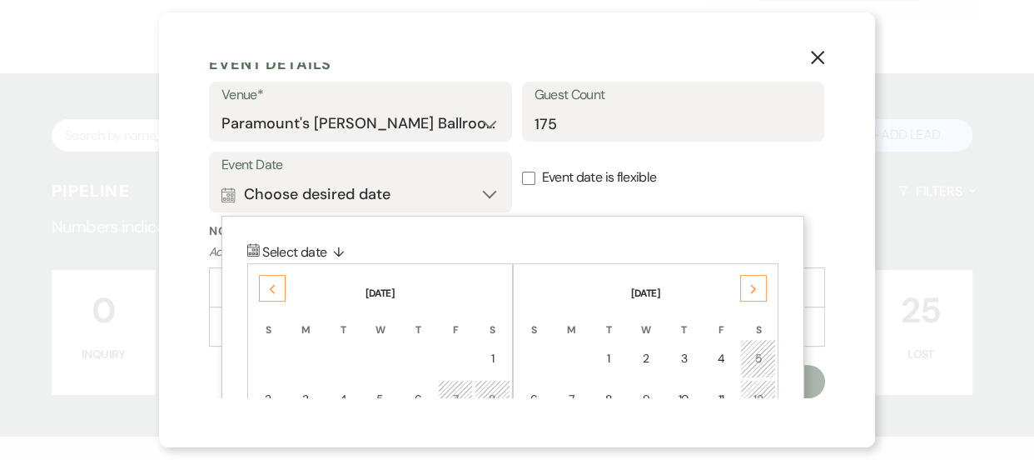
click at [746, 299] on div "Next" at bounding box center [753, 288] width 27 height 27
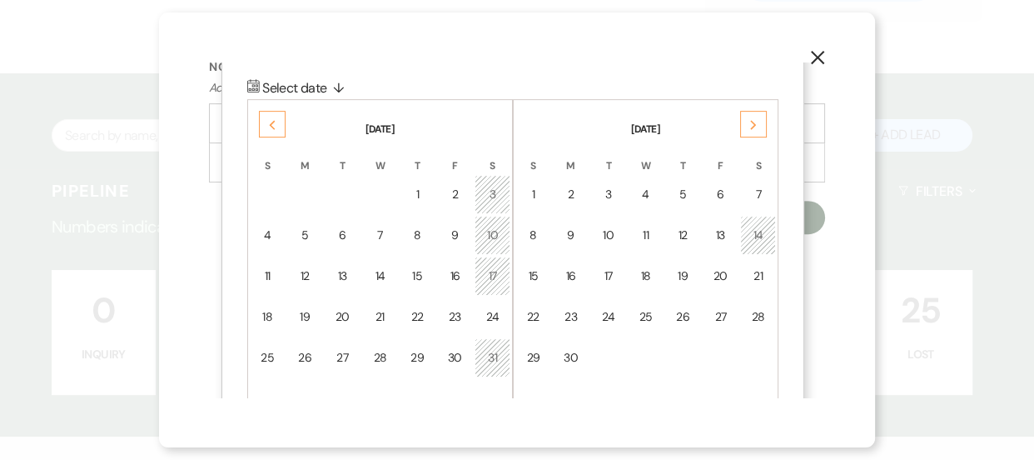
scroll to position [656, 0]
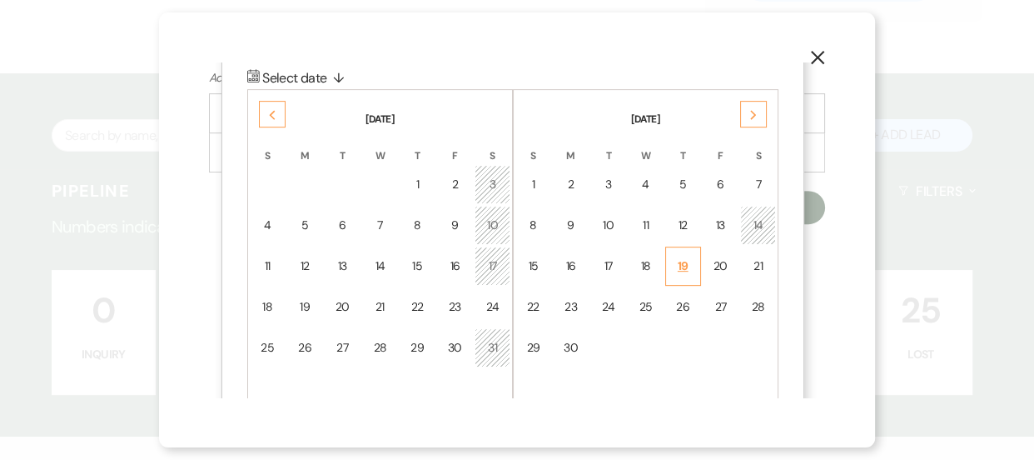
click at [689, 259] on div "19" at bounding box center [683, 265] width 14 height 17
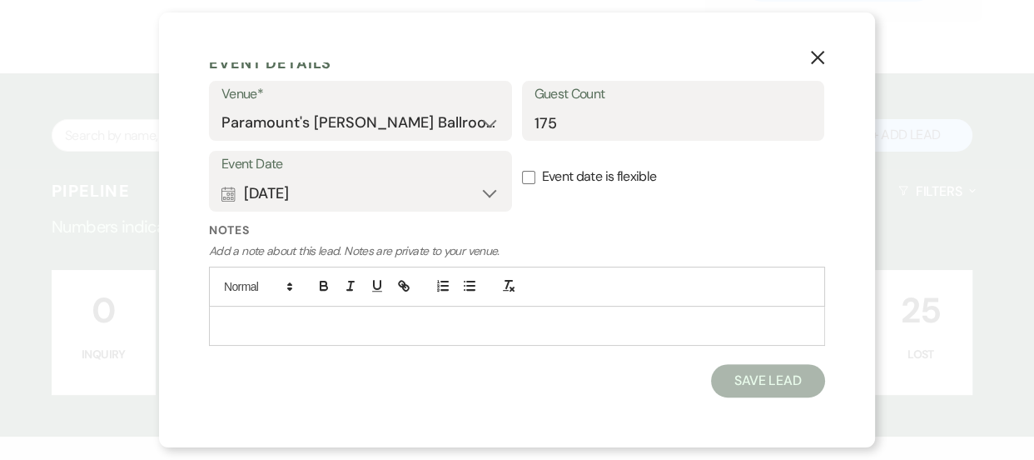
scroll to position [483, 0]
click at [406, 171] on label "Event Date" at bounding box center [361, 164] width 278 height 24
click at [387, 207] on button "Calendar [DATE] Expand" at bounding box center [361, 193] width 278 height 33
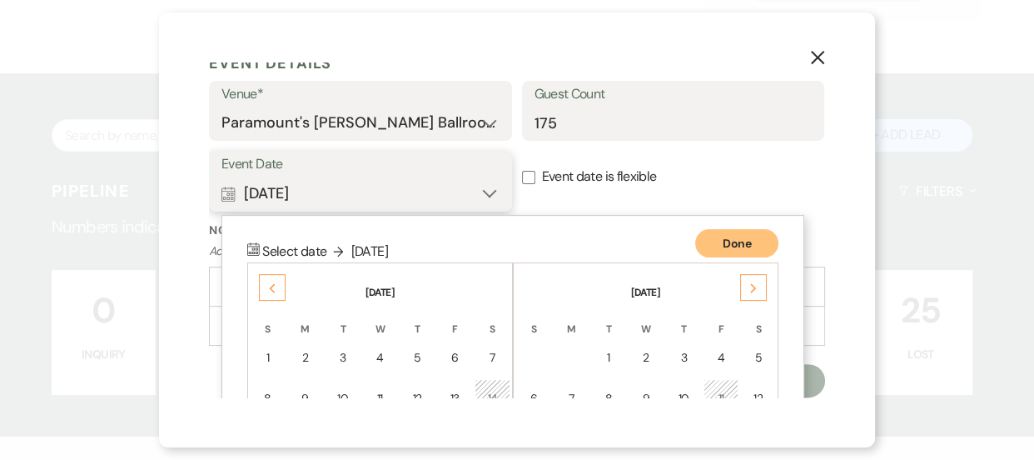
scroll to position [664, 0]
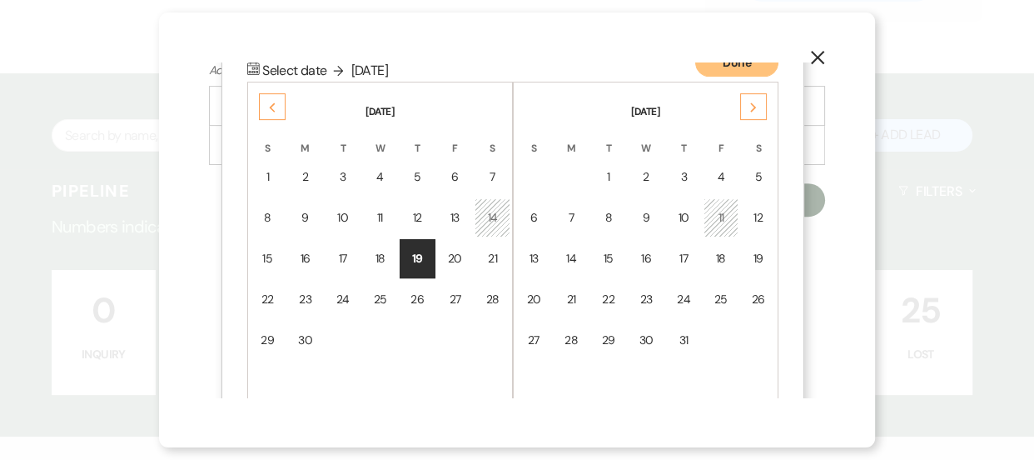
click at [280, 108] on div "Previous" at bounding box center [272, 106] width 27 height 27
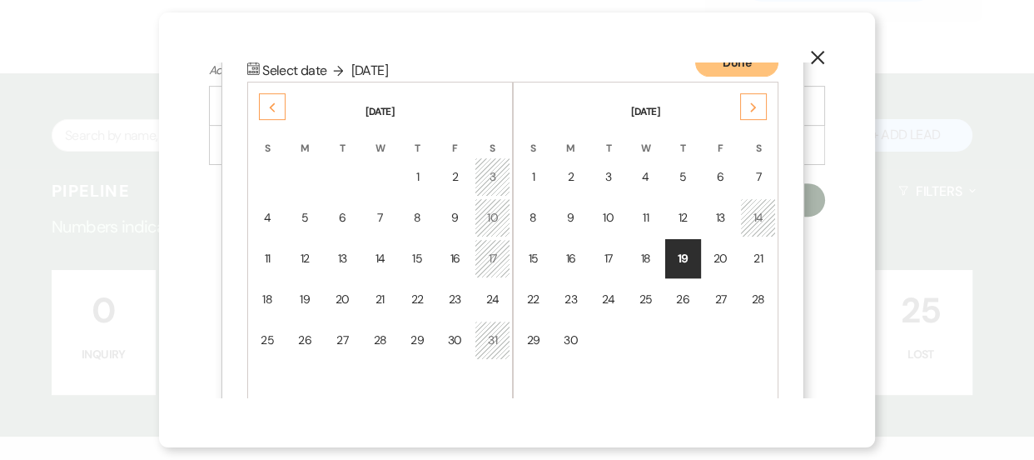
click at [280, 108] on div "Previous" at bounding box center [272, 106] width 27 height 27
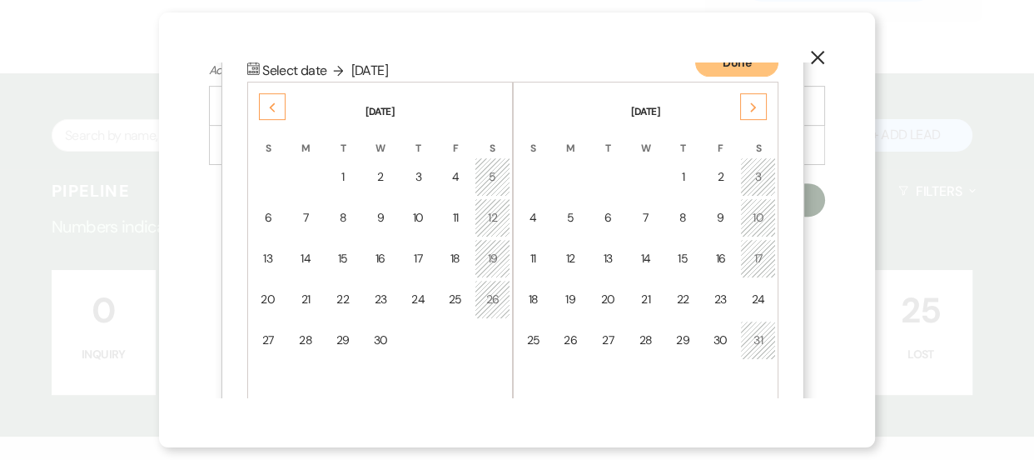
click at [280, 108] on div "Previous" at bounding box center [272, 106] width 27 height 27
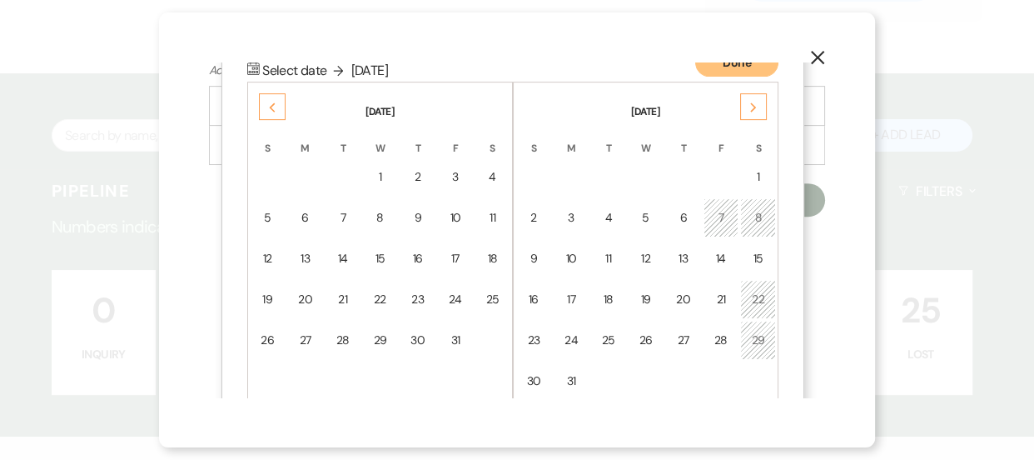
click at [280, 108] on div "Previous" at bounding box center [272, 106] width 27 height 27
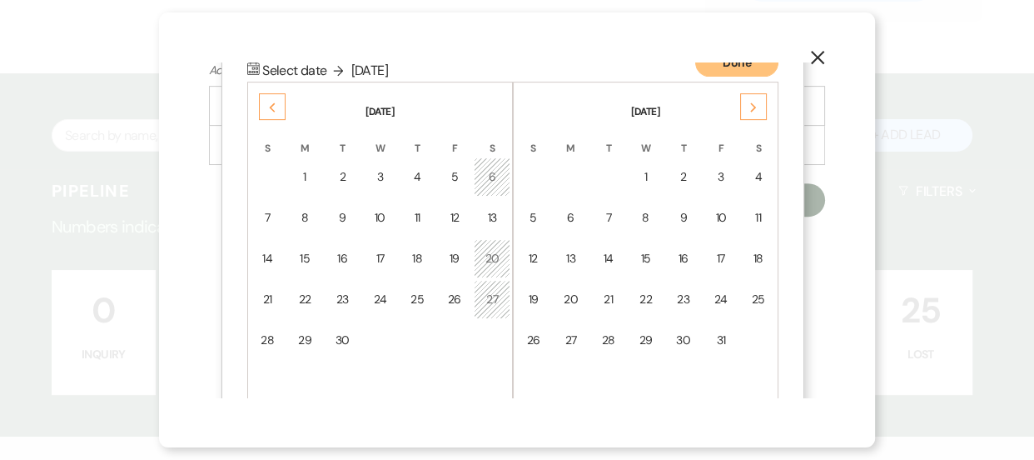
click at [280, 108] on div "Previous" at bounding box center [272, 106] width 27 height 27
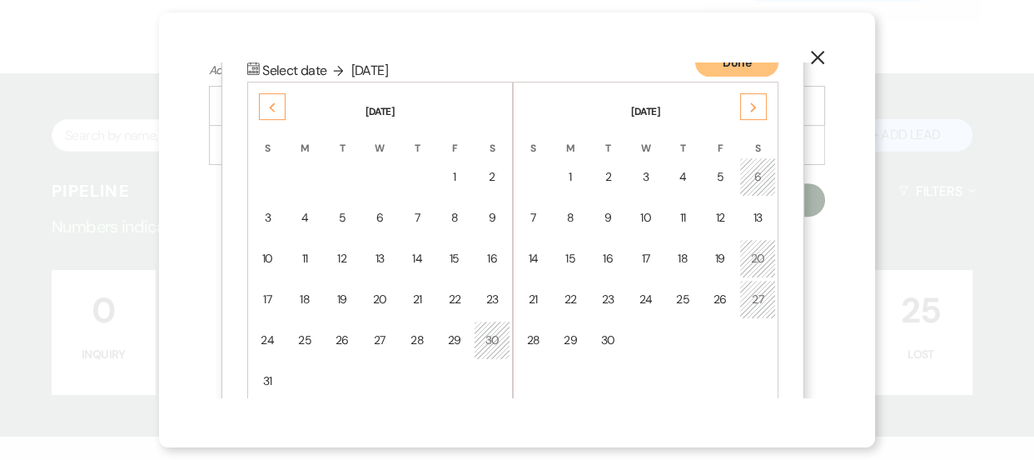
click at [280, 108] on div "Previous" at bounding box center [272, 106] width 27 height 27
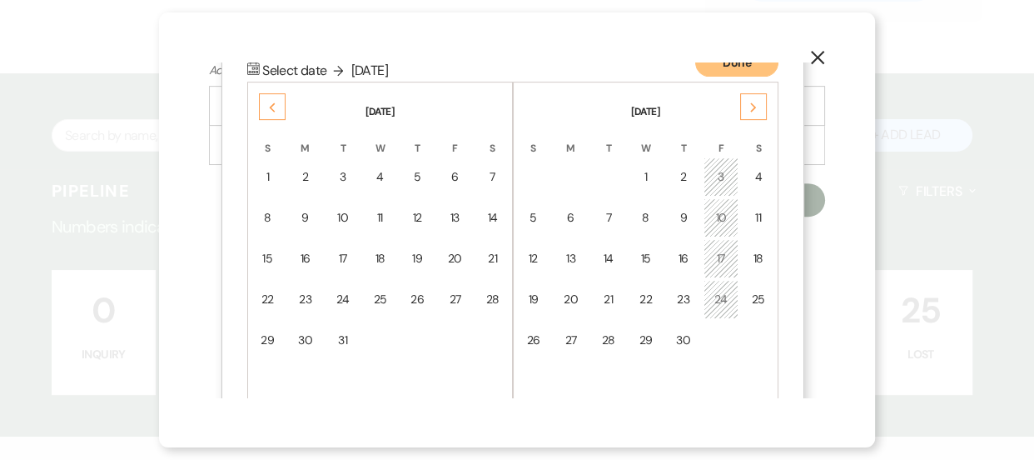
click at [280, 108] on div "Previous" at bounding box center [272, 106] width 27 height 27
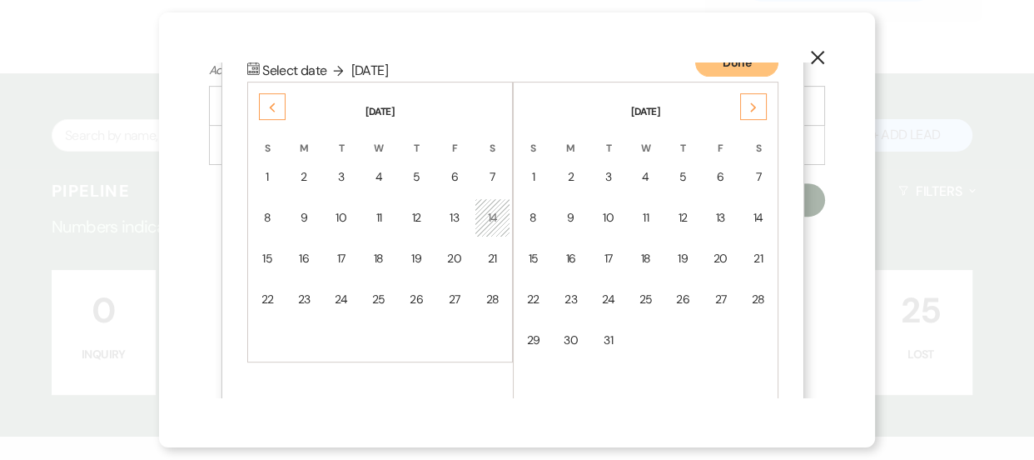
click at [280, 108] on div "Previous" at bounding box center [272, 106] width 27 height 27
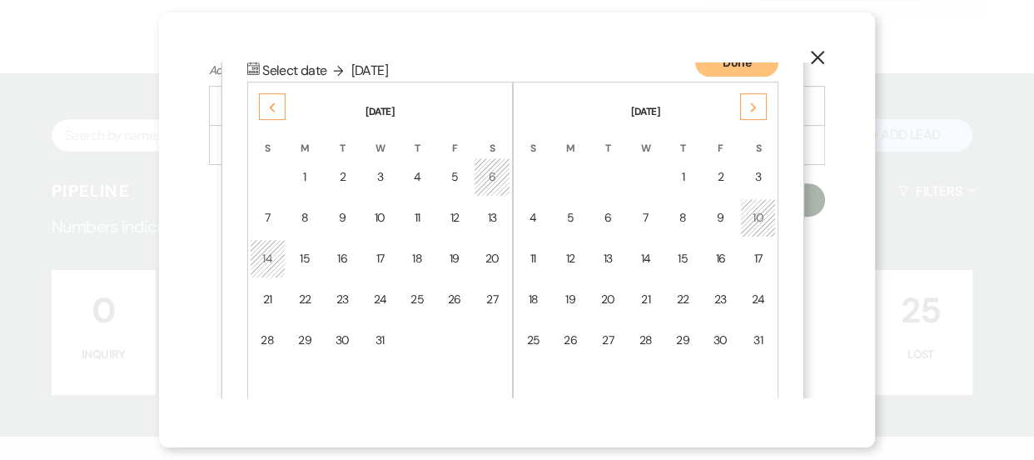
click at [280, 108] on div "Previous" at bounding box center [272, 106] width 27 height 27
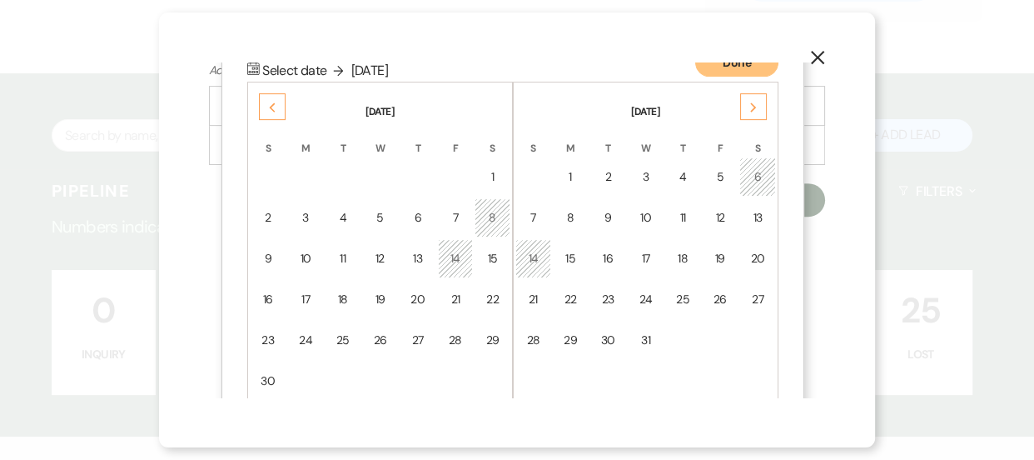
click at [398, 297] on table "[DATE] S M T W T F S 1 2 3 4 5 6 7 8 9 10 11 12 13 14 15 16 17 18 19 20 21 22 2…" at bounding box center [380, 242] width 266 height 321
click at [411, 298] on div "20" at bounding box center [418, 299] width 15 height 17
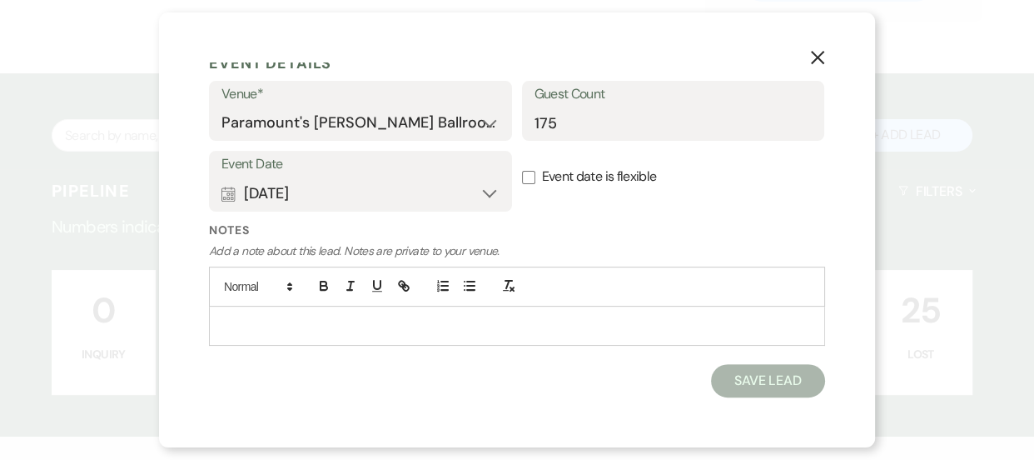
scroll to position [483, 0]
click at [727, 380] on button "Save Lead" at bounding box center [768, 380] width 114 height 33
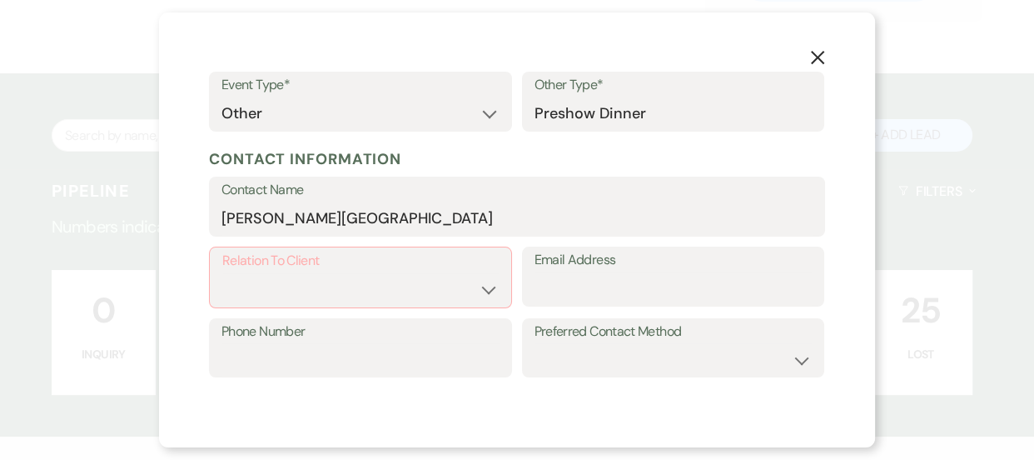
scroll to position [135, 0]
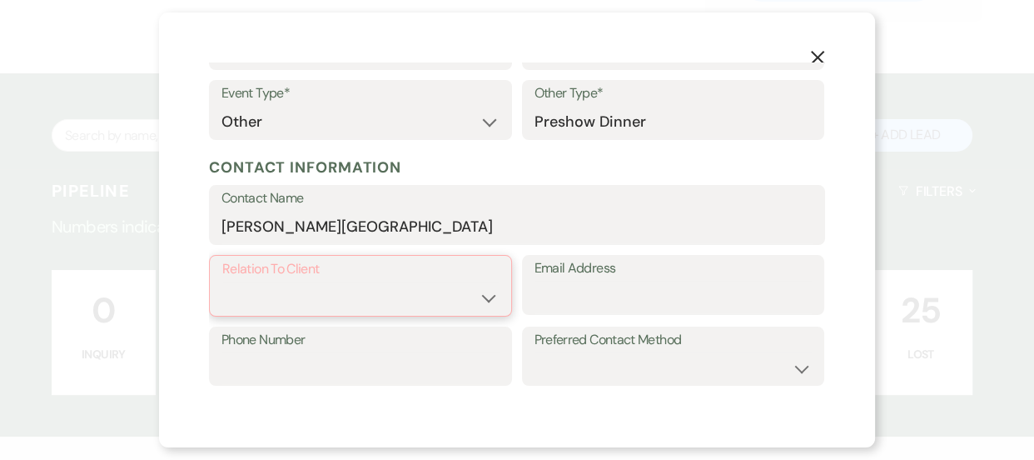
click at [351, 303] on select "Client Event Planner Parent of Client Family Member Friend Other" at bounding box center [360, 298] width 277 height 32
select select "1"
click at [222, 282] on select "Client Event Planner Parent of Client Family Member Friend Other" at bounding box center [360, 298] width 277 height 32
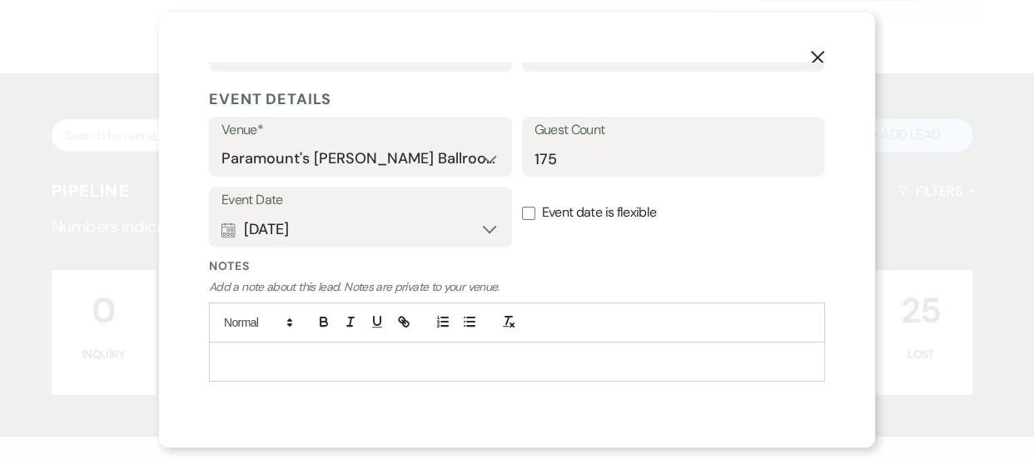
scroll to position [482, 0]
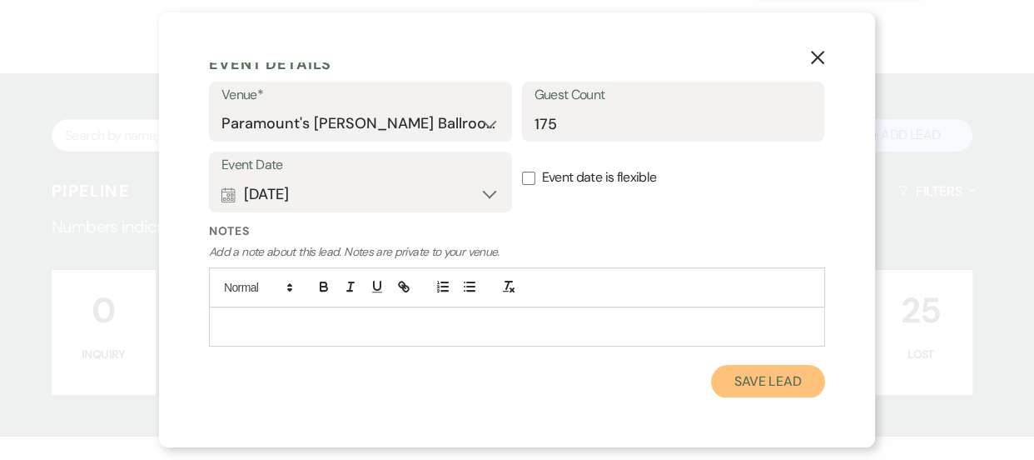
click at [729, 379] on button "Save Lead" at bounding box center [768, 381] width 114 height 33
click at [825, 299] on div "X Add Lead Enter details below to add a lead to your pipeline. * Required Stage…" at bounding box center [517, 229] width 716 height 435
click at [730, 389] on button "Save Lead" at bounding box center [768, 381] width 114 height 33
click at [675, 241] on div "Notes Add a note about this lead. Notes are private to your venue." at bounding box center [517, 284] width 616 height 124
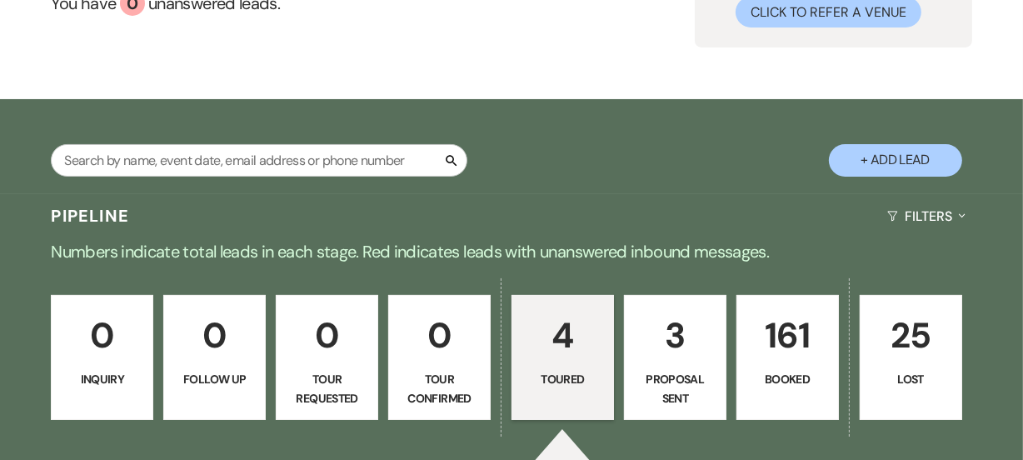
scroll to position [172, 0]
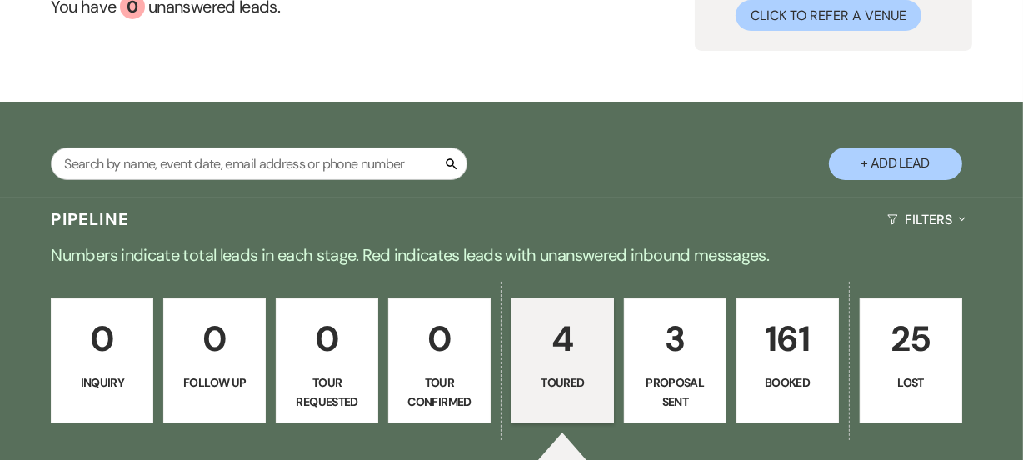
click at [668, 355] on p "3" at bounding box center [675, 339] width 81 height 56
select select "6"
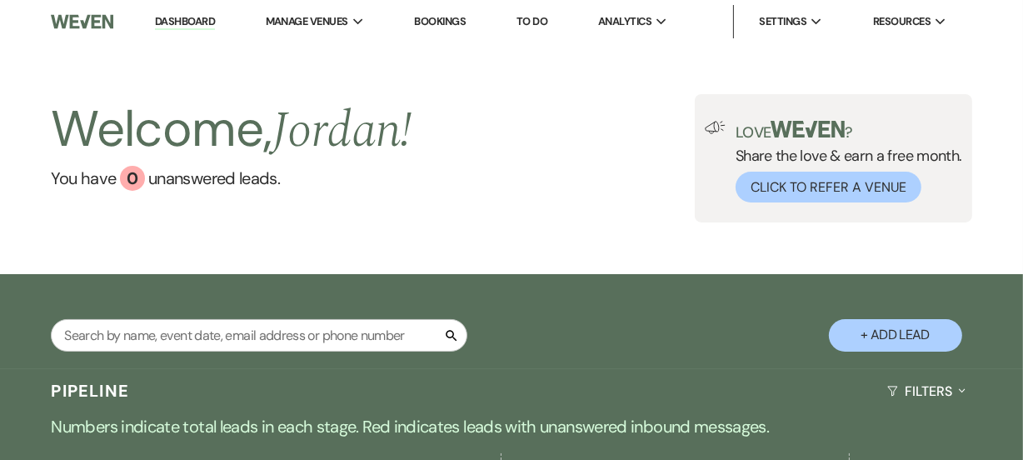
click at [1019, 95] on div "Welcome, [PERSON_NAME] ! You have 0 unanswered lead s . Love ? Share the love &…" at bounding box center [511, 158] width 1023 height 128
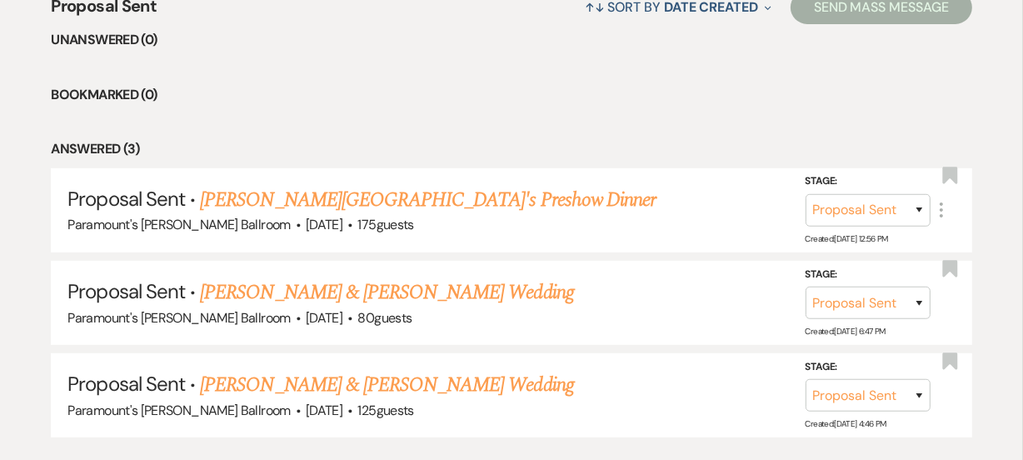
scroll to position [675, 0]
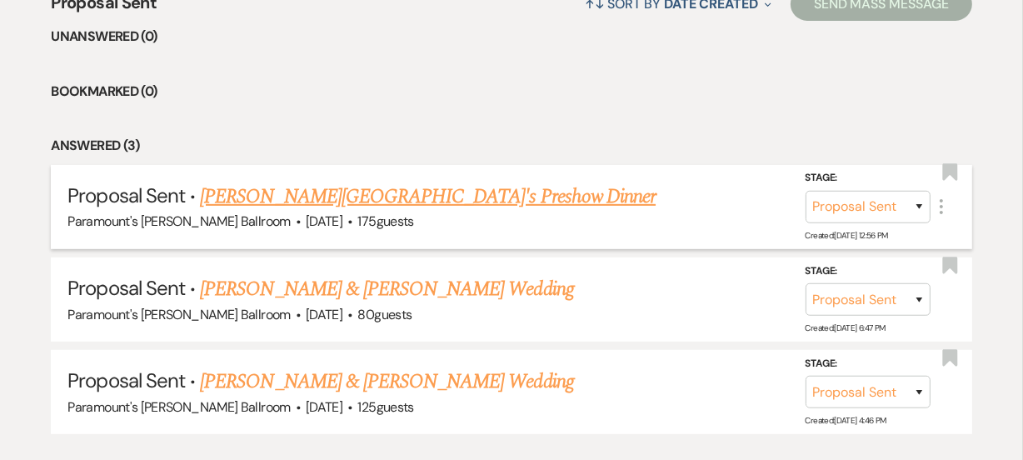
click at [466, 190] on link "[PERSON_NAME][GEOGRAPHIC_DATA]'s Preshow Dinner" at bounding box center [428, 197] width 456 height 30
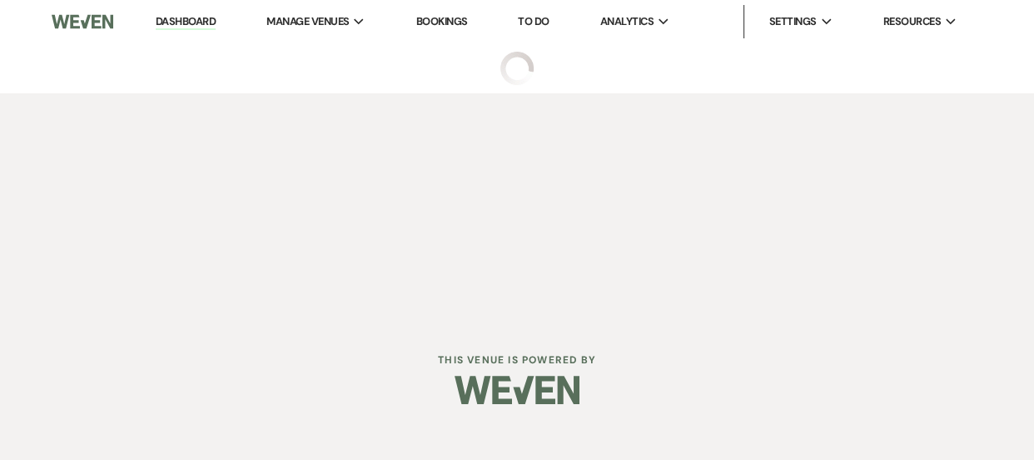
select select "6"
select select "20"
select select "13"
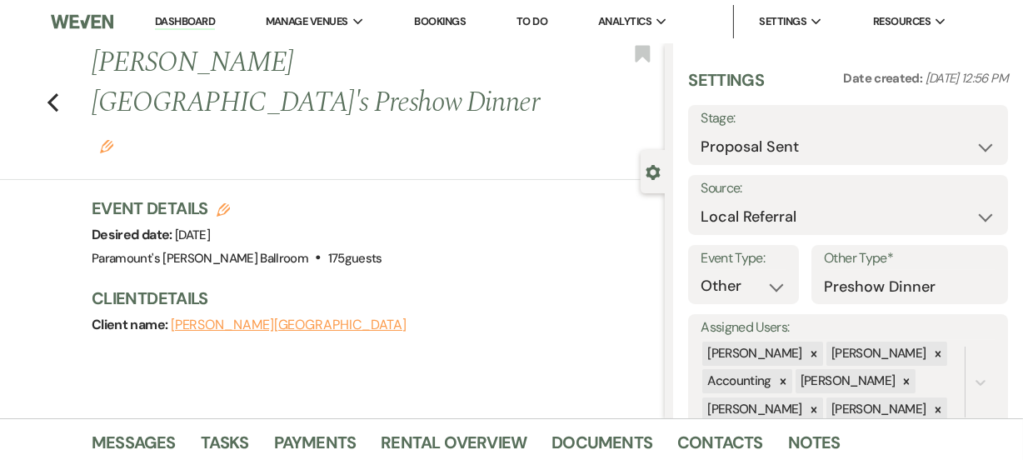
click at [113, 140] on icon "Edit" at bounding box center [106, 146] width 13 height 13
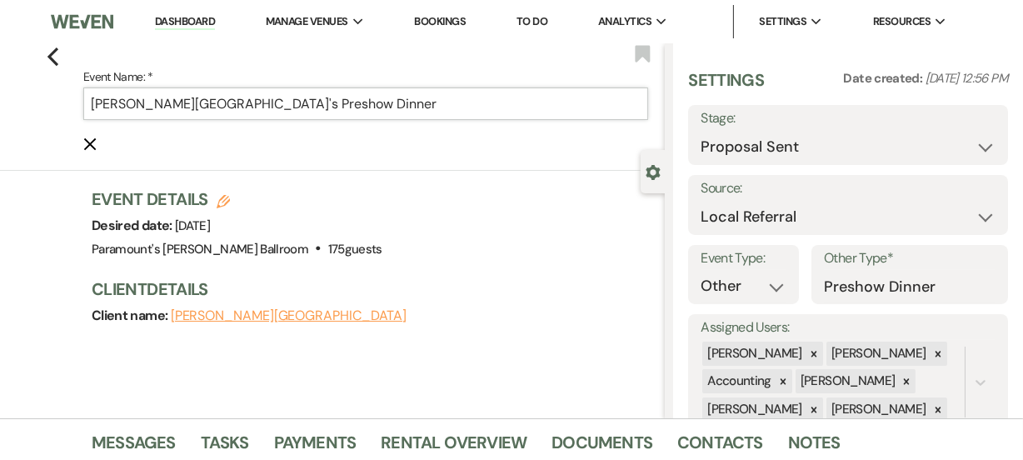
click at [242, 106] on input "[PERSON_NAME][GEOGRAPHIC_DATA]'s Preshow Dinner" at bounding box center [365, 103] width 565 height 32
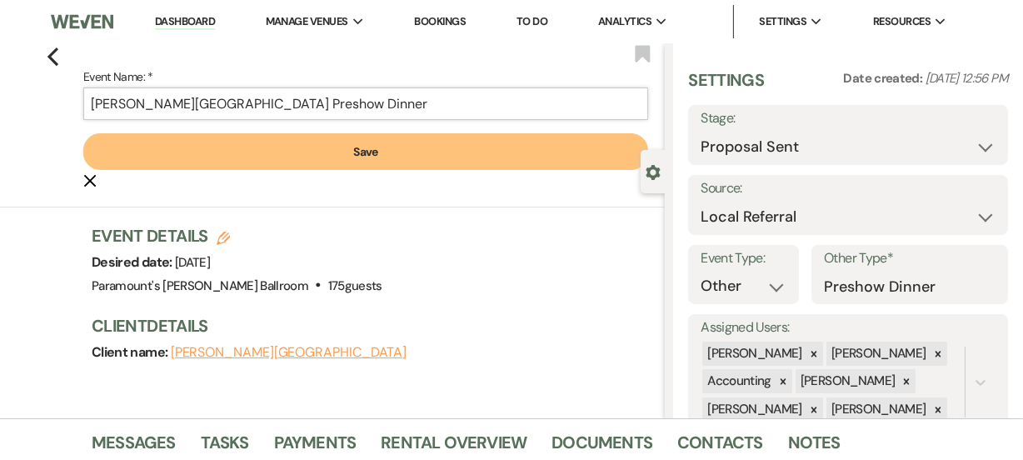
click at [386, 112] on input "[PERSON_NAME][GEOGRAPHIC_DATA] Preshow Dinner" at bounding box center [365, 103] width 565 height 32
type input "[PERSON_NAME][GEOGRAPHIC_DATA] Preshow Dinner 2025"
click at [381, 159] on button "Save" at bounding box center [365, 151] width 565 height 37
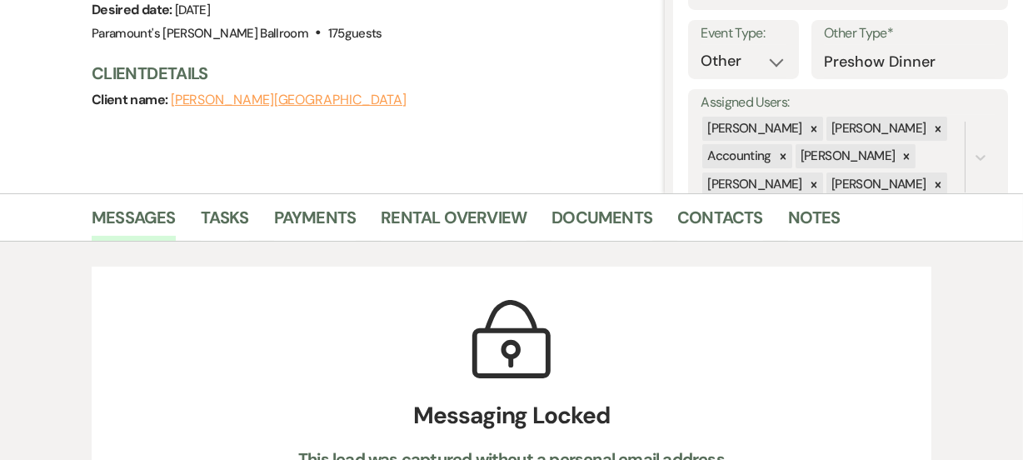
scroll to position [235, 0]
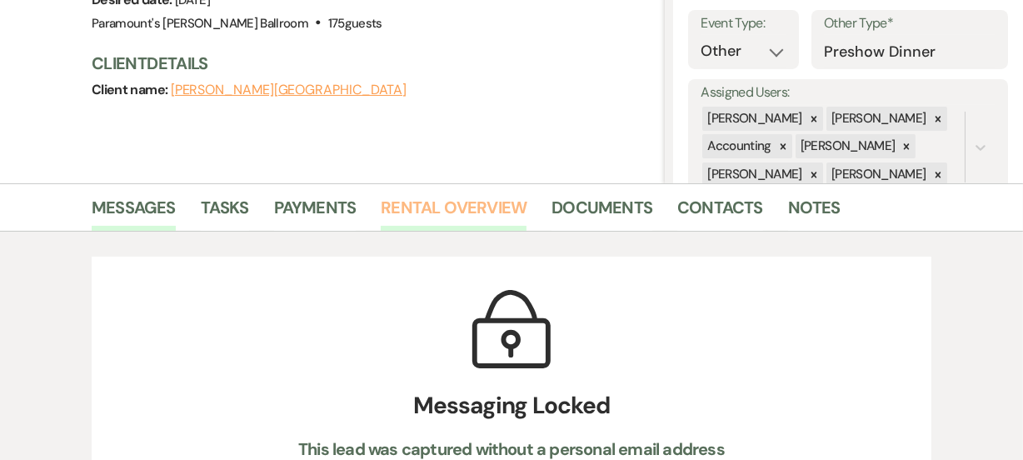
click at [482, 202] on link "Rental Overview" at bounding box center [454, 212] width 146 height 37
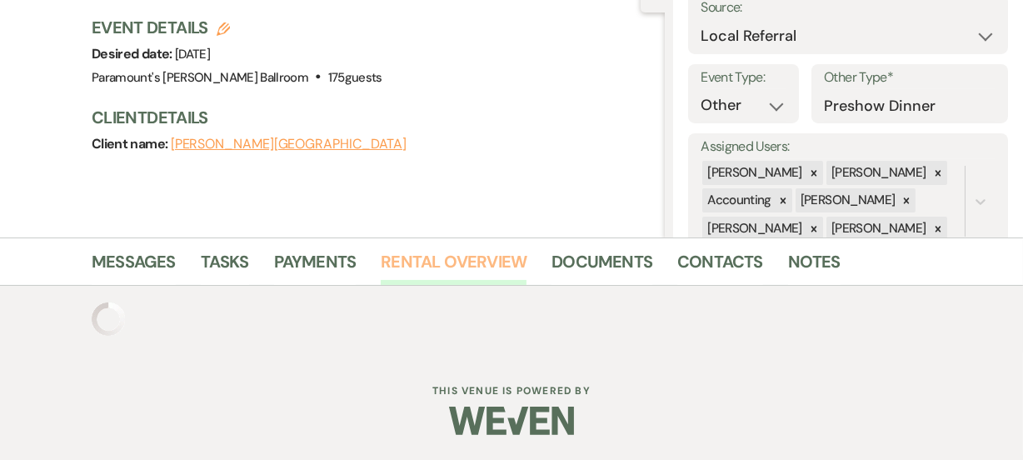
scroll to position [235, 0]
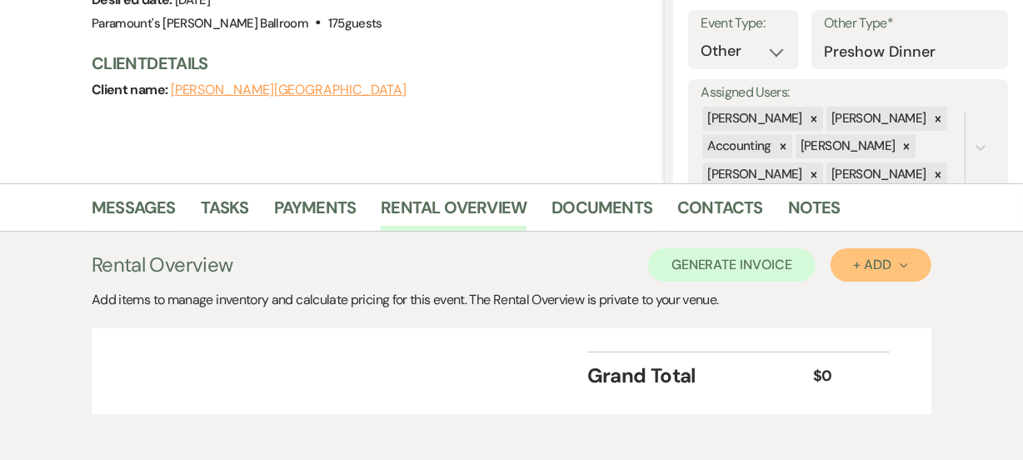
click at [884, 258] on div "+ Add Next" at bounding box center [881, 264] width 54 height 13
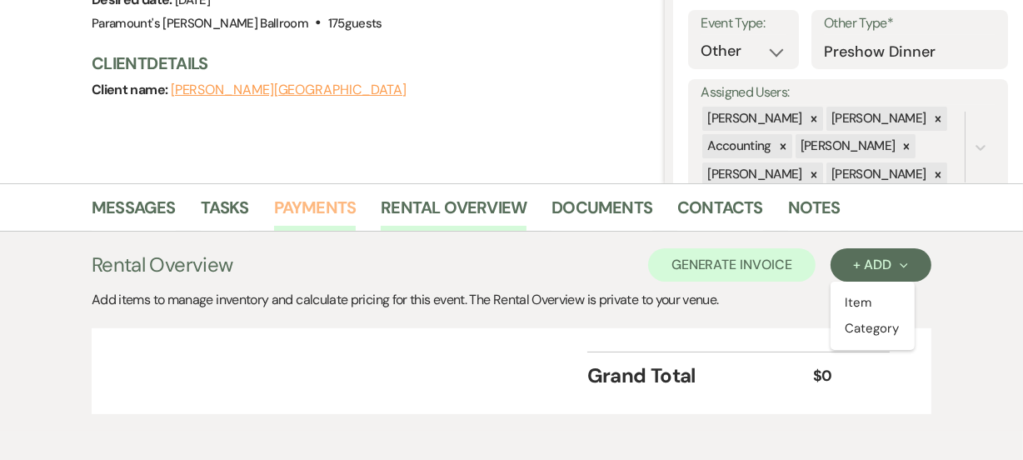
click at [315, 217] on link "Payments" at bounding box center [315, 212] width 82 height 37
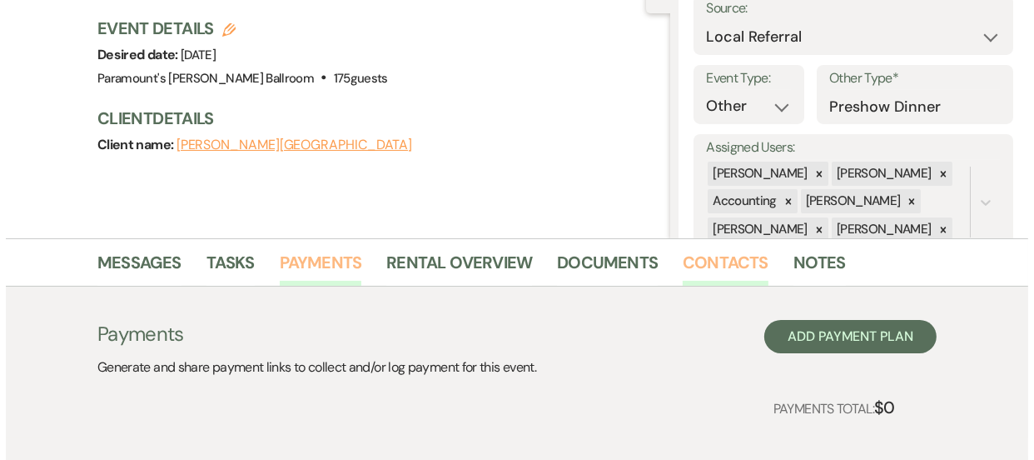
scroll to position [235, 0]
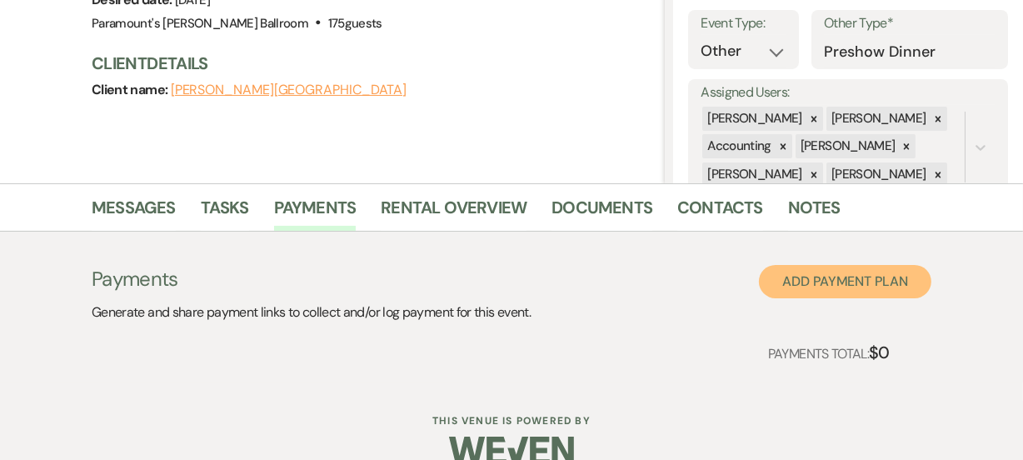
click at [834, 292] on button "Add Payment Plan" at bounding box center [845, 281] width 172 height 33
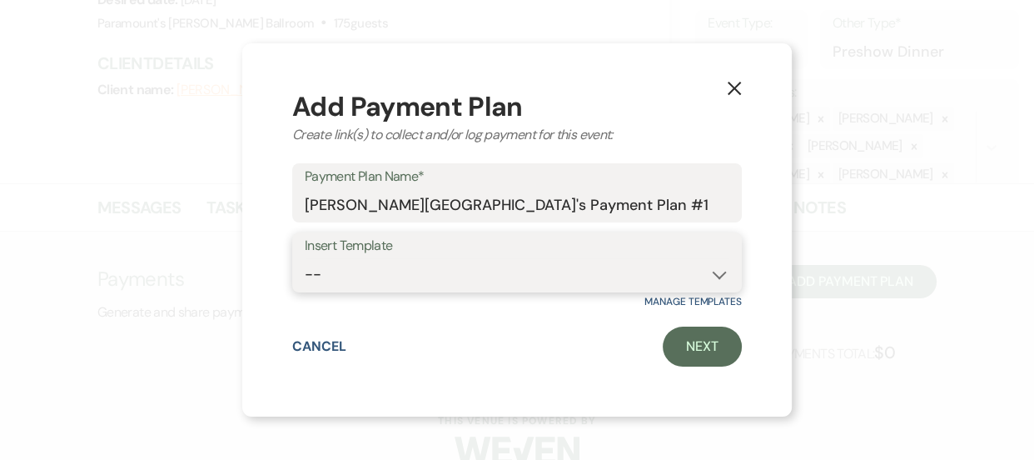
click at [426, 273] on select "-- [PERSON_NAME] Ballroom Payment Schedule" at bounding box center [517, 274] width 425 height 32
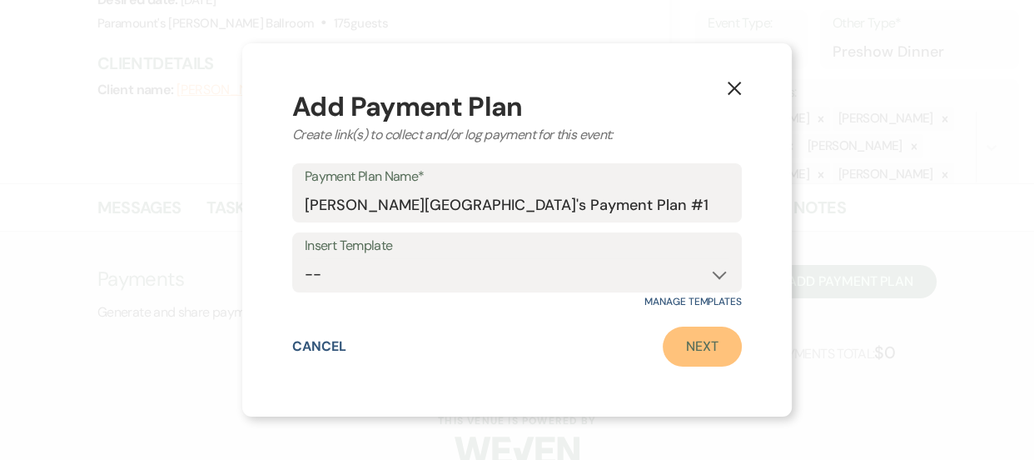
click at [699, 326] on link "Next" at bounding box center [702, 346] width 79 height 40
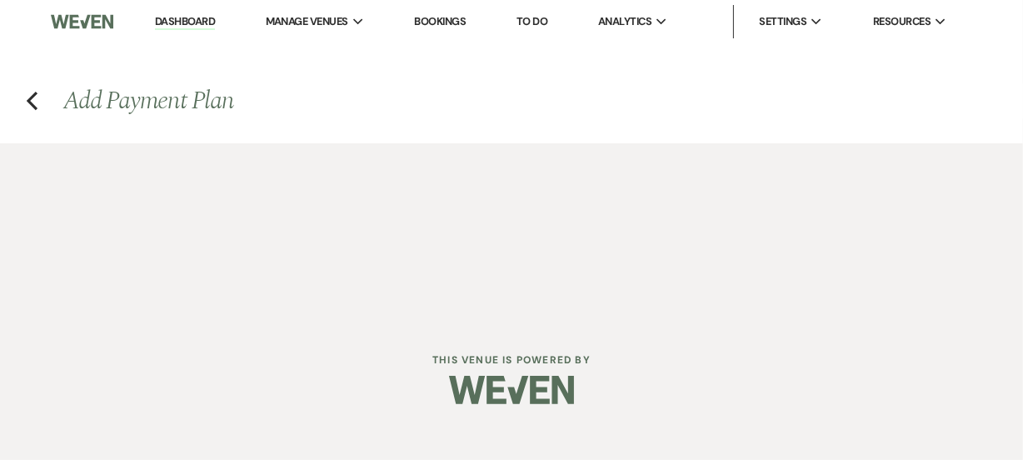
select select "2"
select select "percentage"
select select "false"
select select "client"
select select "weeks"
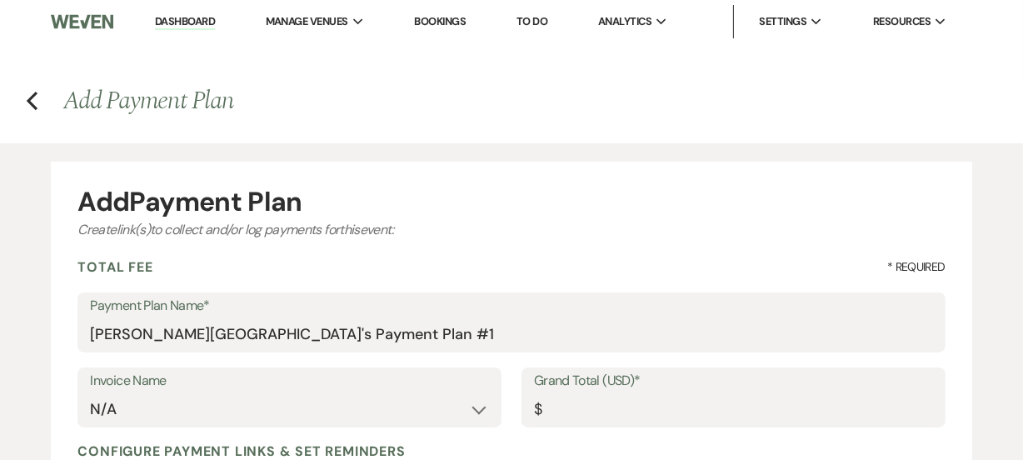
click at [449, 197] on div "Add Payment Plan" at bounding box center [510, 201] width 867 height 27
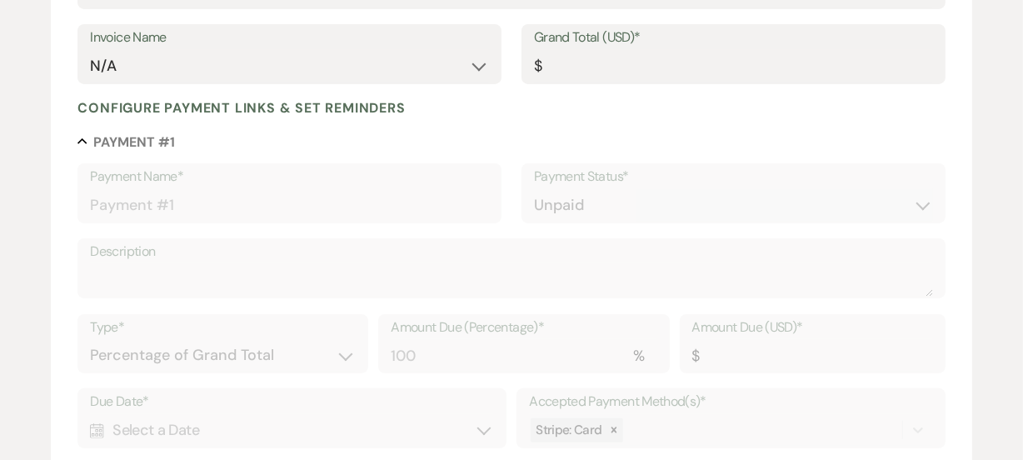
scroll to position [363, 0]
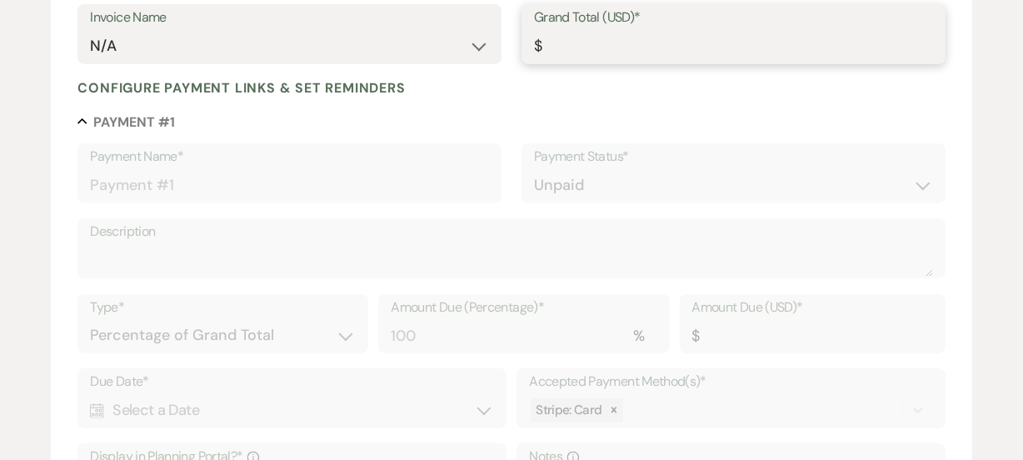
click at [707, 55] on input "Grand Total (USD)*" at bounding box center [733, 46] width 399 height 32
click at [632, 47] on input "Grand Total (USD)*" at bounding box center [733, 47] width 397 height 32
type input "1"
type input "1.00"
type input "12"
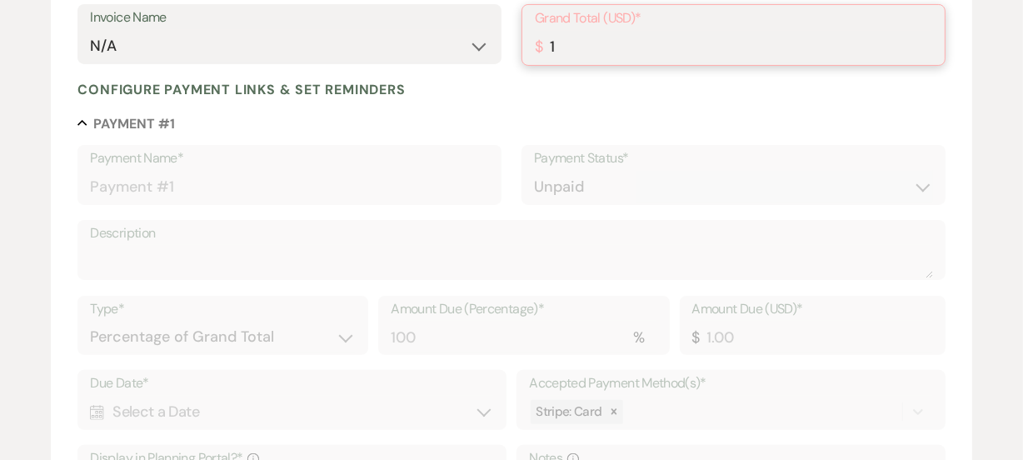
type input "12.00"
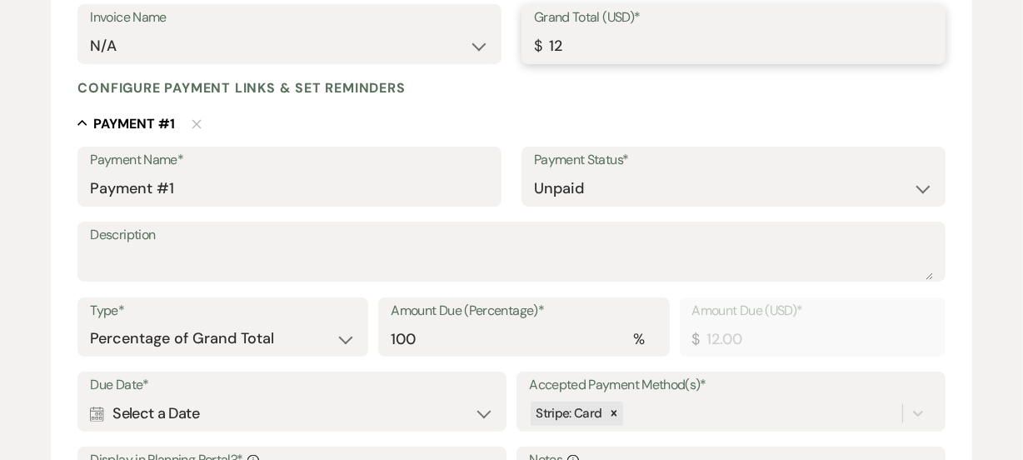
type input "120"
type input "120.00"
type input "1200"
type input "1200.00"
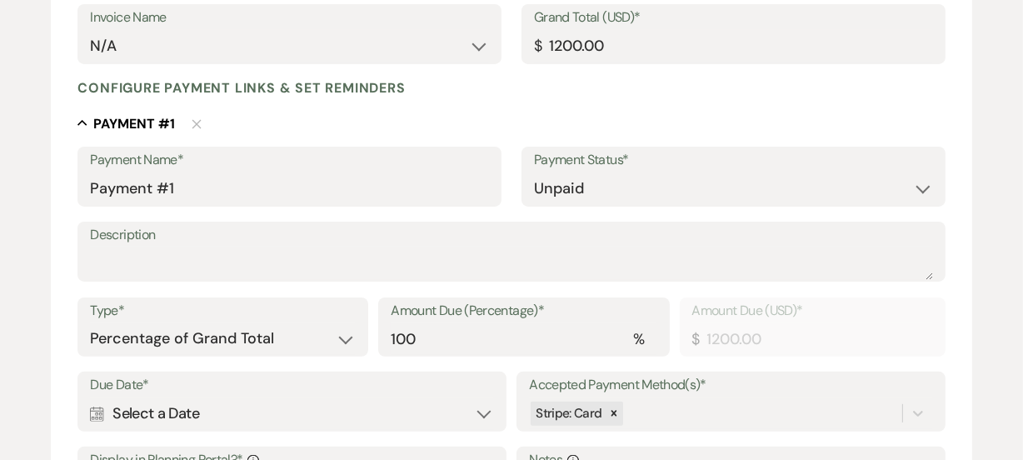
click at [493, 113] on div "Collapse Payment # 1 Delete" at bounding box center [510, 123] width 867 height 20
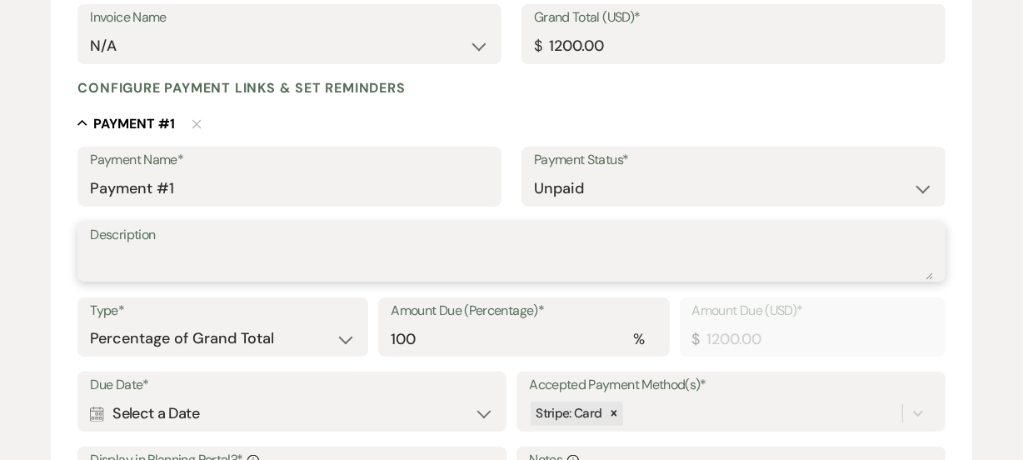
click at [335, 256] on textarea "Description" at bounding box center [511, 263] width 842 height 33
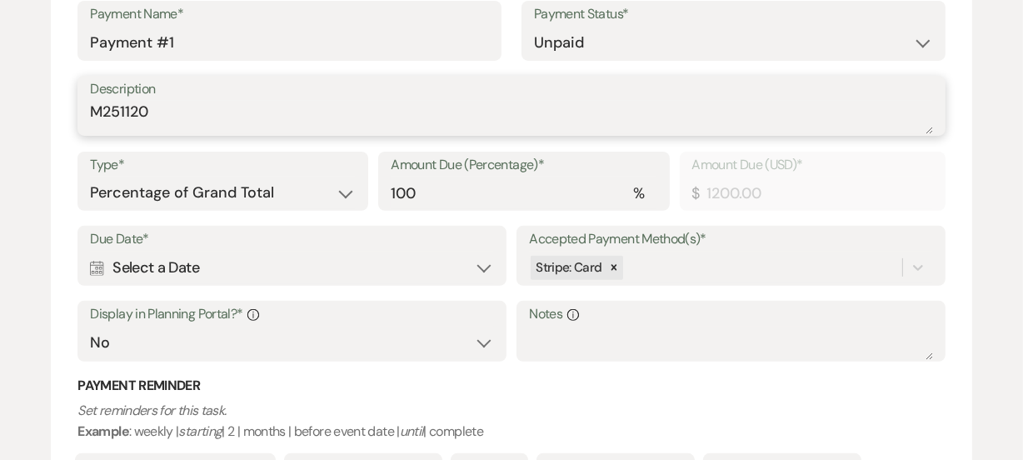
scroll to position [518, 0]
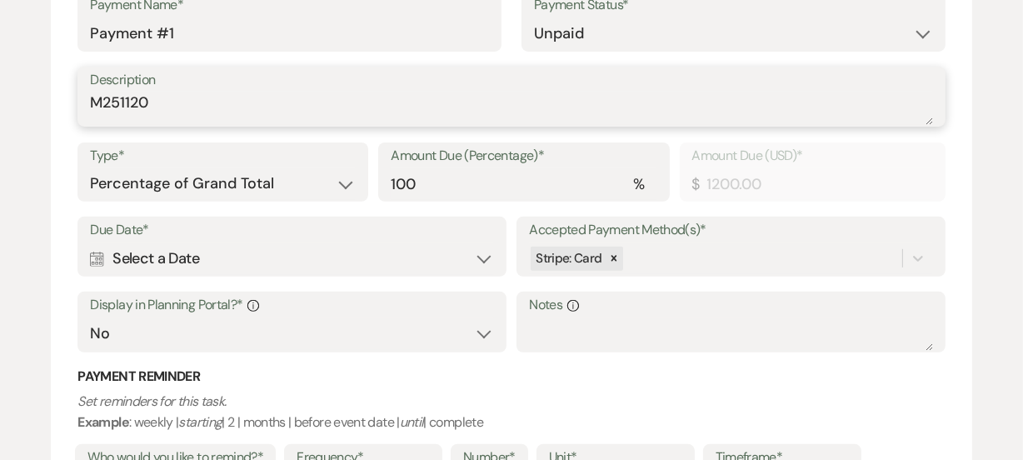
type textarea "M251120"
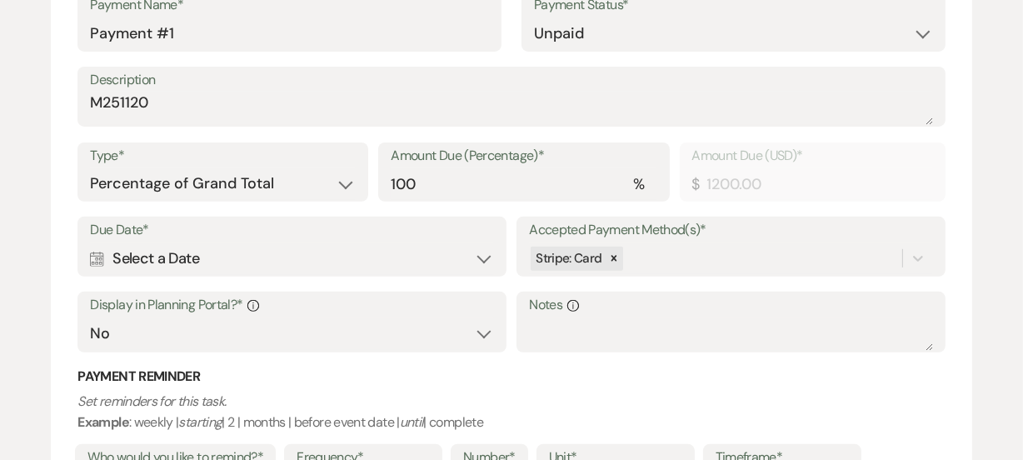
click at [354, 255] on div "Calendar Select a Date Expand" at bounding box center [291, 258] width 403 height 32
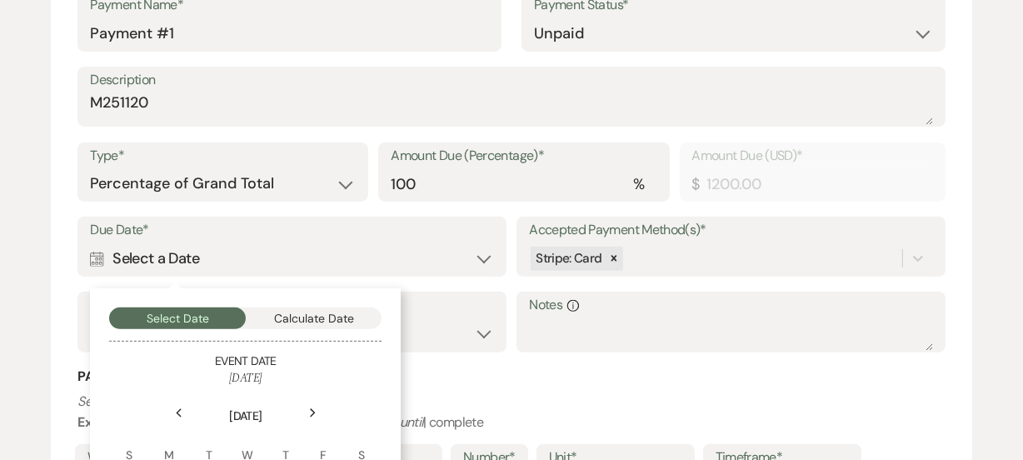
click at [314, 412] on icon "Next" at bounding box center [313, 413] width 8 height 10
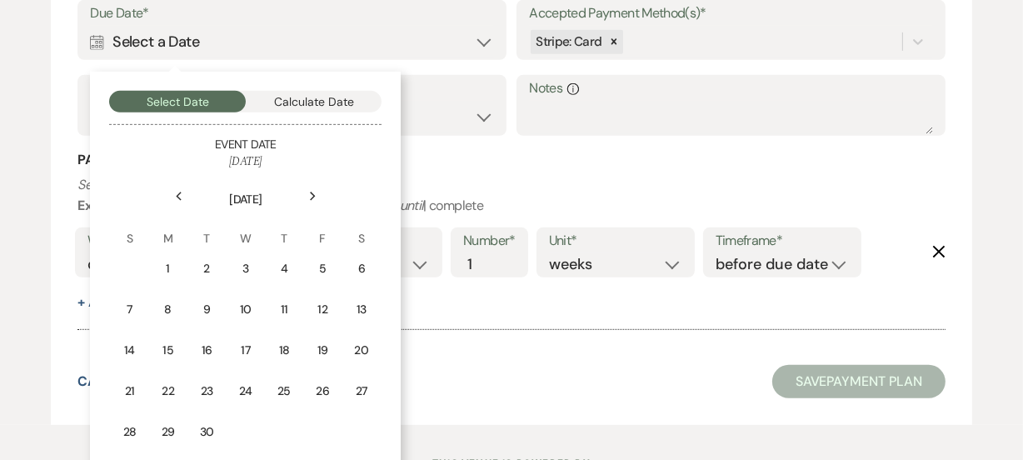
scroll to position [805, 0]
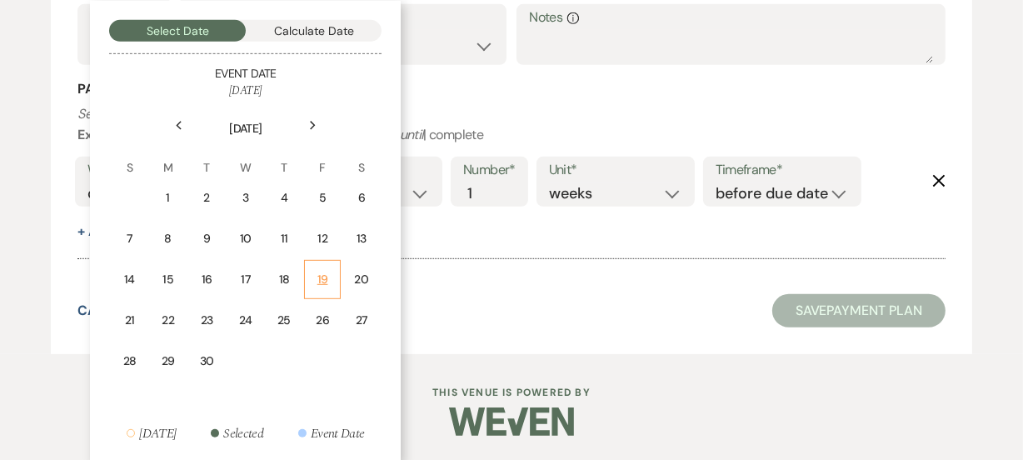
click at [331, 277] on td "19" at bounding box center [322, 279] width 37 height 39
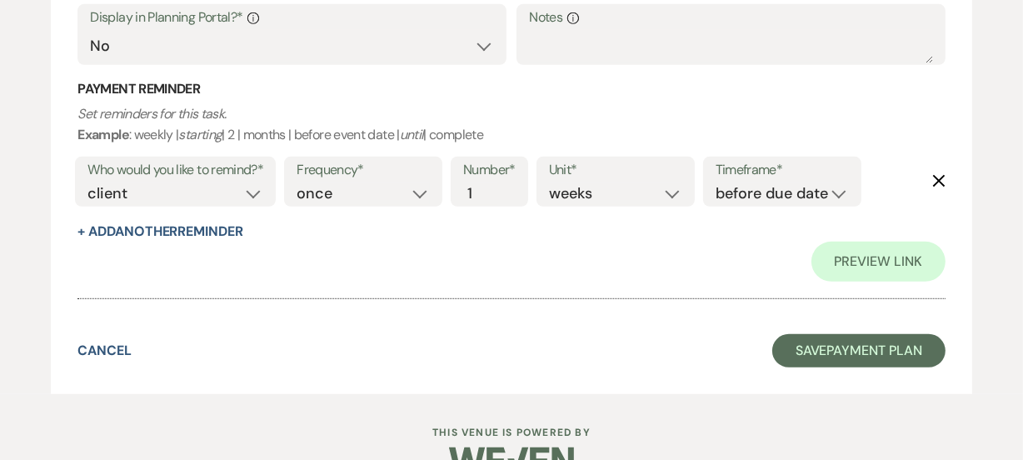
click at [632, 96] on h3 "Payment Reminder" at bounding box center [510, 89] width 867 height 18
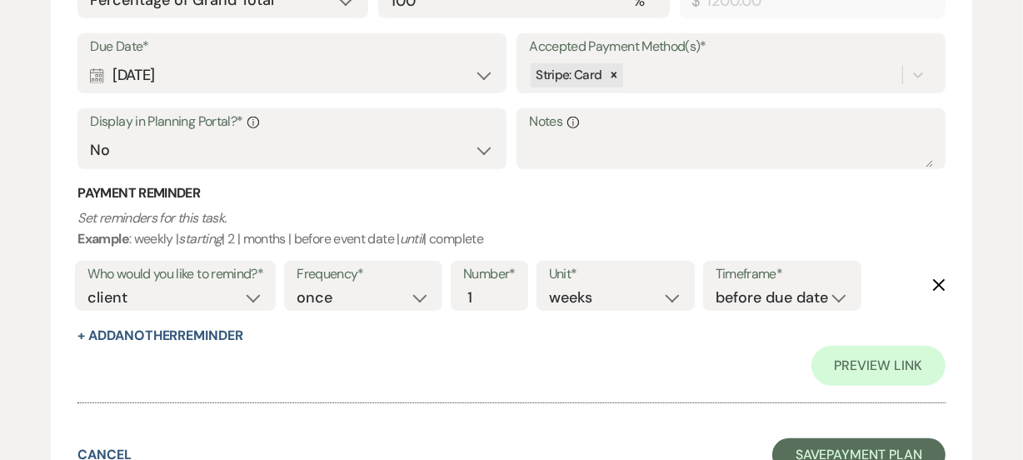
scroll to position [684, 0]
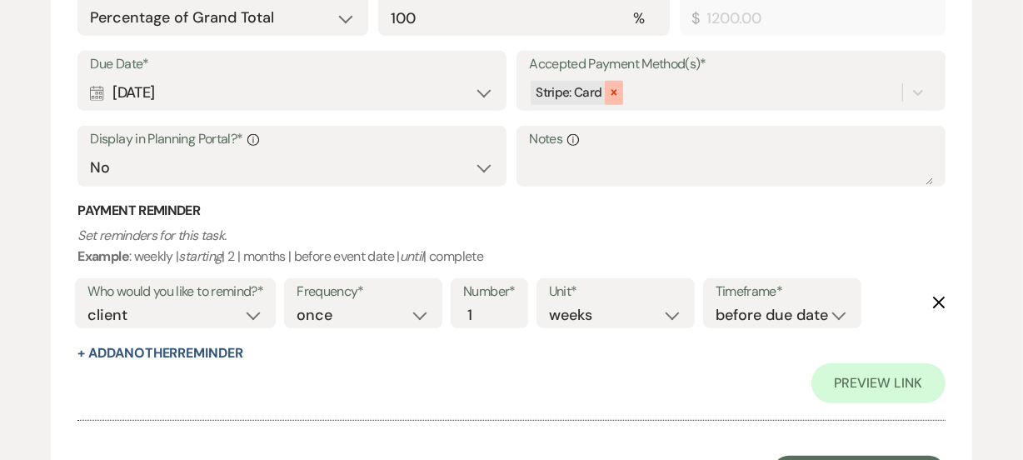
click at [616, 93] on icon at bounding box center [614, 93] width 12 height 12
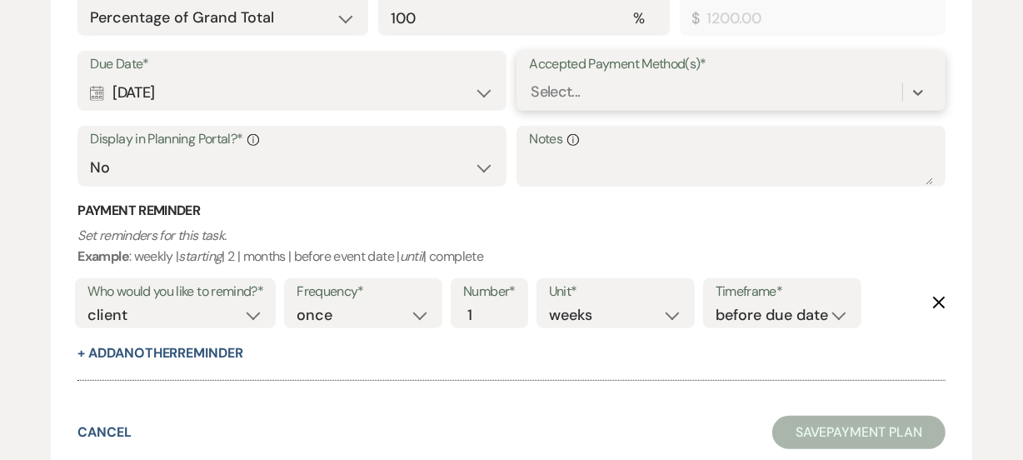
click at [618, 93] on div "Select..." at bounding box center [715, 92] width 372 height 29
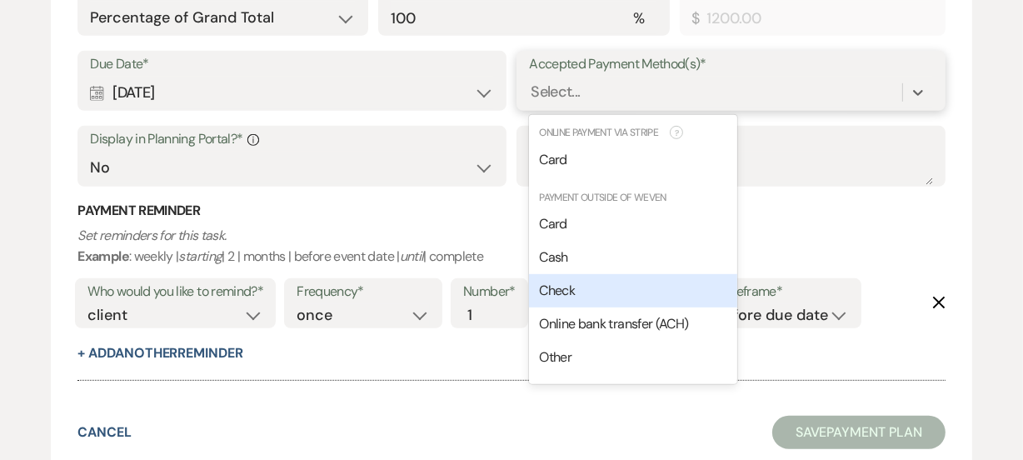
click at [566, 295] on span "Check" at bounding box center [557, 290] width 36 height 17
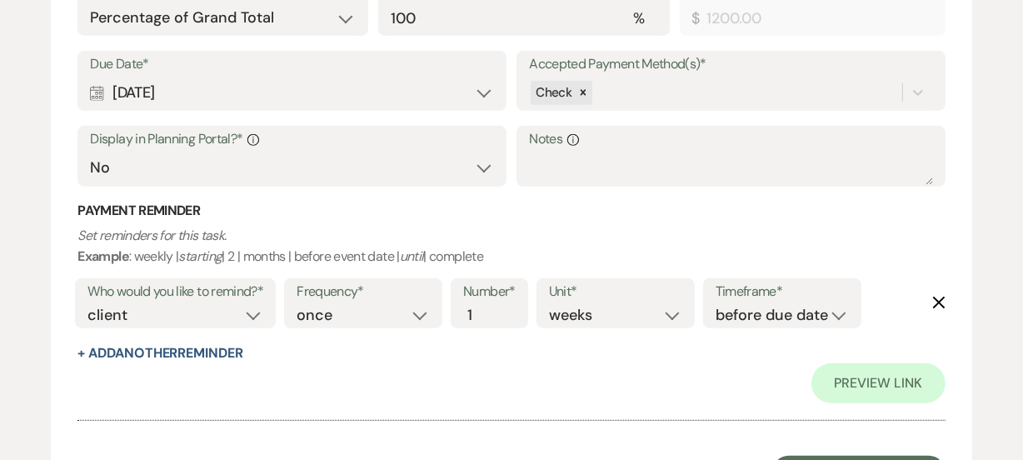
click at [617, 229] on p "Set reminders for this task. Example : weekly | starting | 2 | months | before …" at bounding box center [510, 246] width 867 height 42
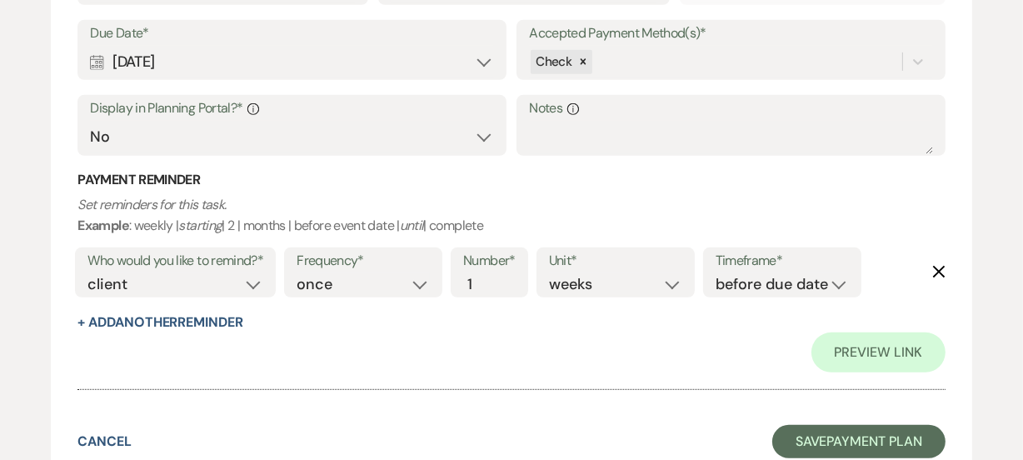
scroll to position [805, 0]
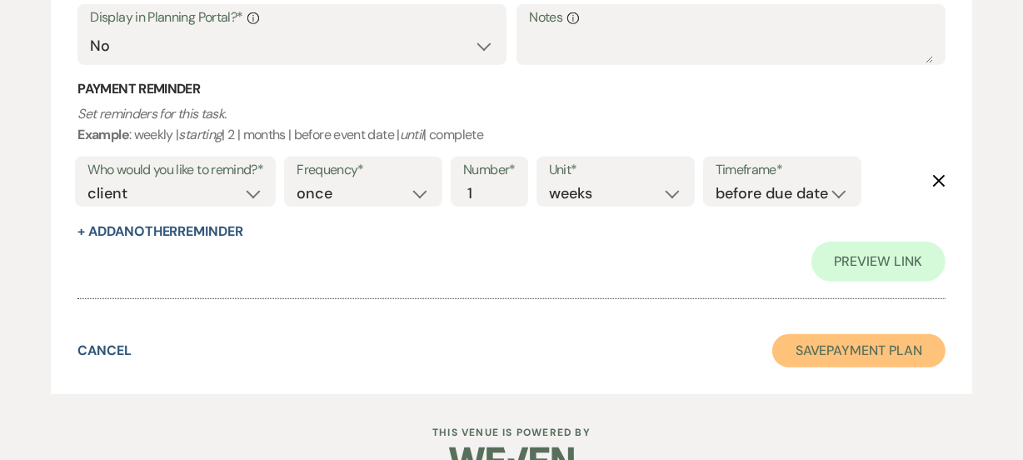
click at [870, 357] on button "Save Payment Plan" at bounding box center [858, 350] width 173 height 33
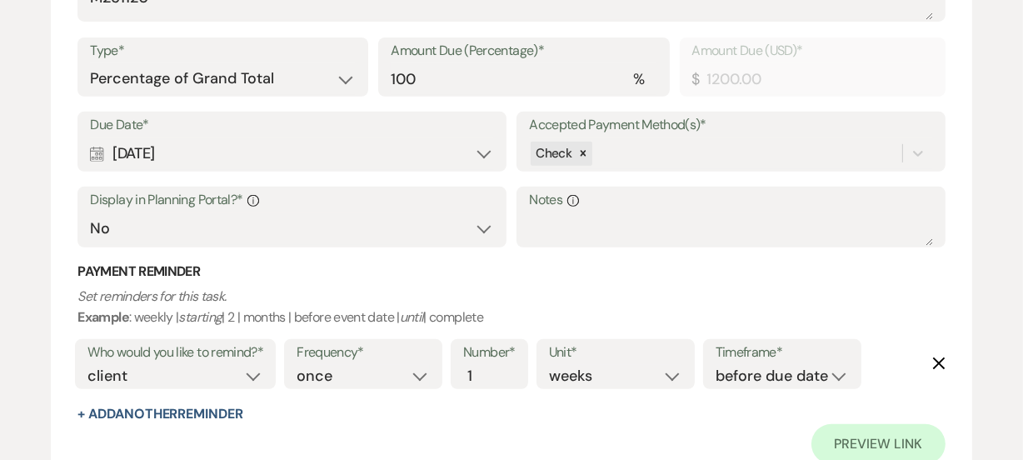
select select "6"
select select "20"
select select "13"
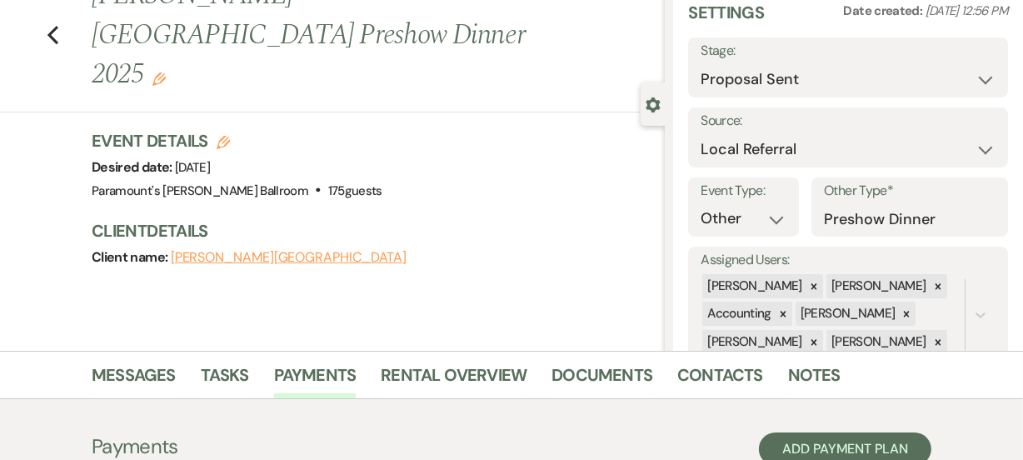
scroll to position [47, 0]
